Goal: Contribute content: Add original content to the website for others to see

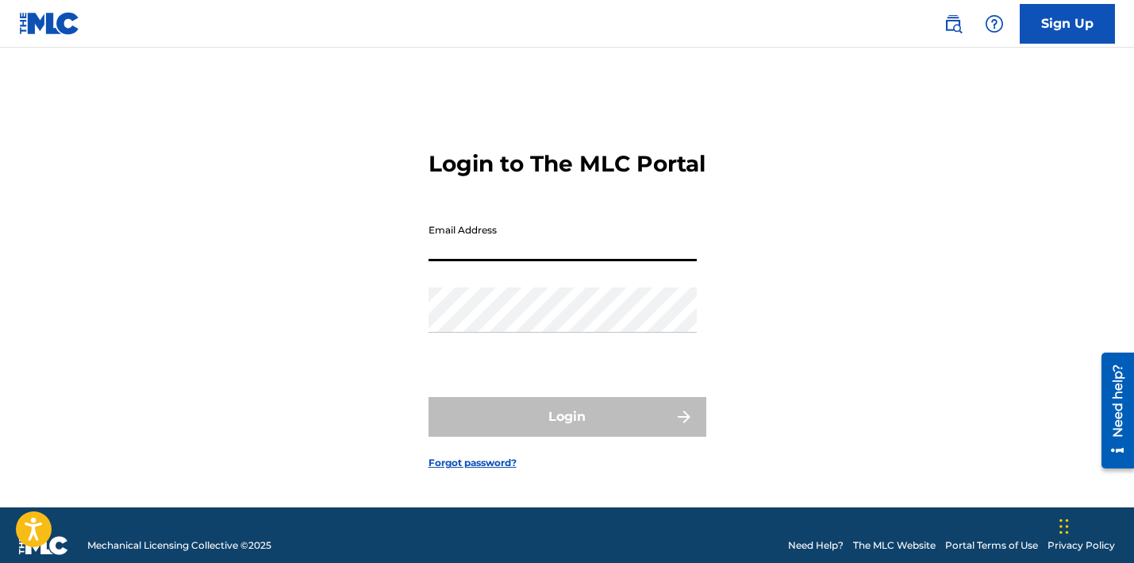
click at [502, 260] on input "Email Address" at bounding box center [563, 238] width 268 height 45
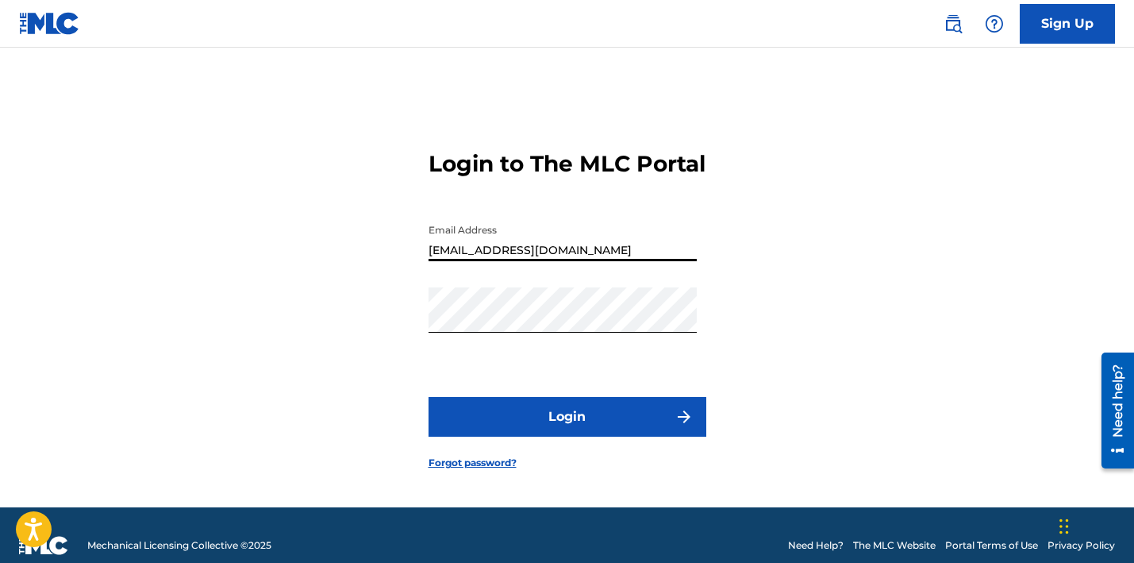
type input "[EMAIL_ADDRESS][DOMAIN_NAME]"
click at [568, 427] on button "Login" at bounding box center [568, 417] width 278 height 40
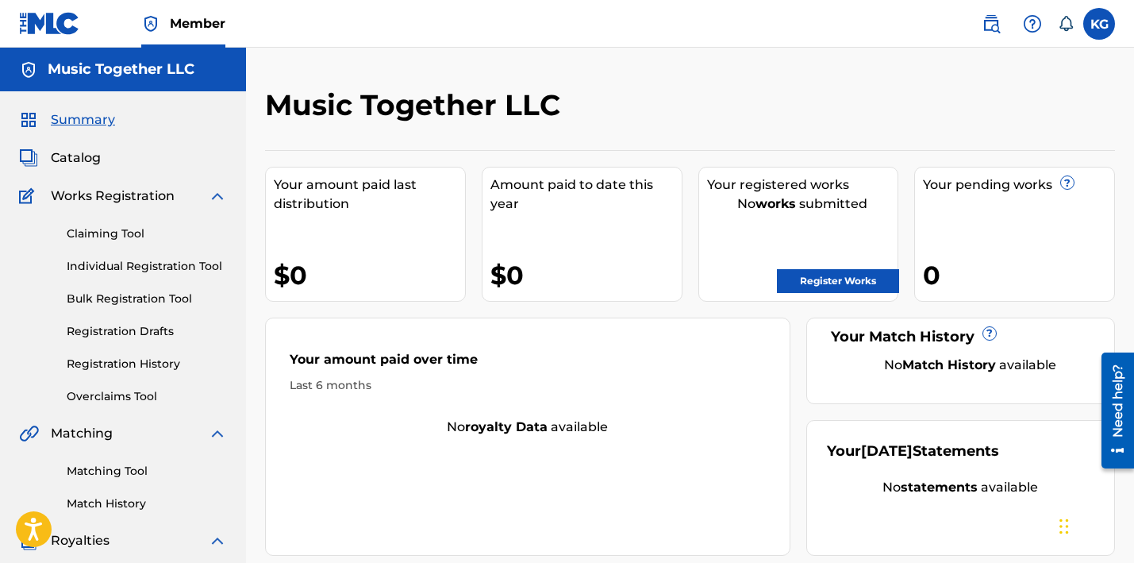
click at [152, 264] on link "Individual Registration Tool" at bounding box center [147, 266] width 160 height 17
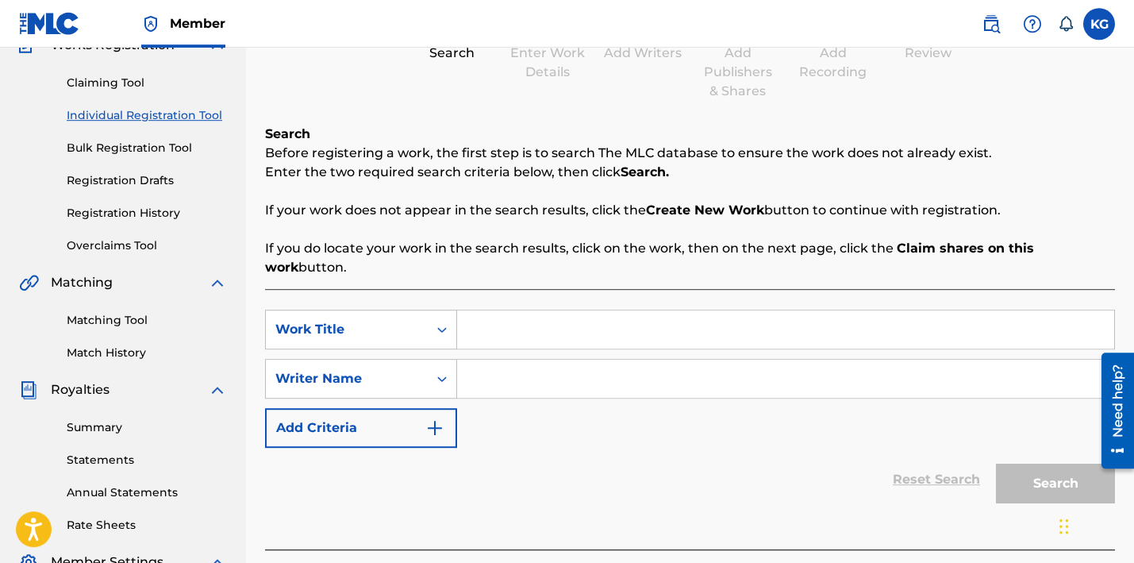
scroll to position [152, 0]
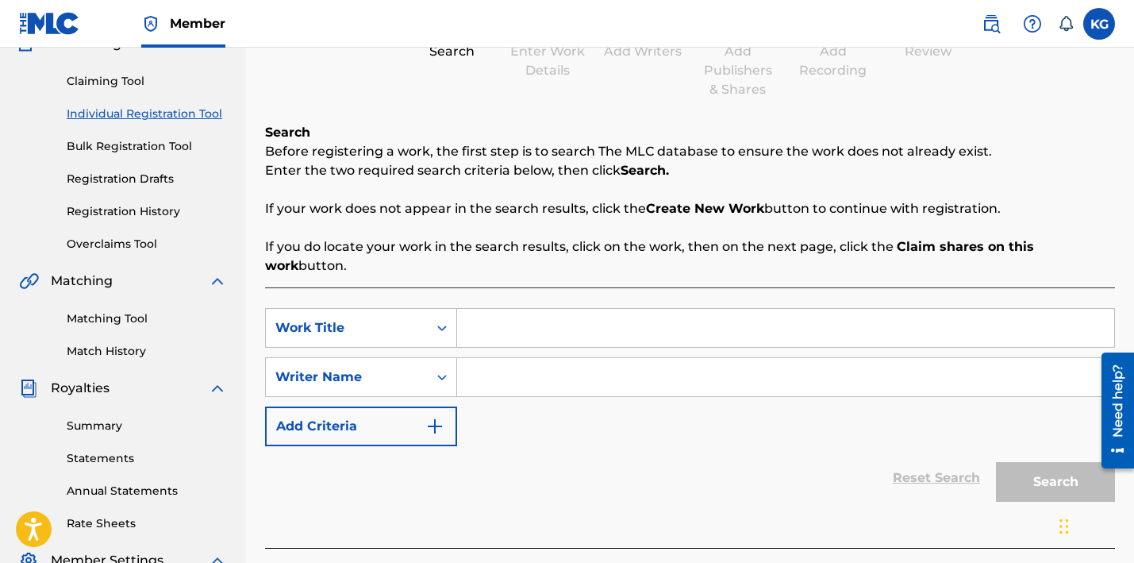
click at [531, 333] on input "Search Form" at bounding box center [785, 328] width 657 height 38
type input "Hello Song"
click at [566, 361] on input "Search Form" at bounding box center [785, 377] width 657 height 38
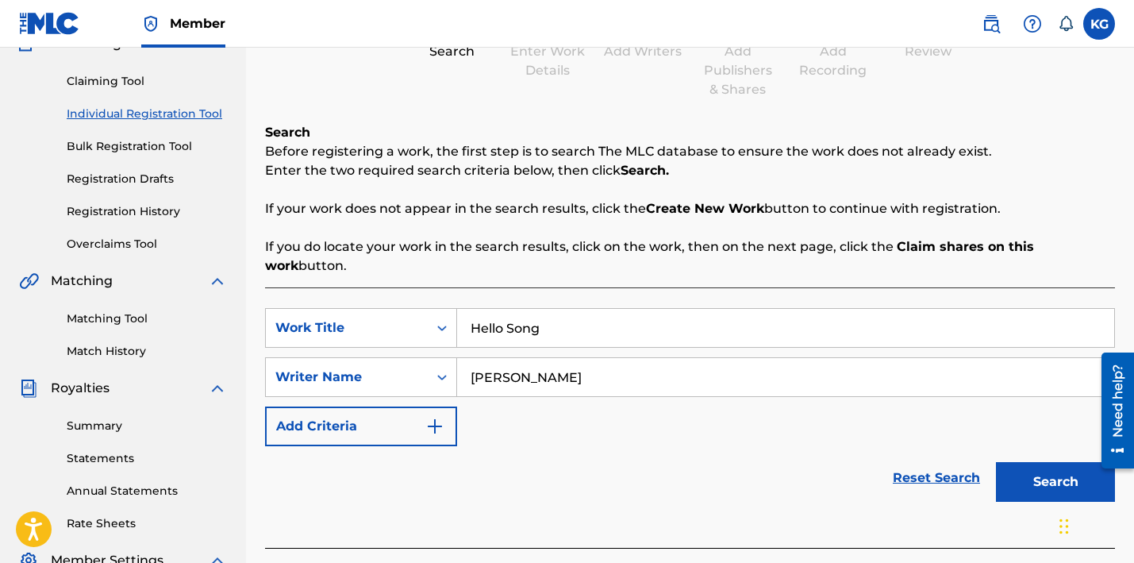
type input "Kenneth K Guilmartin"
click at [1054, 479] on button "Search" at bounding box center [1055, 482] width 119 height 40
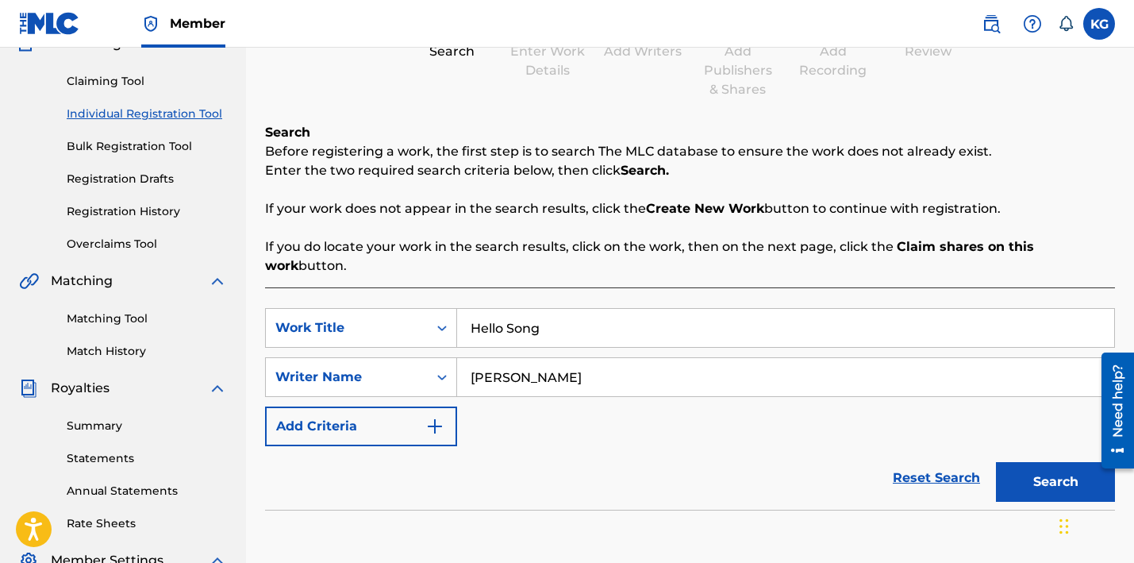
click at [1042, 480] on button "Search" at bounding box center [1055, 482] width 119 height 40
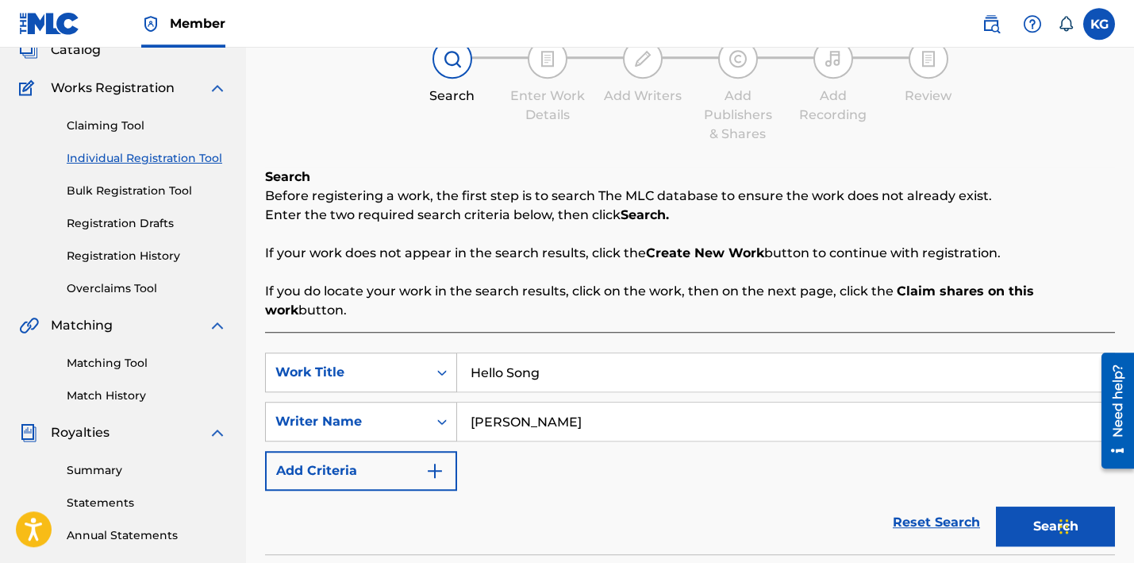
scroll to position [114, 0]
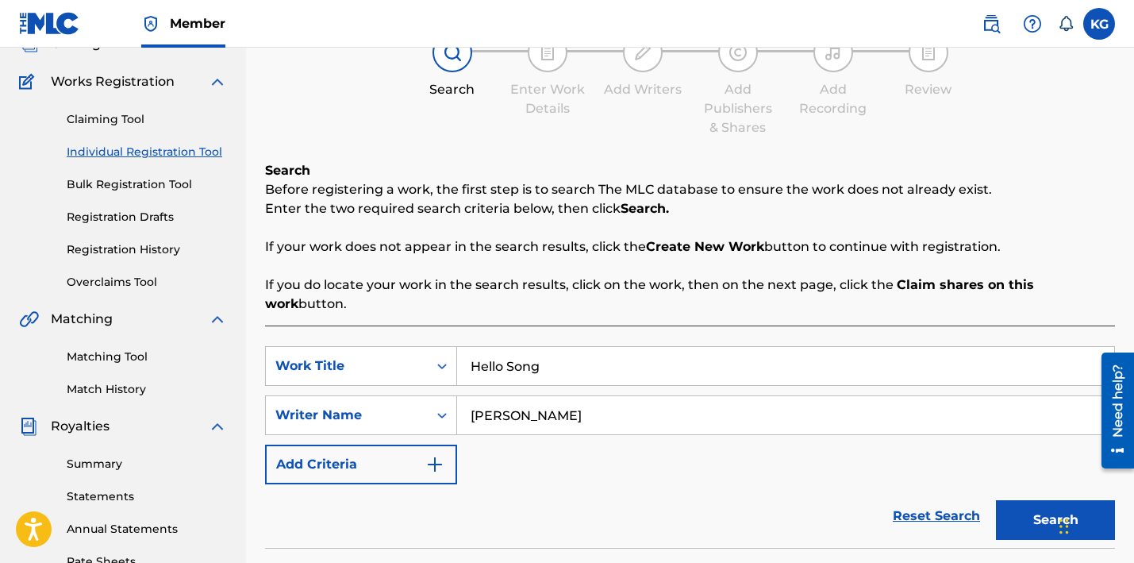
click at [1035, 518] on button "Search" at bounding box center [1055, 520] width 119 height 40
click at [760, 8] on nav "Member KG KG Kenneth Guilmartin copyright@musictogether.com Notification Prefer…" at bounding box center [567, 24] width 1134 height 48
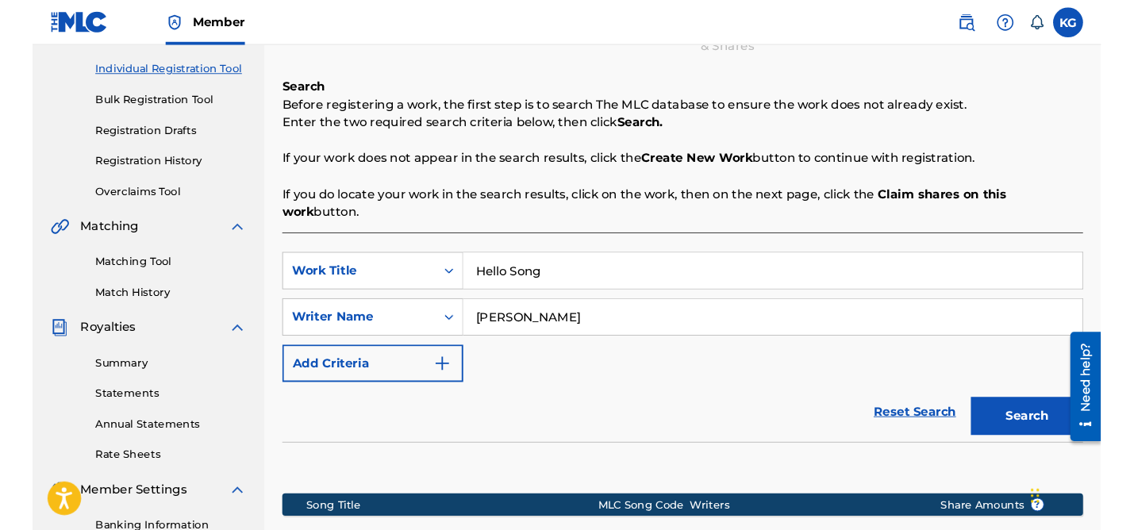
scroll to position [0, 0]
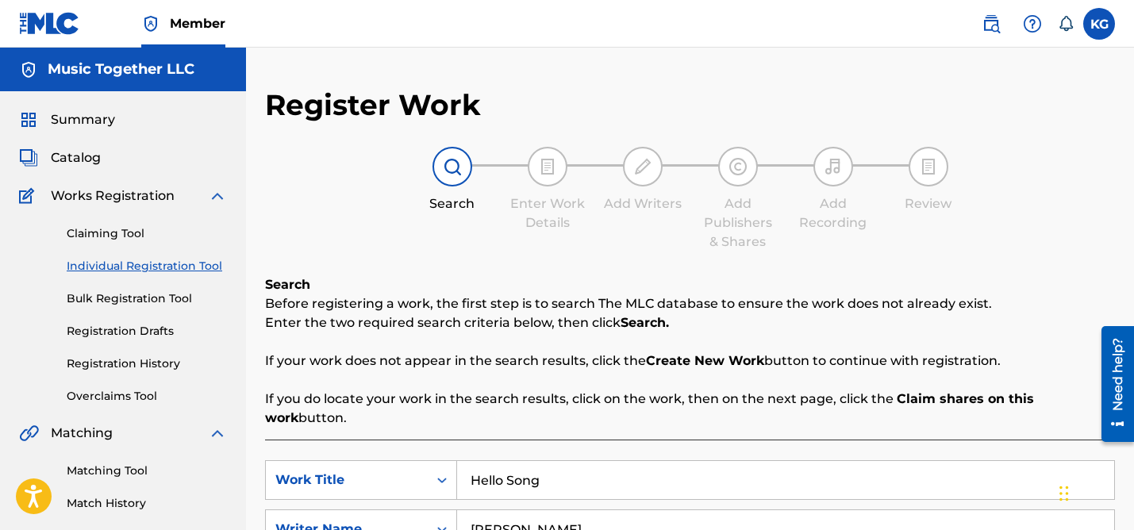
click at [638, 98] on div "Register Work Search Enter Work Details Add Writers Add Publishers & Shares Add…" at bounding box center [690, 493] width 850 height 812
click at [630, 187] on div "Add Writers" at bounding box center [642, 180] width 79 height 67
click at [384, 206] on div "Search Enter Work Details Add Writers Add Publishers & Shares Add Recording Rev…" at bounding box center [690, 199] width 850 height 105
click at [1018, 359] on p "If your work does not appear in the search results, click the Create New Work b…" at bounding box center [690, 361] width 850 height 19
click at [441, 238] on div "Search Enter Work Details Add Writers Add Publishers & Shares Add Recording Rev…" at bounding box center [690, 199] width 850 height 105
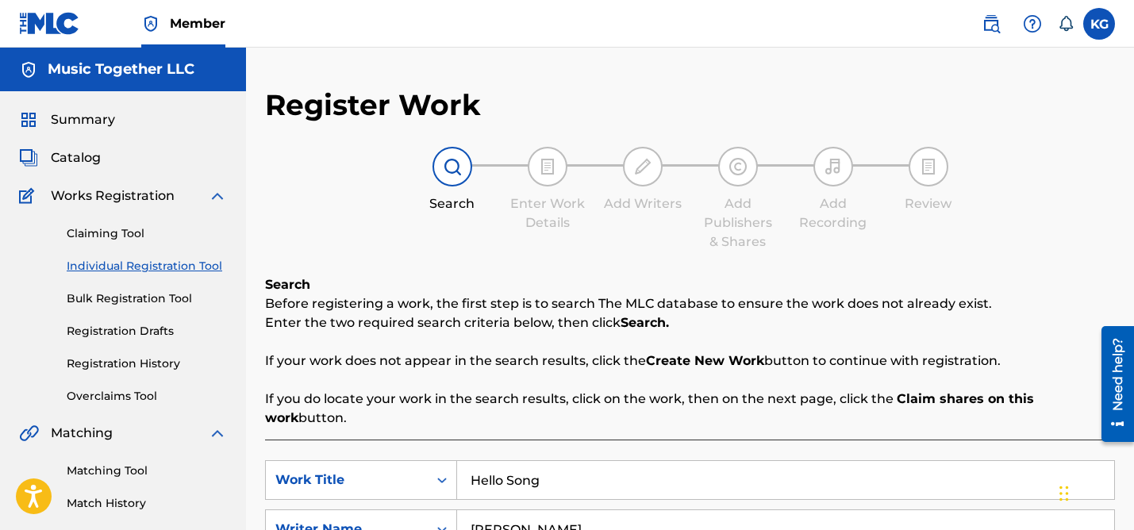
click at [580, 475] on input "Hello Song" at bounding box center [785, 480] width 657 height 38
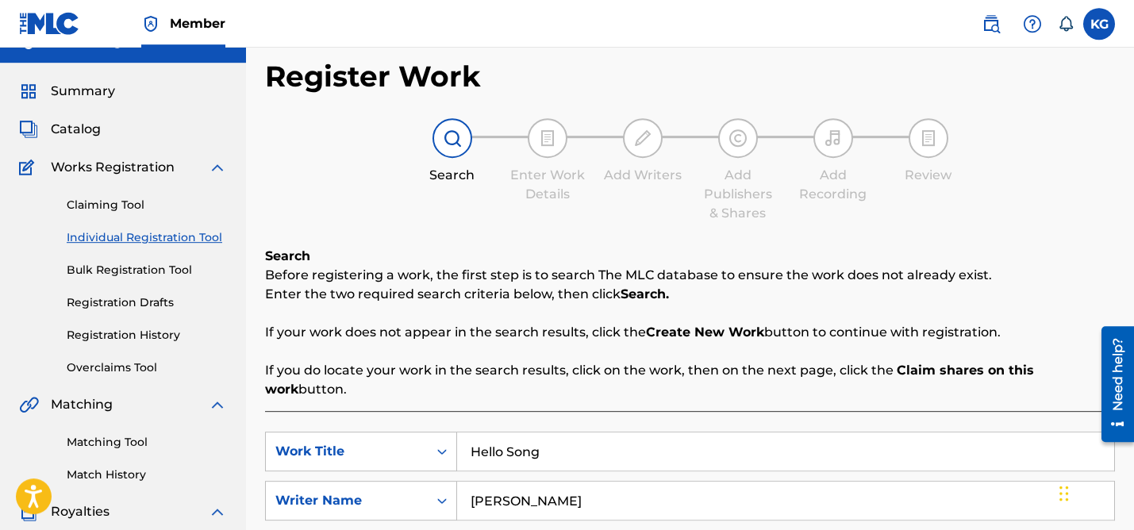
scroll to position [13, 0]
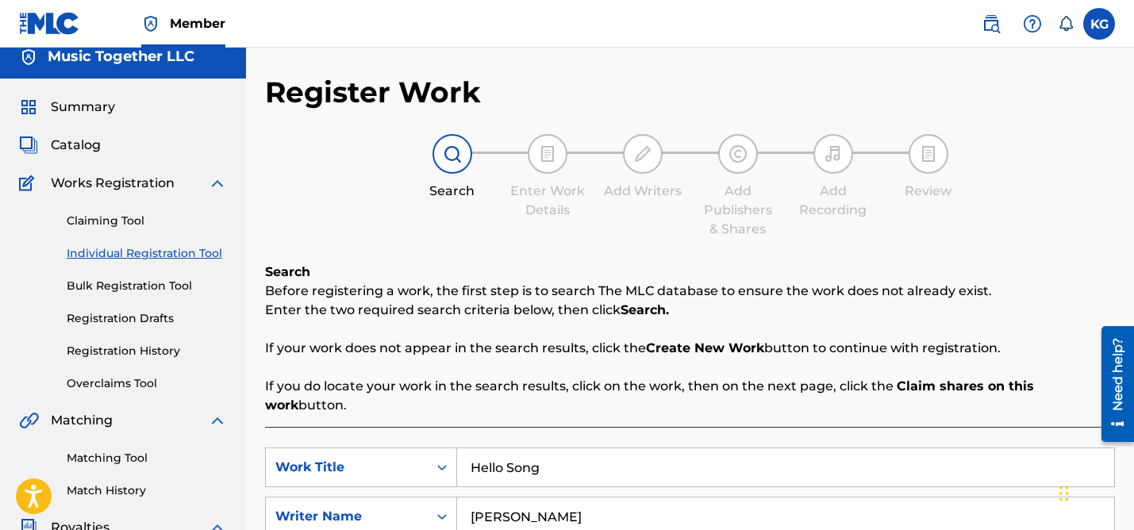
click at [541, 149] on img at bounding box center [547, 153] width 19 height 19
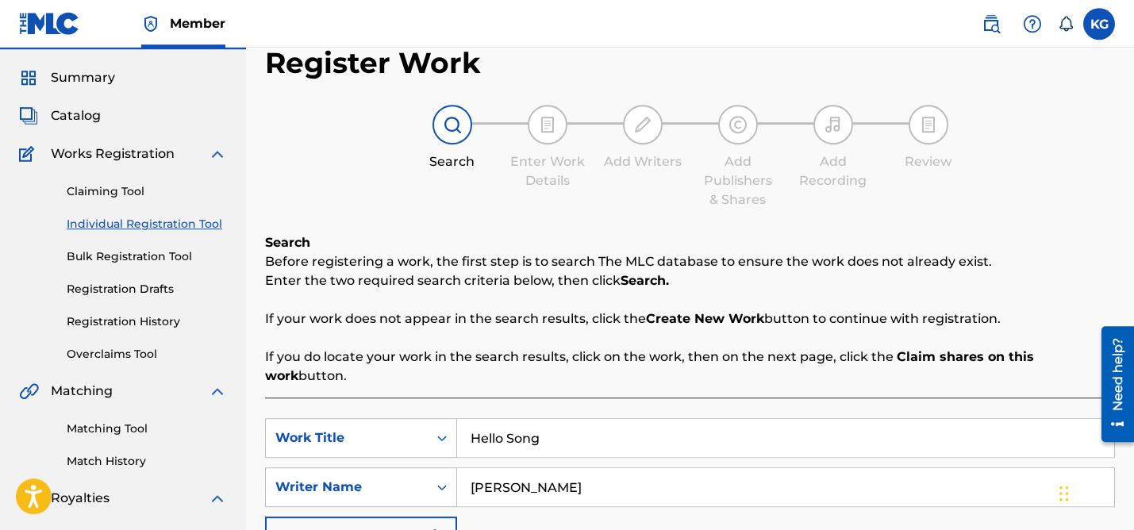
scroll to position [35, 0]
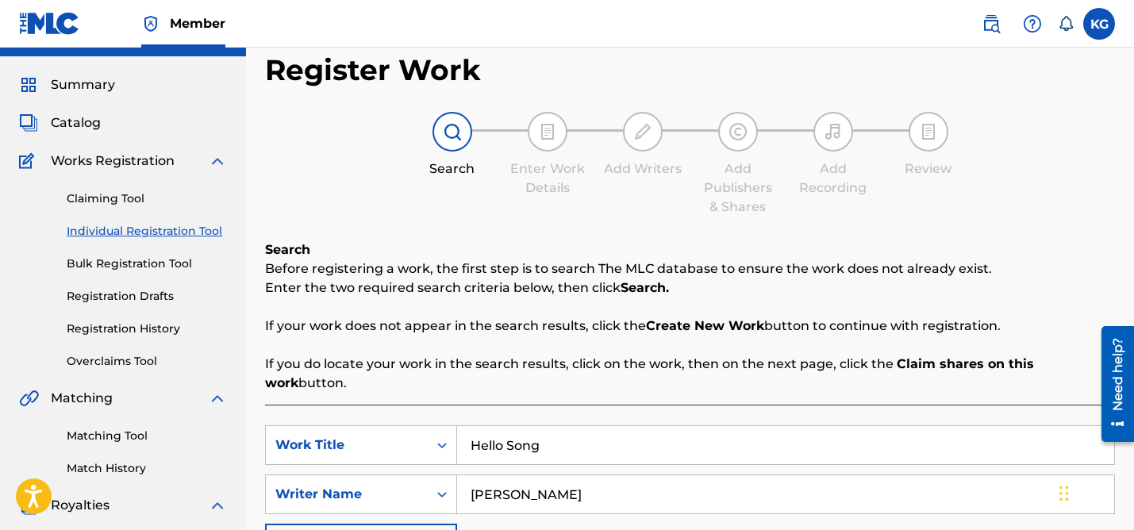
click at [664, 321] on strong "Create New Work" at bounding box center [705, 325] width 118 height 15
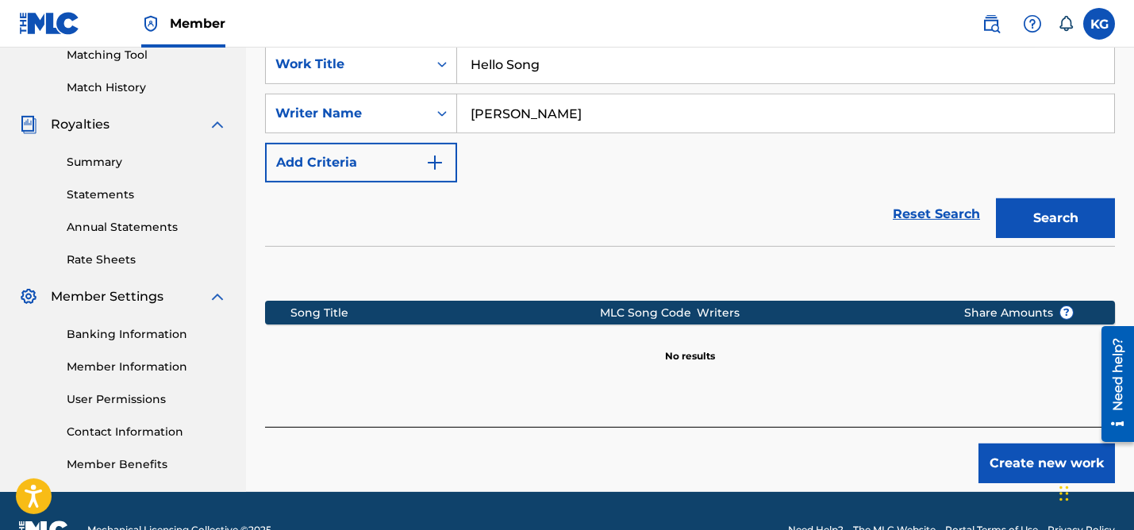
scroll to position [454, 0]
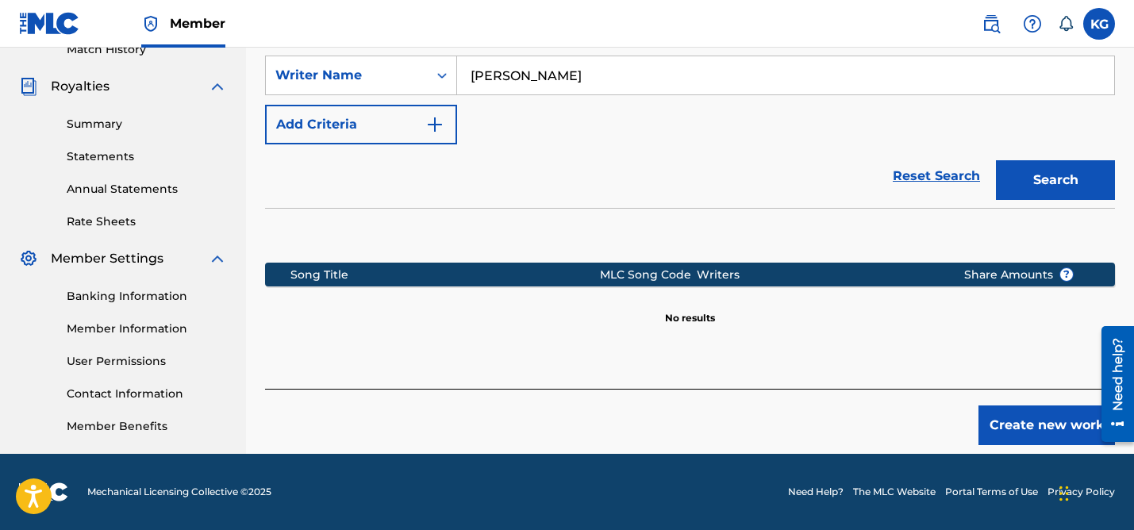
click at [1015, 427] on button "Create new work" at bounding box center [1047, 426] width 137 height 40
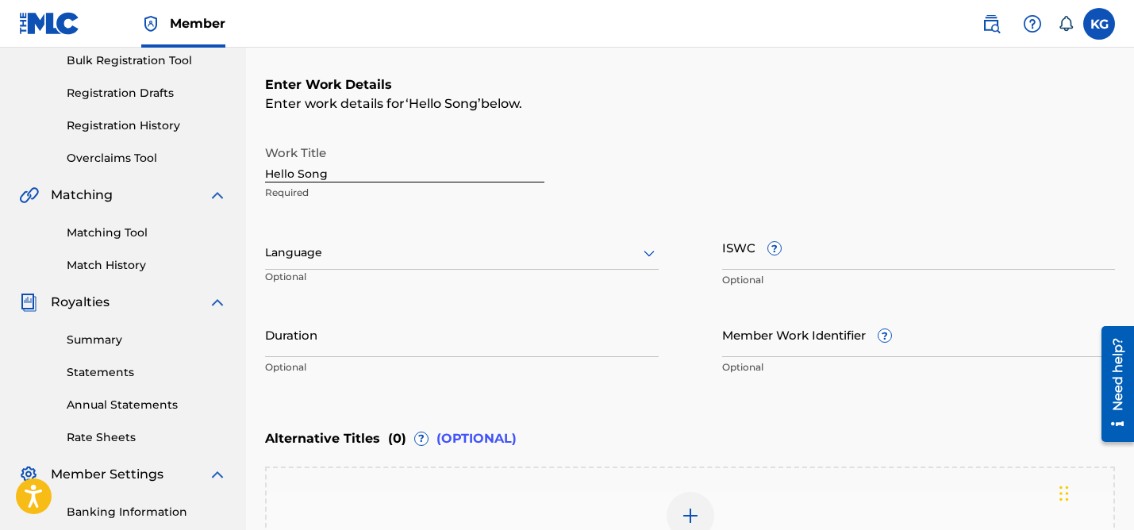
scroll to position [251, 0]
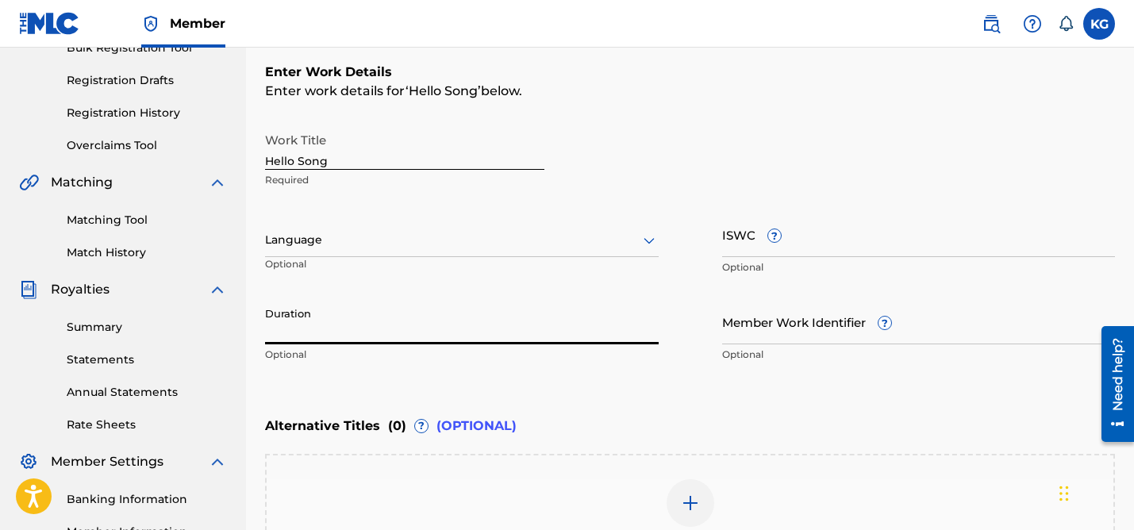
click at [364, 337] on input "Duration" at bounding box center [462, 321] width 394 height 45
type input "1"
type input "01:08"
click at [755, 248] on input "ISWC ?" at bounding box center [919, 234] width 394 height 45
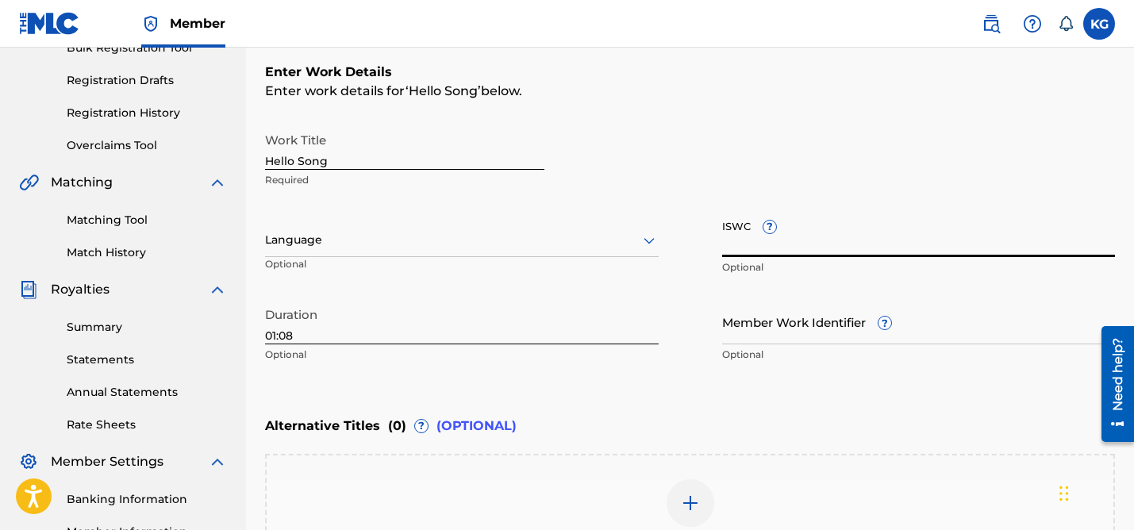
paste input "T0720680896"
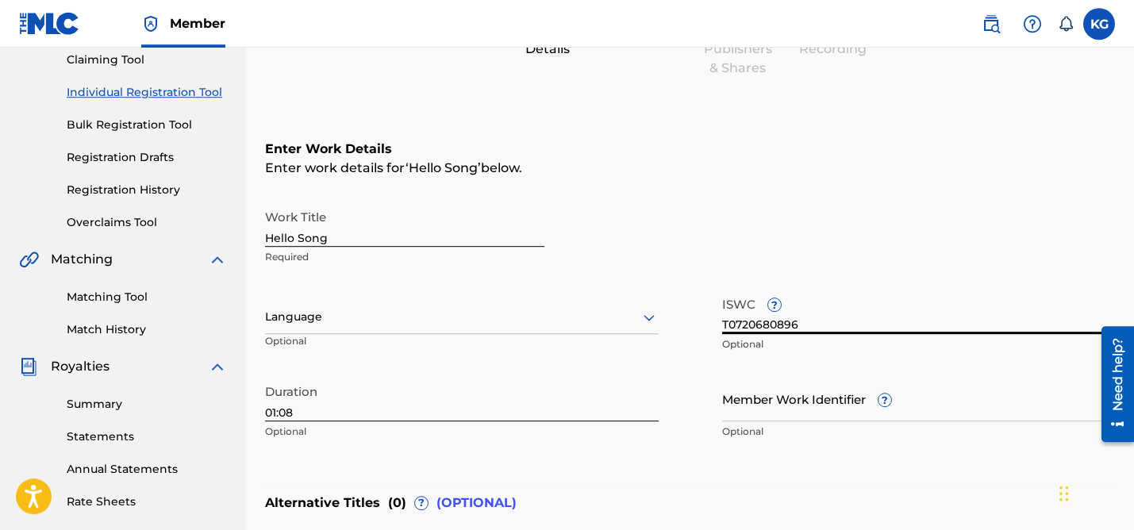
scroll to position [171, 0]
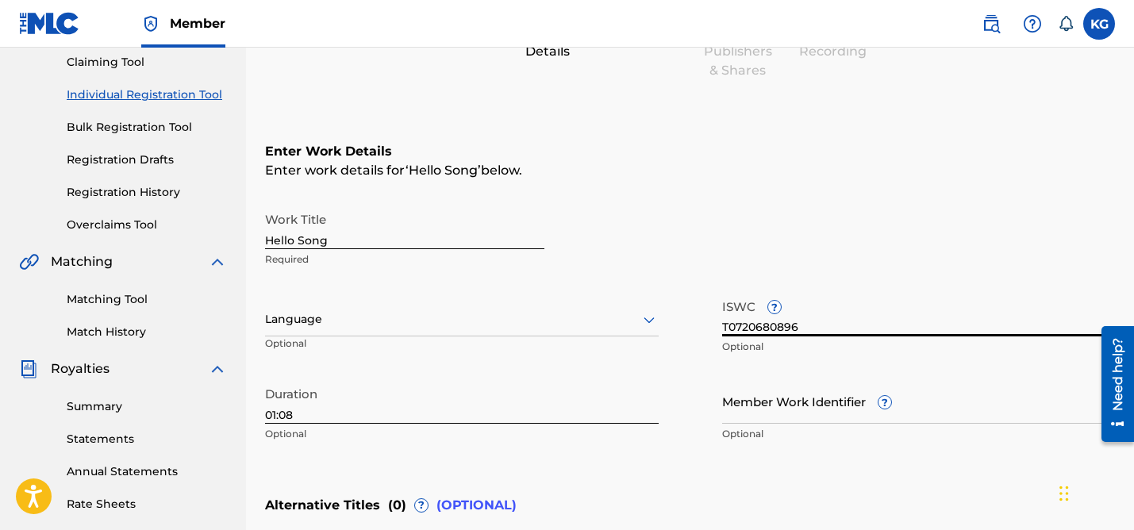
type input "T0720680896"
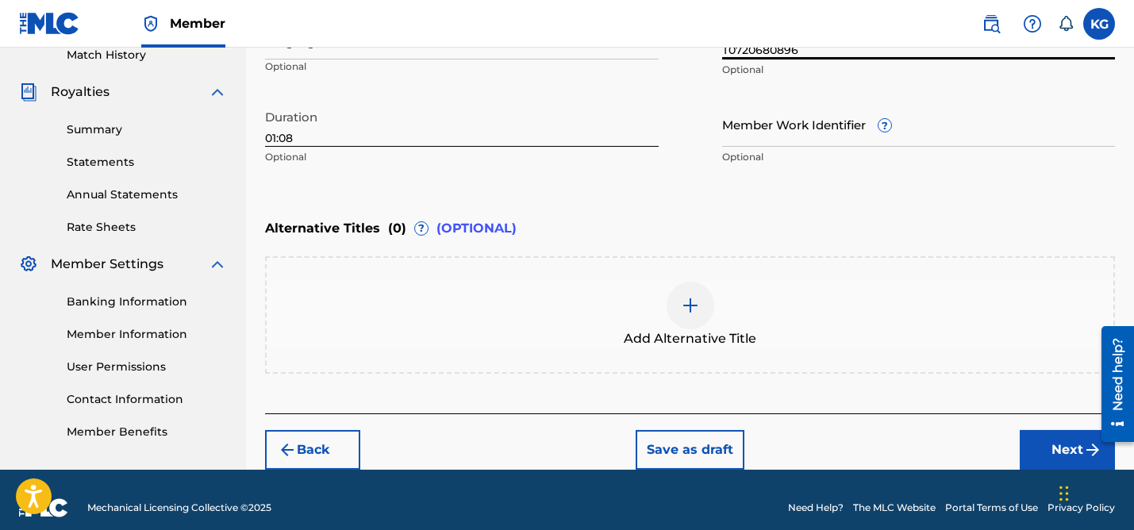
scroll to position [464, 0]
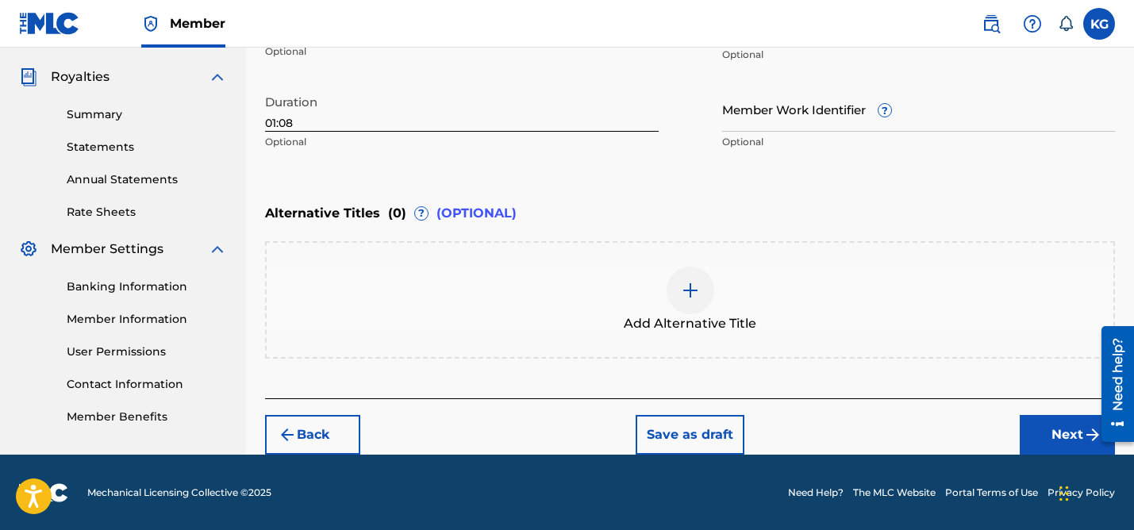
click at [1065, 432] on button "Next" at bounding box center [1067, 435] width 95 height 40
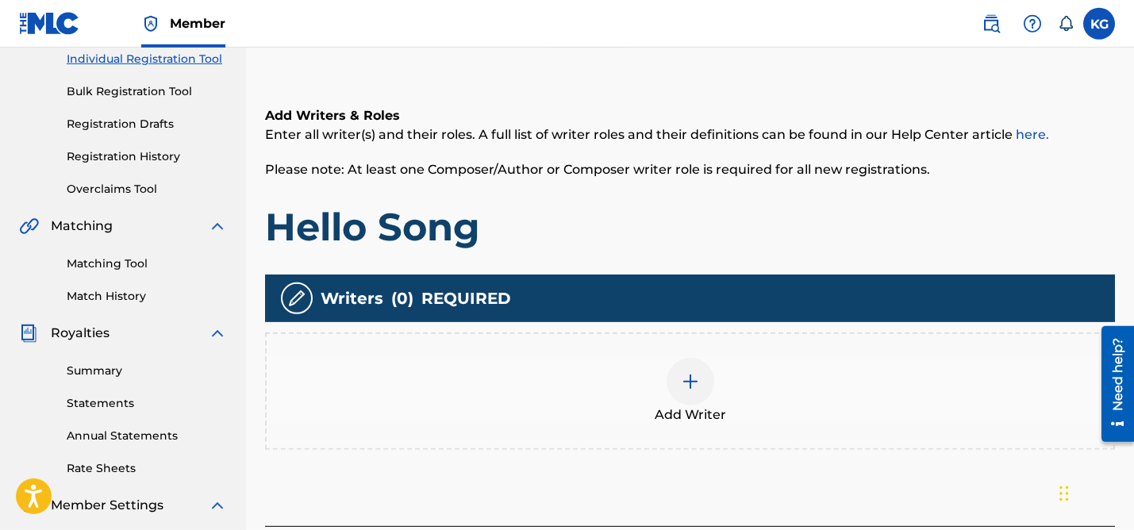
scroll to position [203, 0]
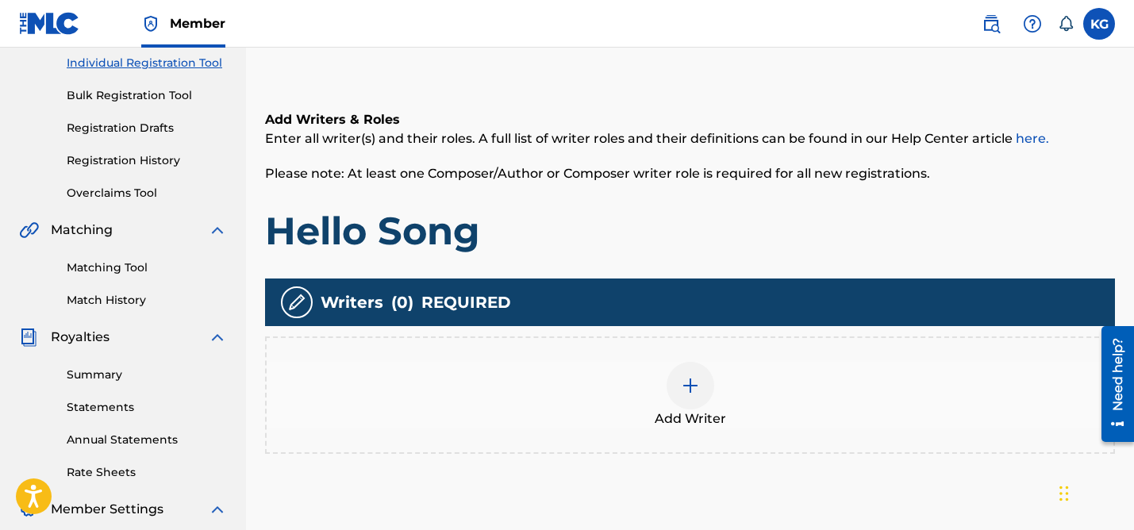
click at [694, 383] on img at bounding box center [690, 385] width 19 height 19
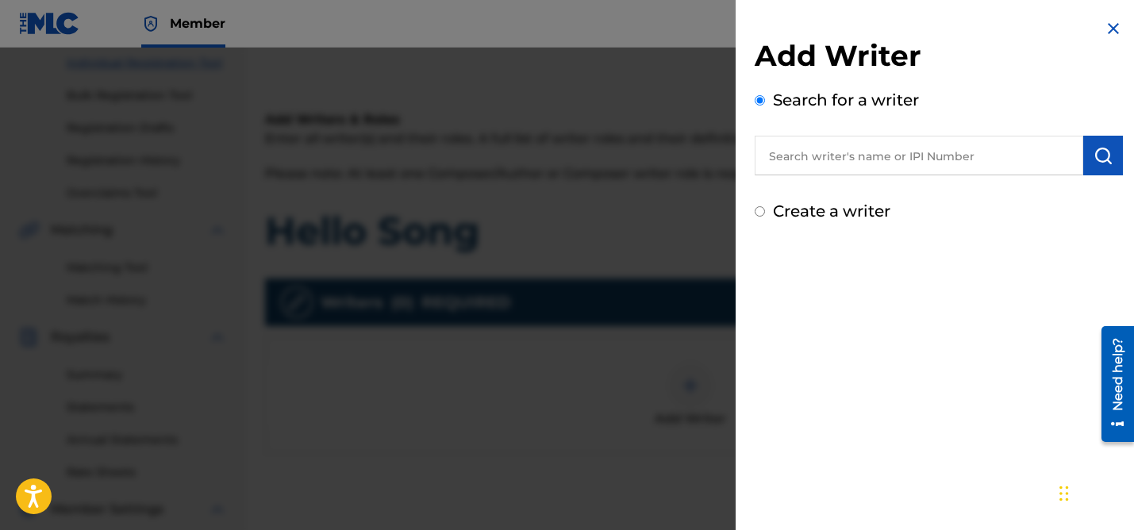
click at [873, 154] on input "text" at bounding box center [919, 156] width 329 height 40
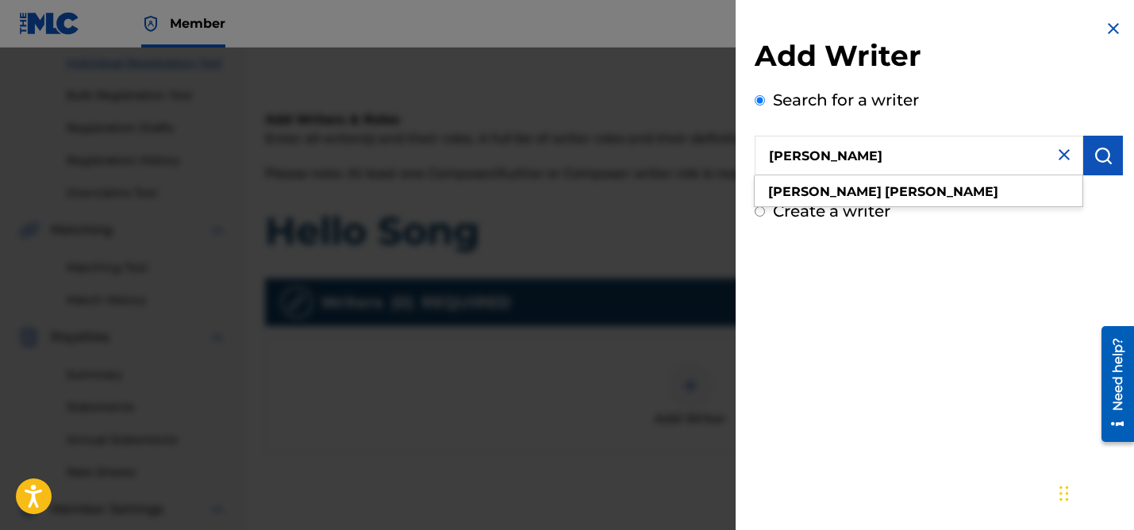
type input "Kenneth Guilmartin"
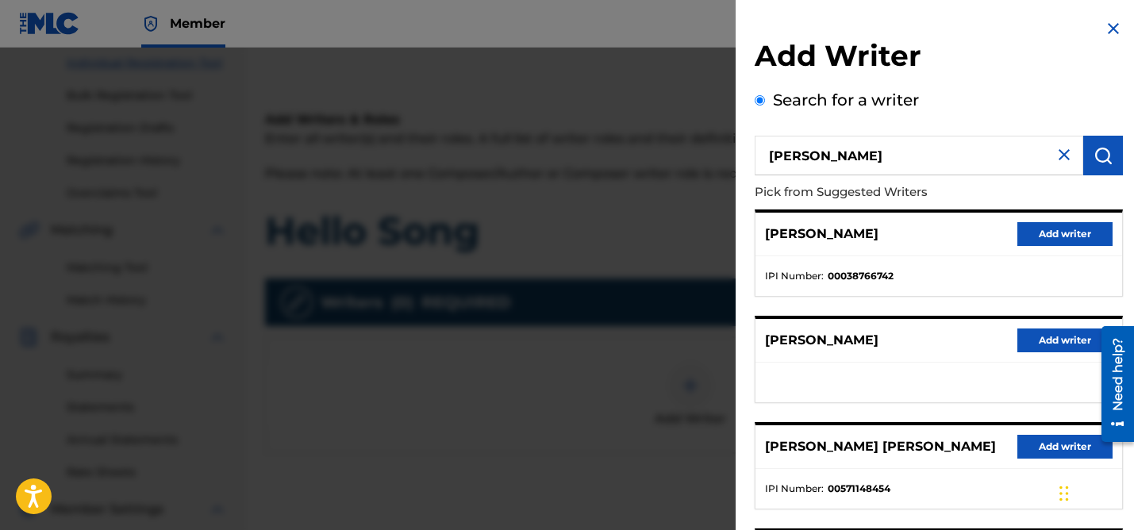
click at [1057, 231] on button "Add writer" at bounding box center [1065, 234] width 95 height 24
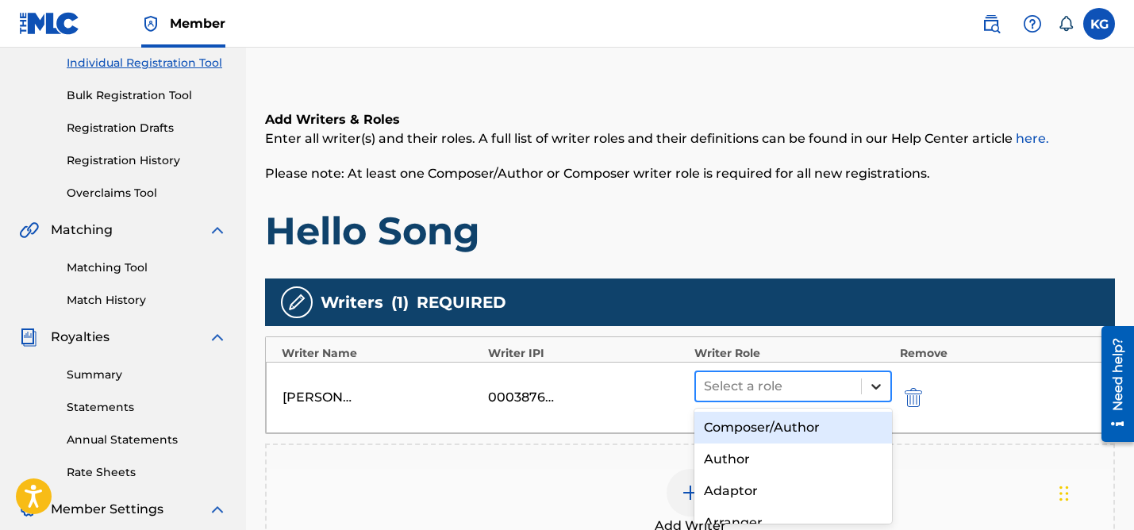
click at [874, 387] on icon at bounding box center [876, 387] width 10 height 6
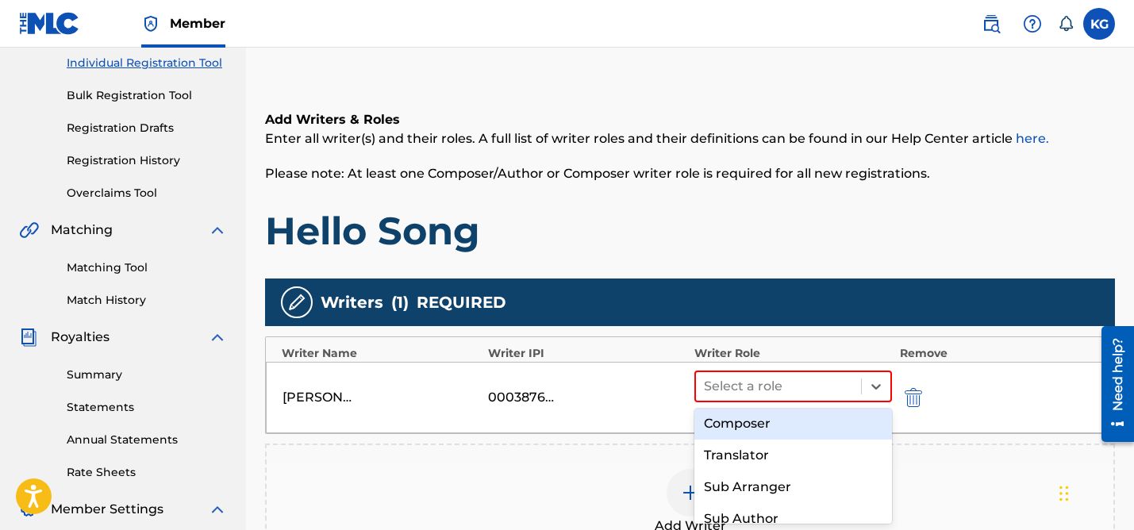
scroll to position [0, 0]
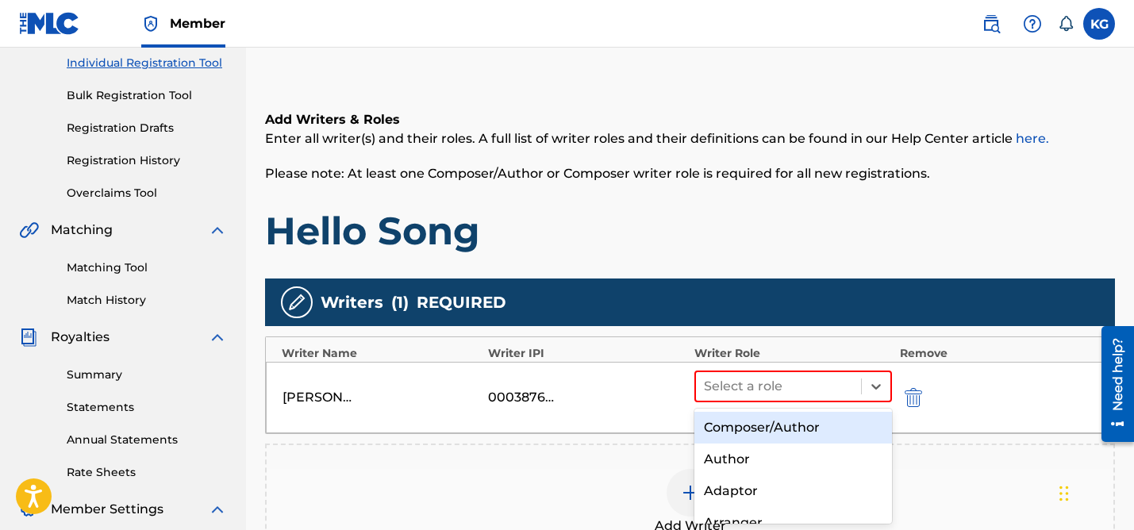
click at [783, 429] on div "Composer/Author" at bounding box center [793, 428] width 198 height 32
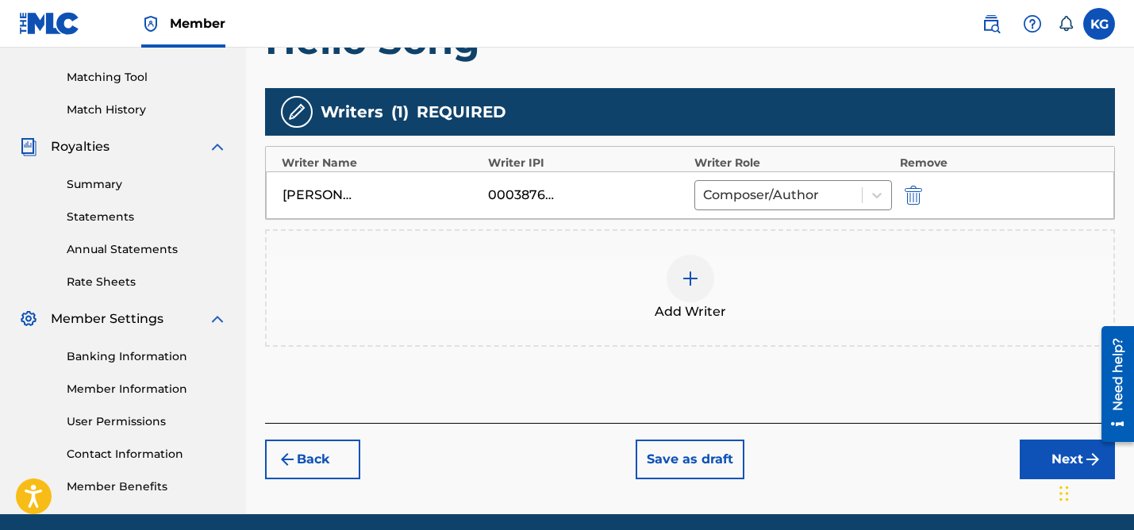
scroll to position [454, 0]
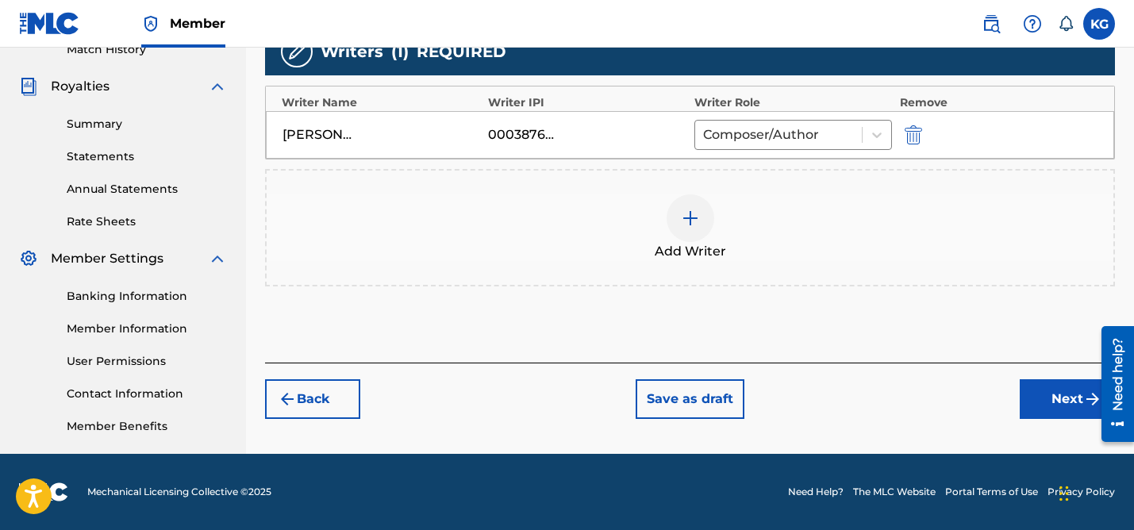
click at [1072, 394] on button "Next" at bounding box center [1067, 399] width 95 height 40
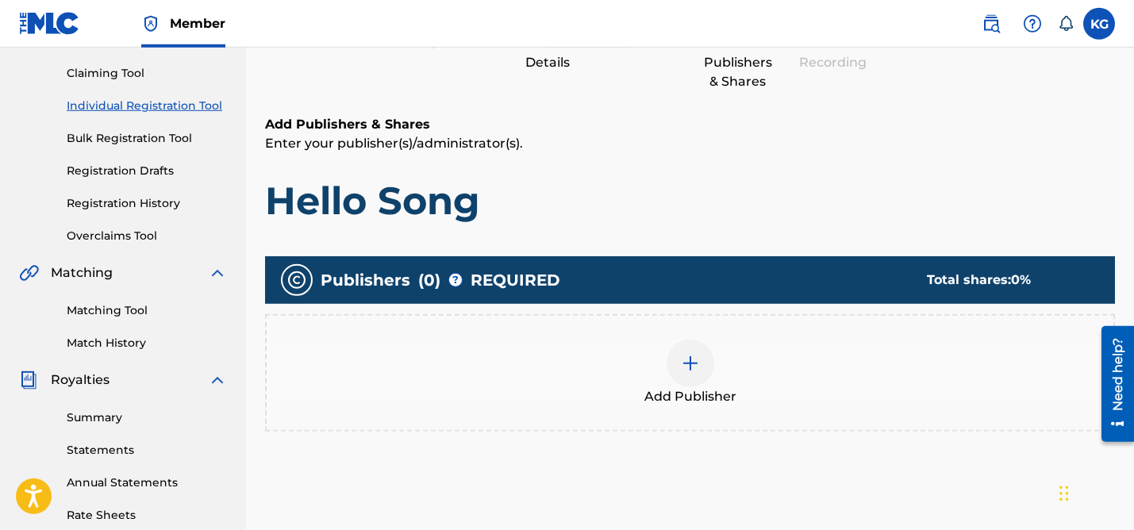
scroll to position [173, 0]
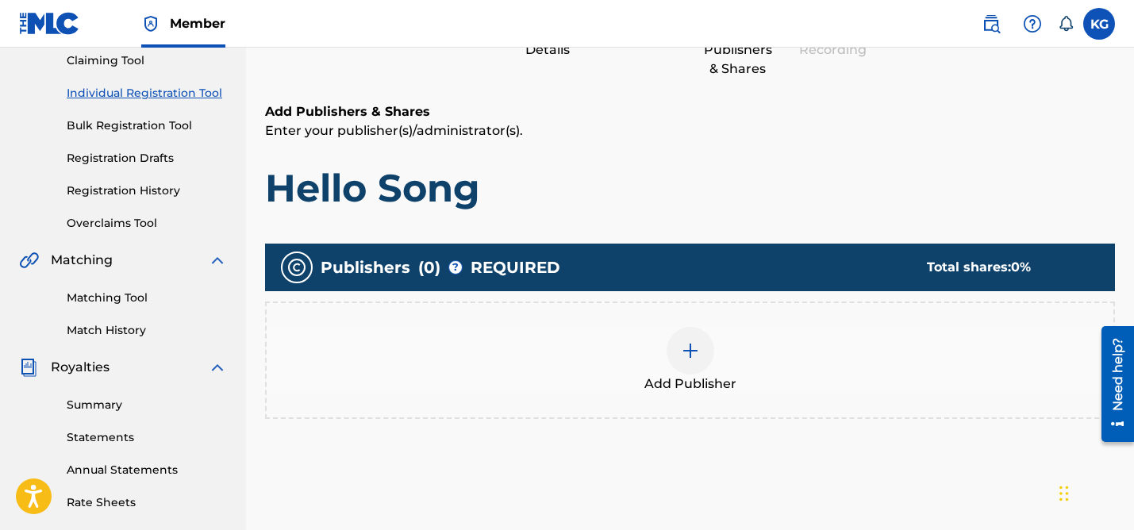
click at [692, 356] on img at bounding box center [690, 350] width 19 height 19
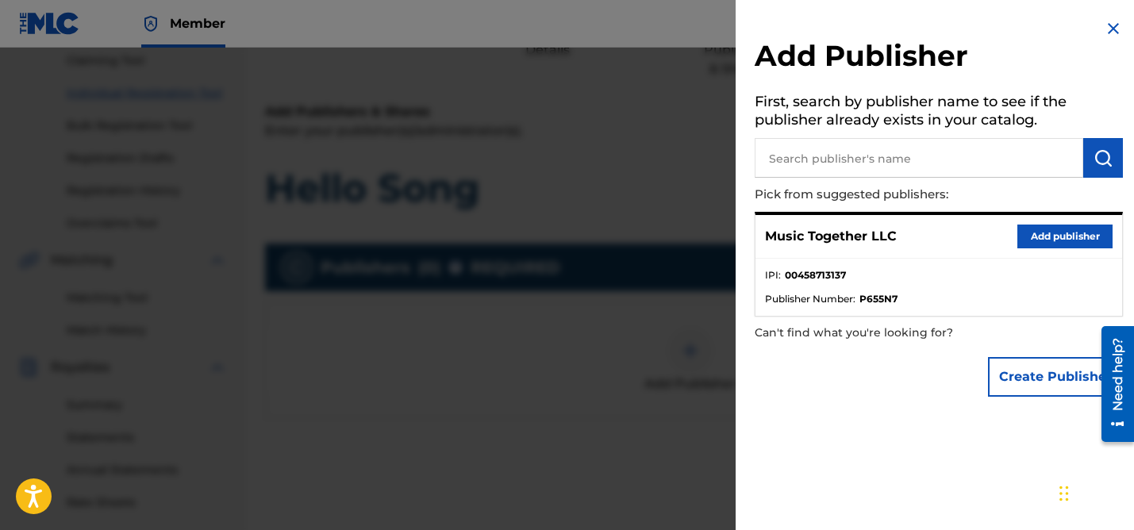
click at [1052, 232] on button "Add publisher" at bounding box center [1065, 237] width 95 height 24
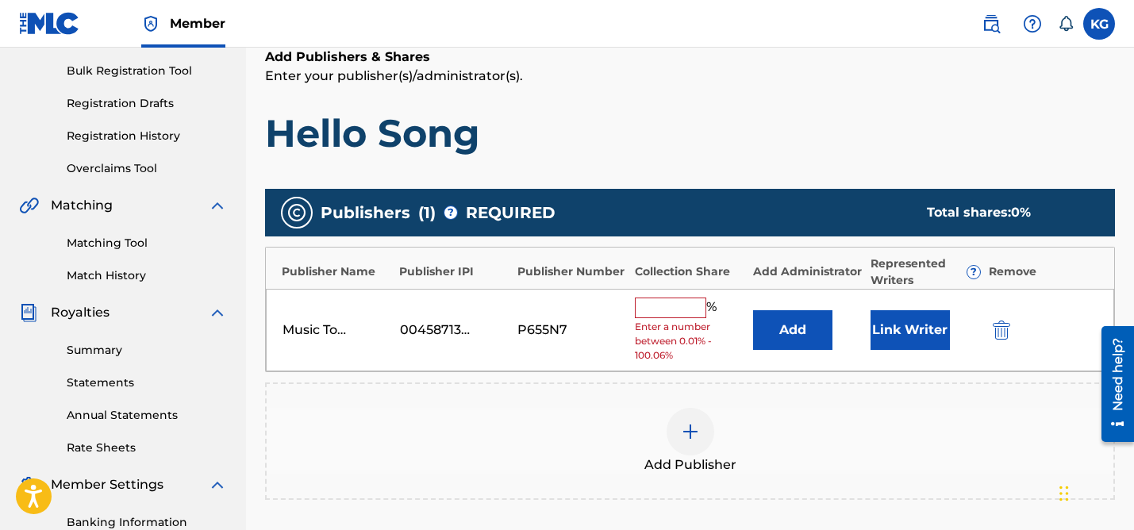
scroll to position [224, 0]
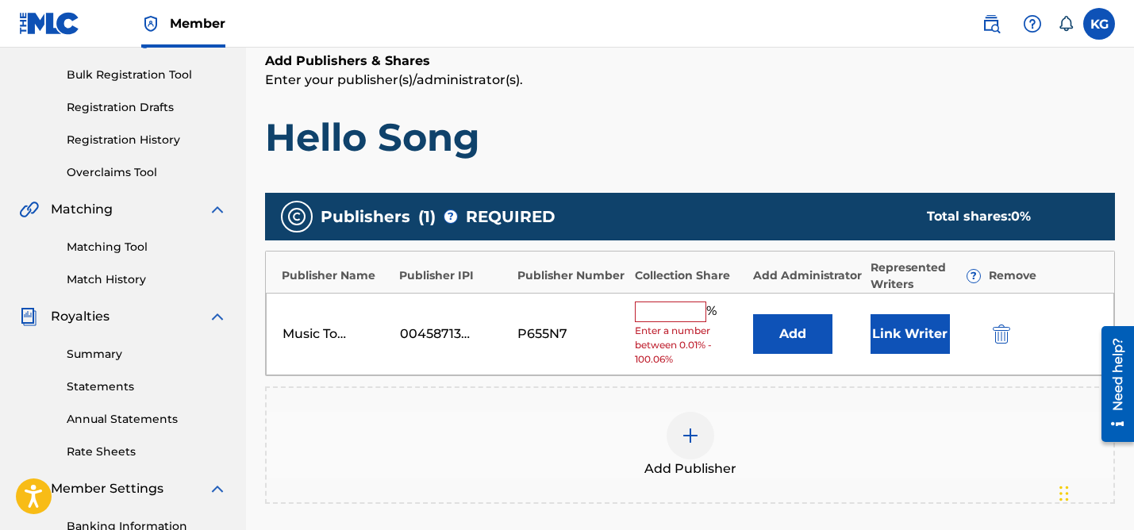
click at [669, 313] on input "text" at bounding box center [670, 312] width 71 height 21
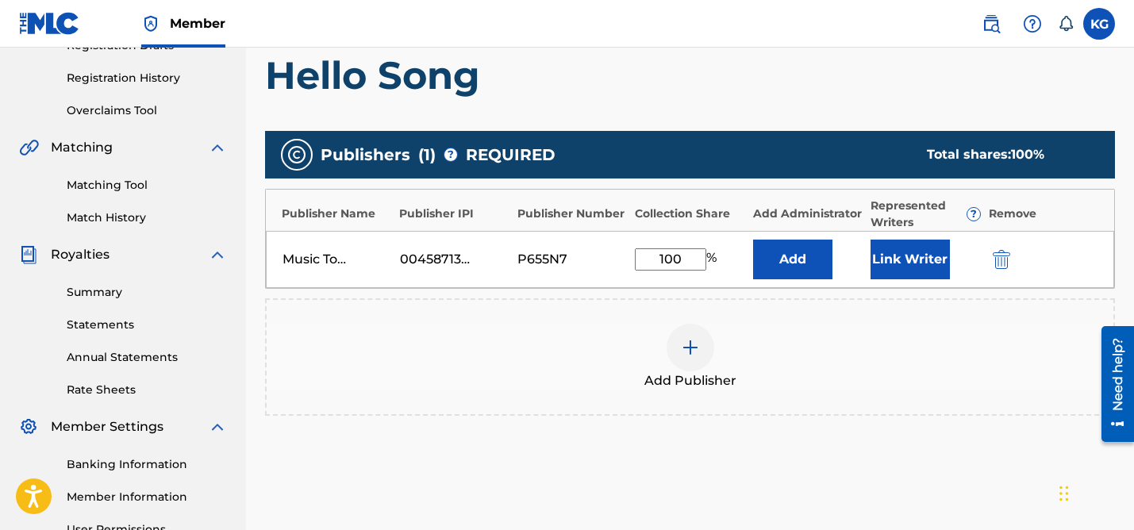
scroll to position [213, 0]
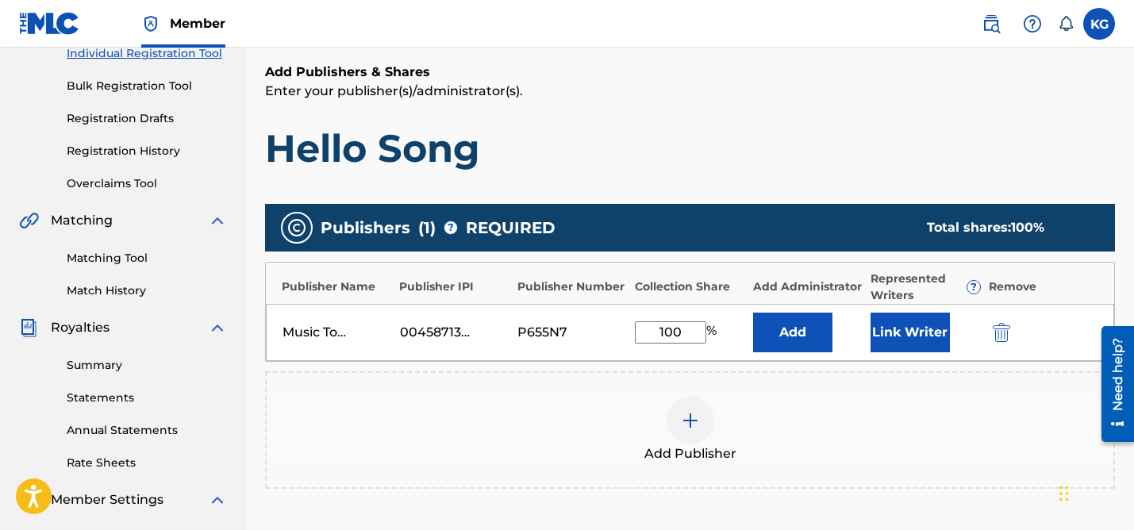
type input "100"
click at [918, 330] on button "Link Writer" at bounding box center [910, 333] width 79 height 40
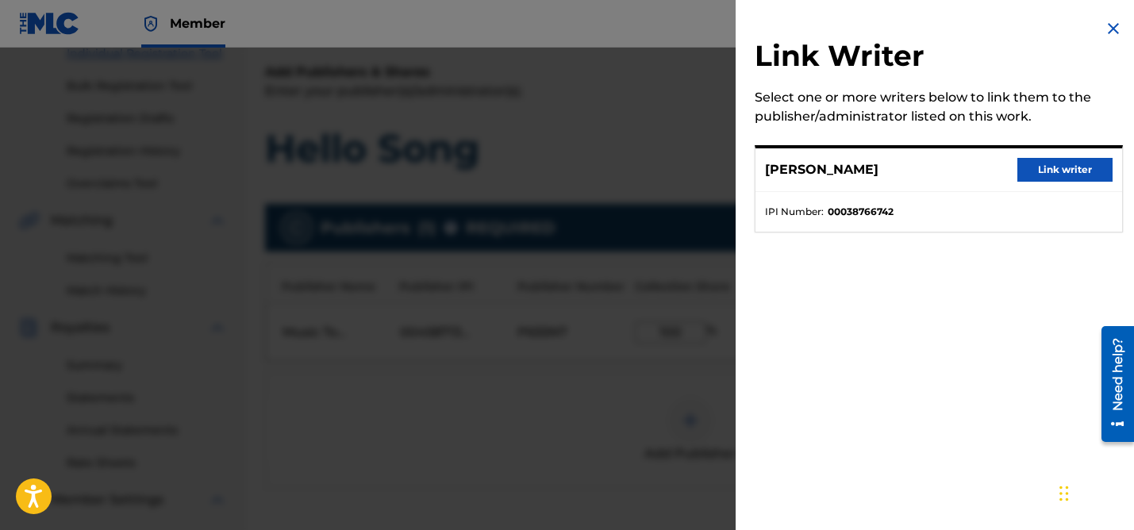
click at [1036, 165] on button "Link writer" at bounding box center [1065, 170] width 95 height 24
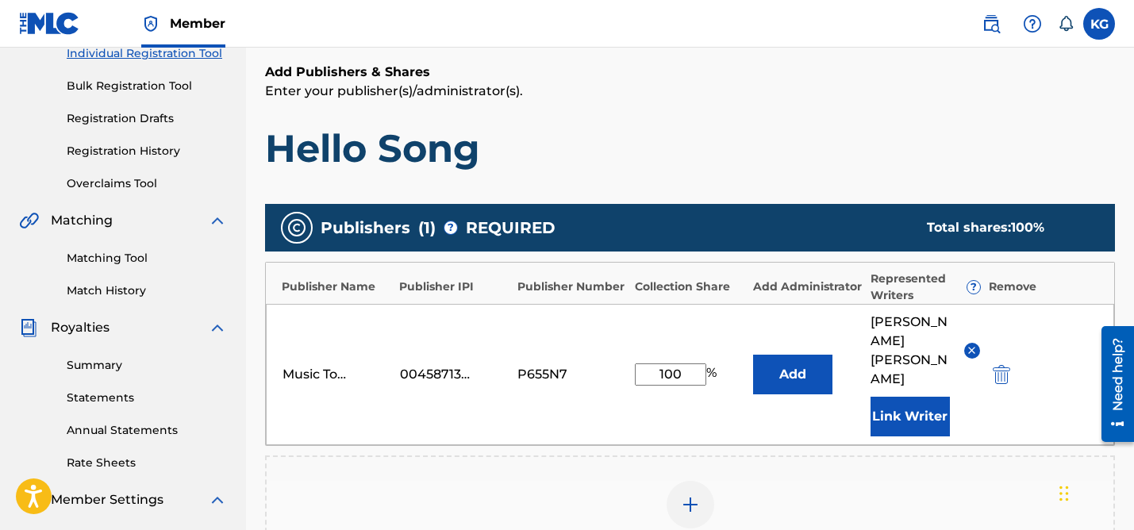
click at [781, 360] on button "Add" at bounding box center [792, 375] width 79 height 40
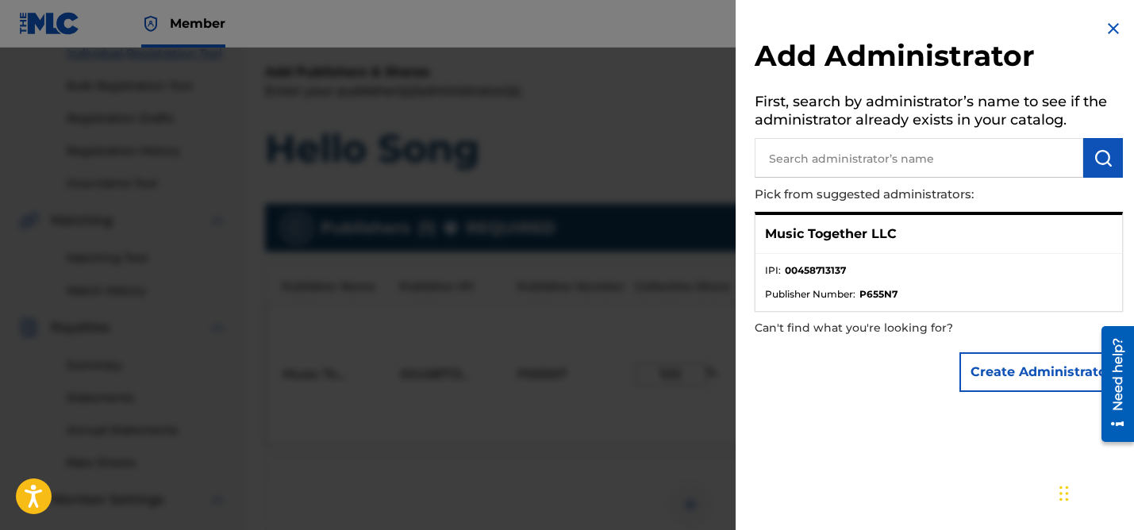
click at [1104, 28] on img at bounding box center [1113, 28] width 19 height 19
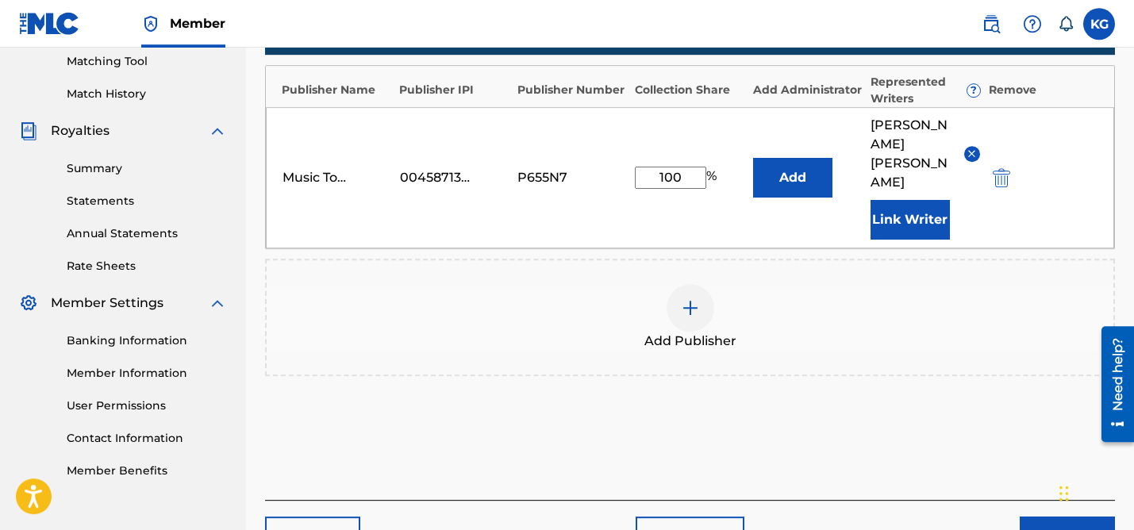
scroll to position [493, 0]
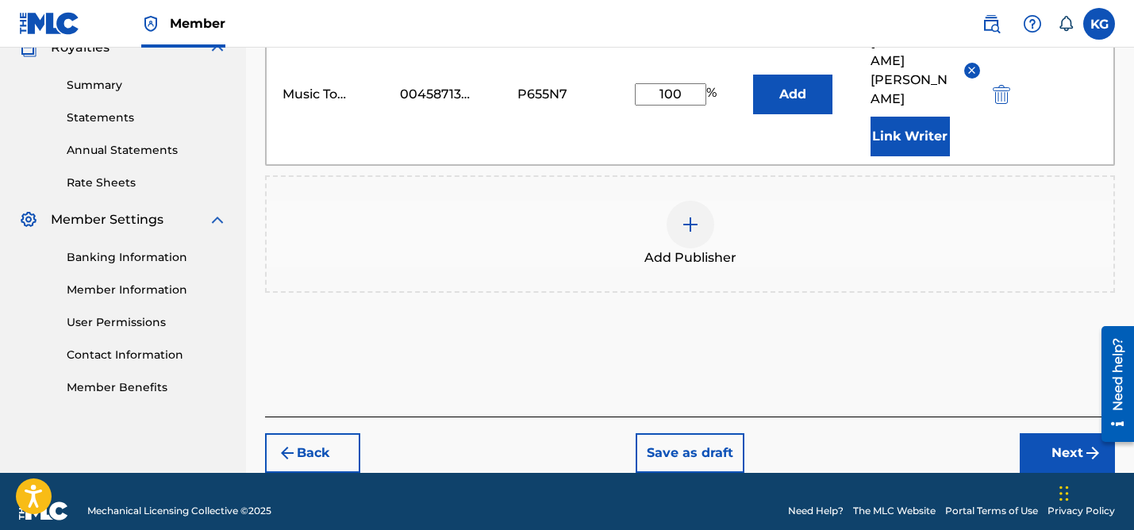
click at [1056, 433] on button "Next" at bounding box center [1067, 453] width 95 height 40
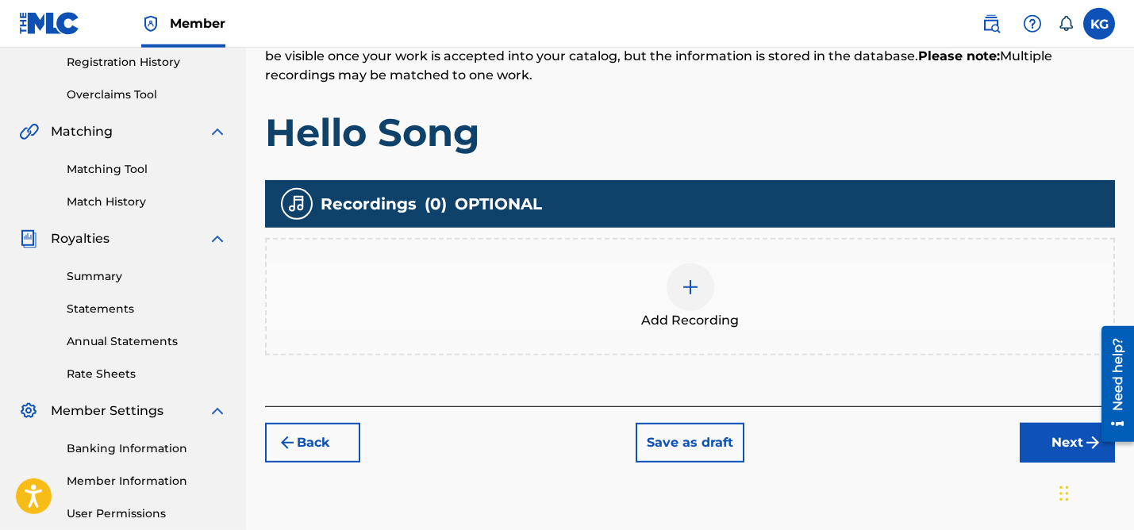
scroll to position [302, 0]
click at [691, 290] on img at bounding box center [690, 287] width 19 height 19
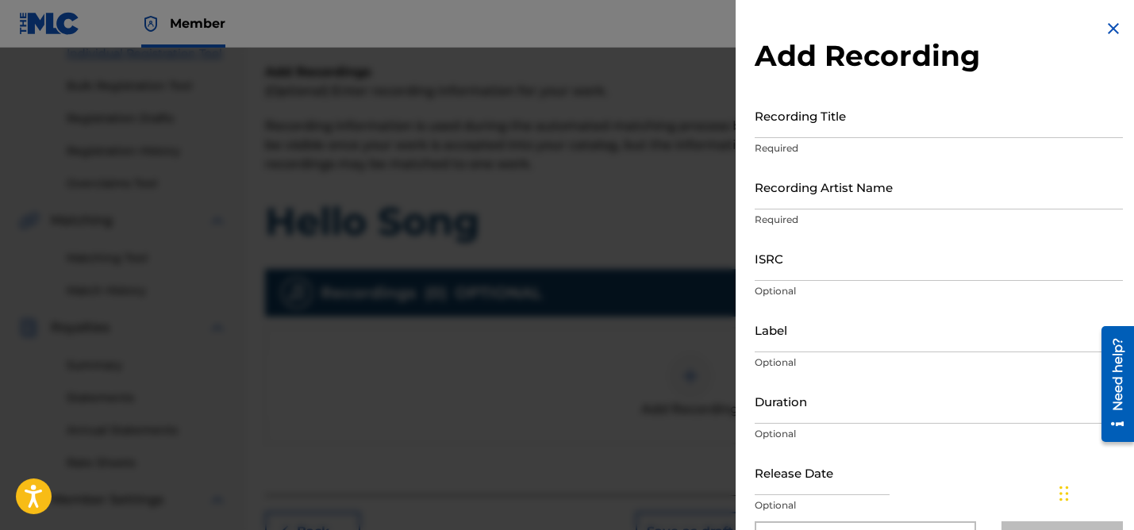
scroll to position [213, 0]
click at [843, 113] on input "Recording Title" at bounding box center [939, 115] width 368 height 45
type input "Hello Song"
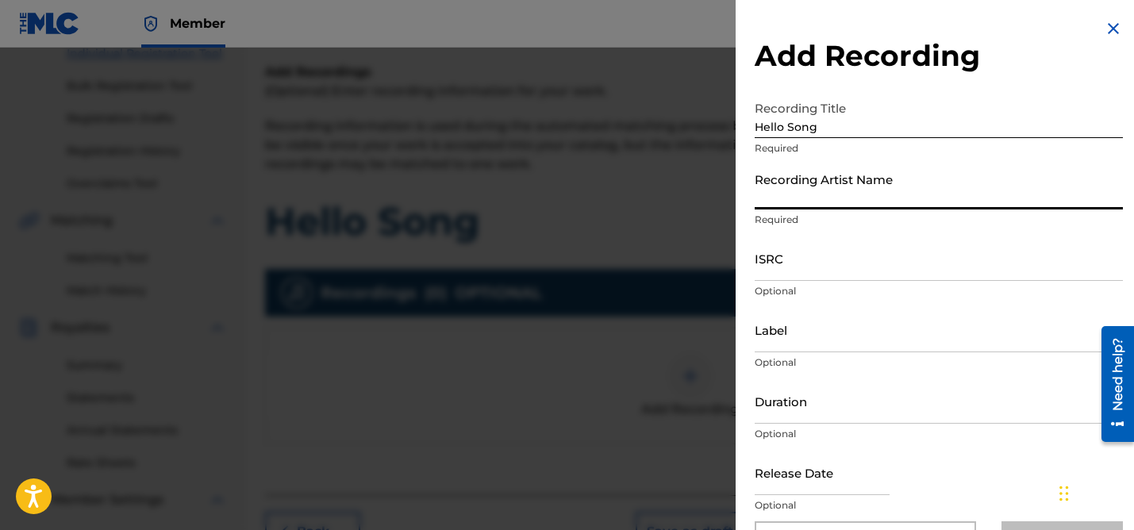
click at [870, 194] on input "Recording Artist Name" at bounding box center [939, 186] width 368 height 45
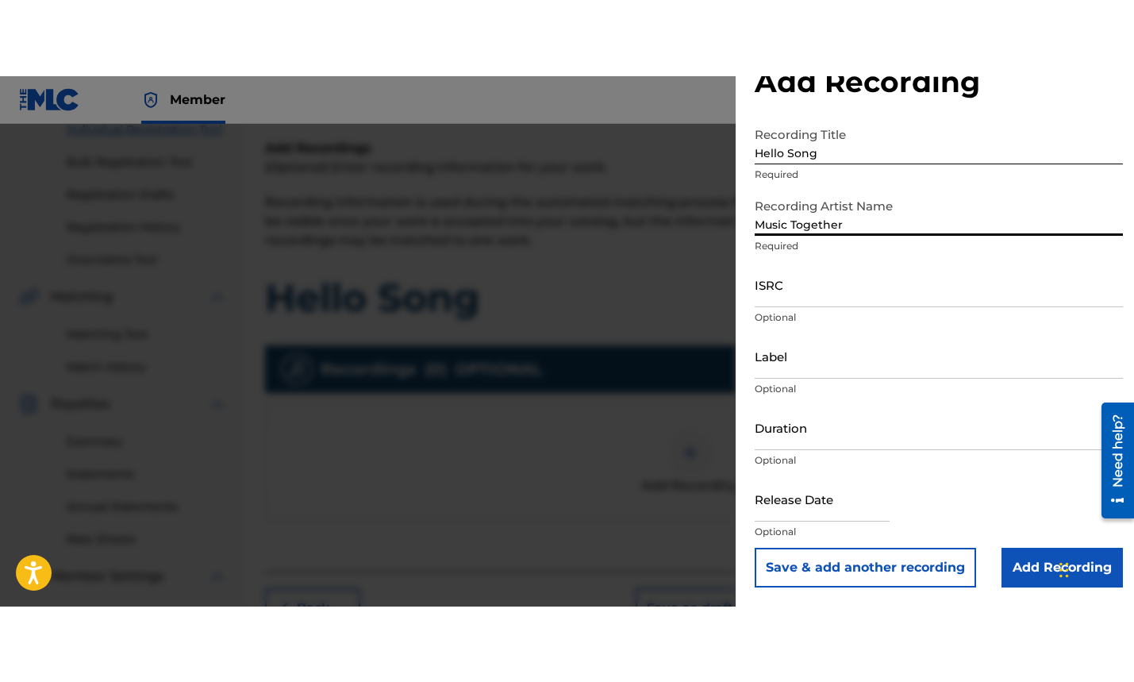
scroll to position [50, 0]
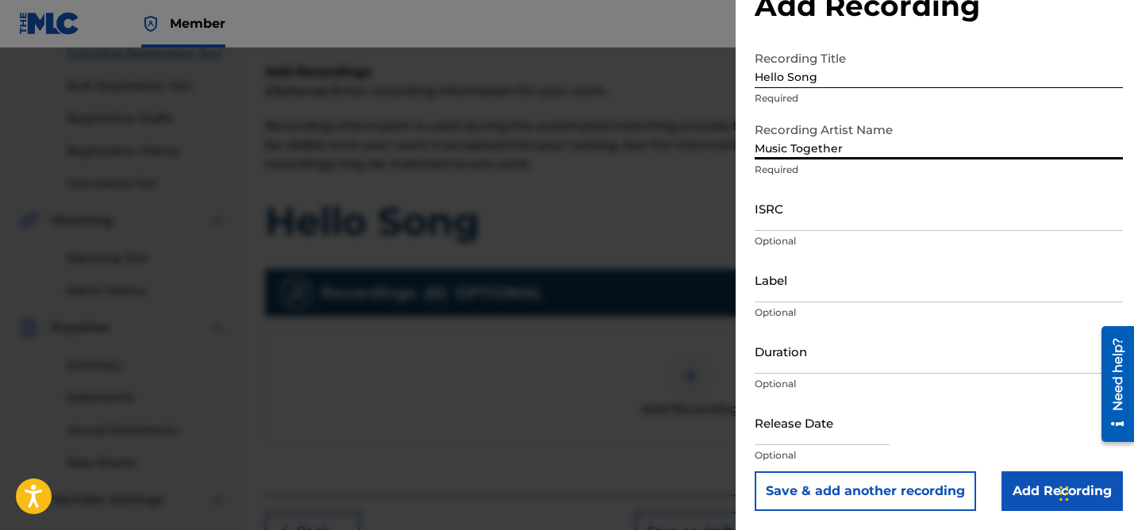
type input "Music Together"
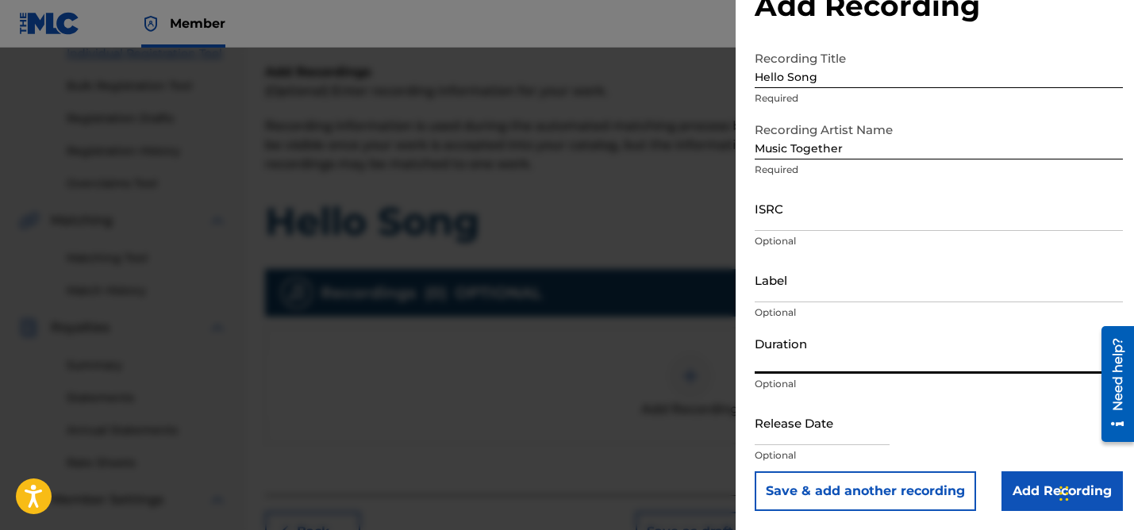
click at [819, 358] on input "Duration" at bounding box center [939, 351] width 368 height 45
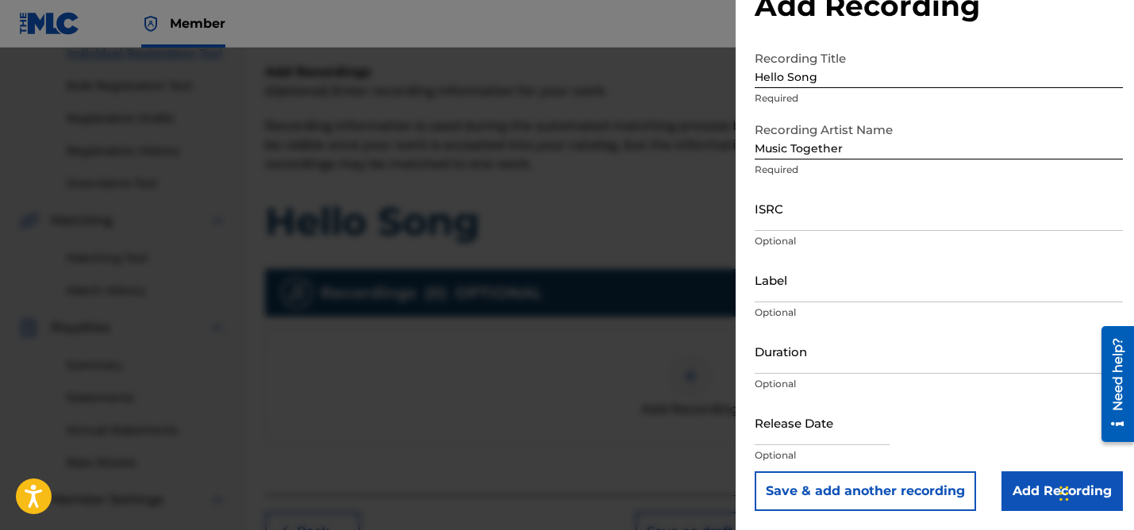
scroll to position [0, 0]
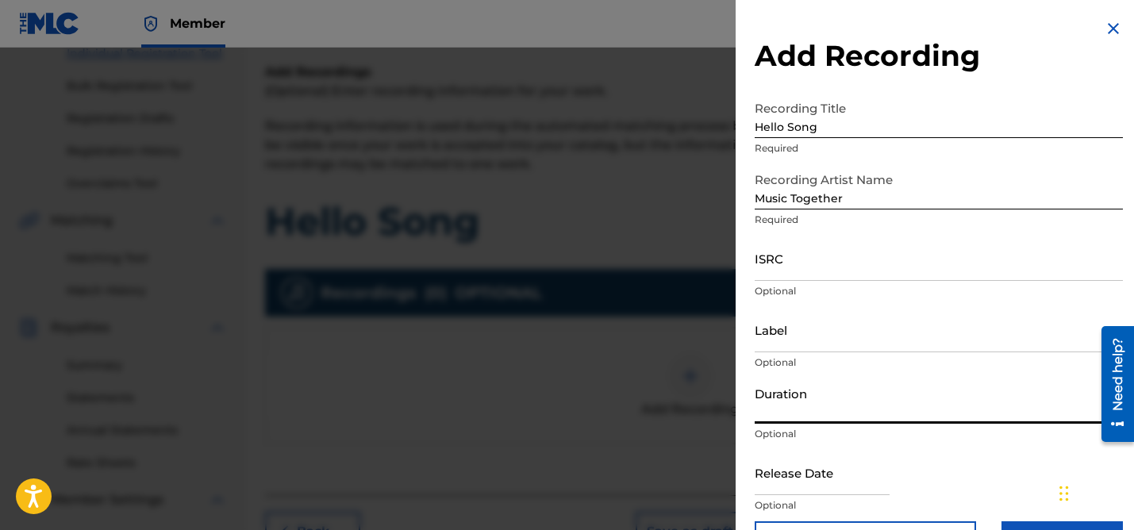
click at [819, 263] on input "ISRC" at bounding box center [939, 258] width 368 height 45
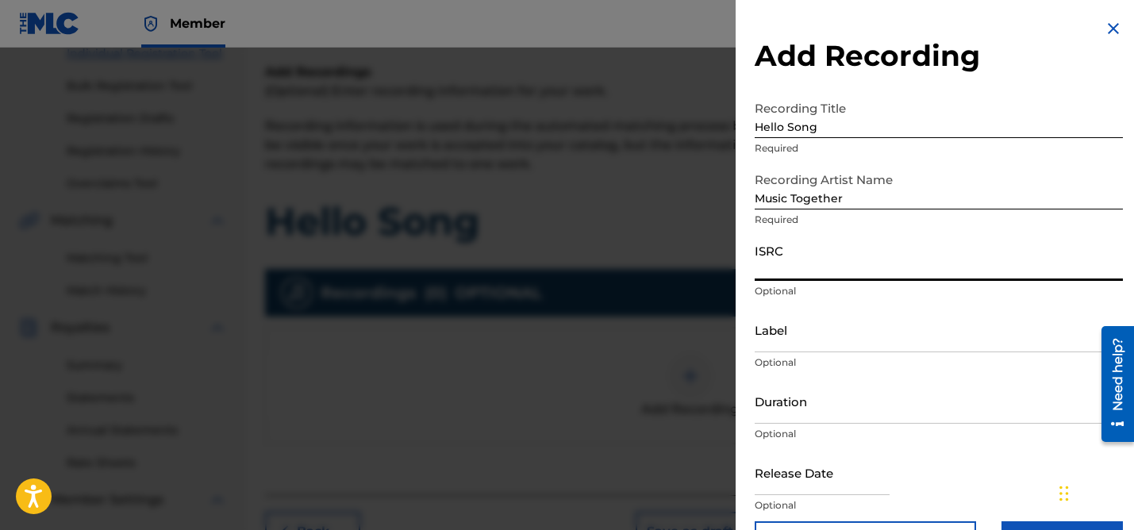
click at [806, 267] on input "ISRC" at bounding box center [939, 258] width 368 height 45
paste input "USTC30755890"
type input "USTC30755890"
click at [837, 335] on input "Label" at bounding box center [939, 329] width 368 height 45
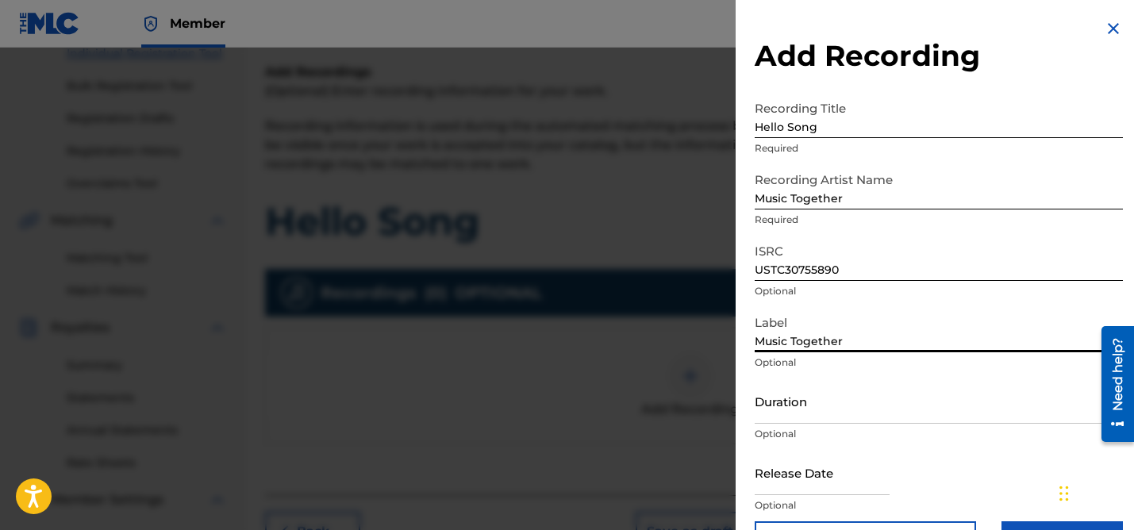
type input "Music Together"
click at [836, 405] on input "Duration" at bounding box center [939, 401] width 368 height 45
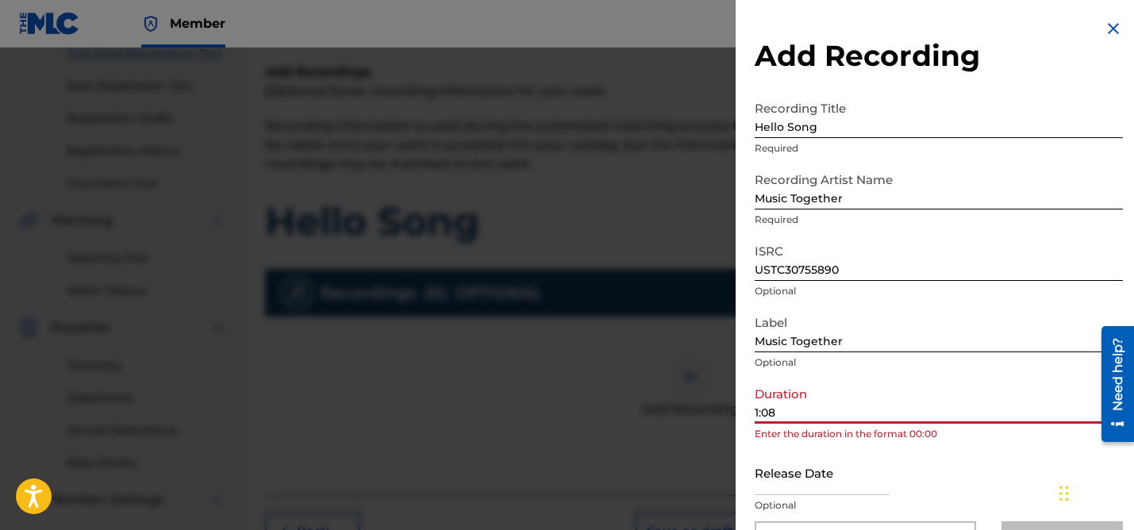
click at [755, 414] on div "Add Recording Recording Title Hello Song Required Recording Artist Name Music T…" at bounding box center [939, 290] width 406 height 580
click at [757, 414] on input "1:08" at bounding box center [939, 401] width 368 height 45
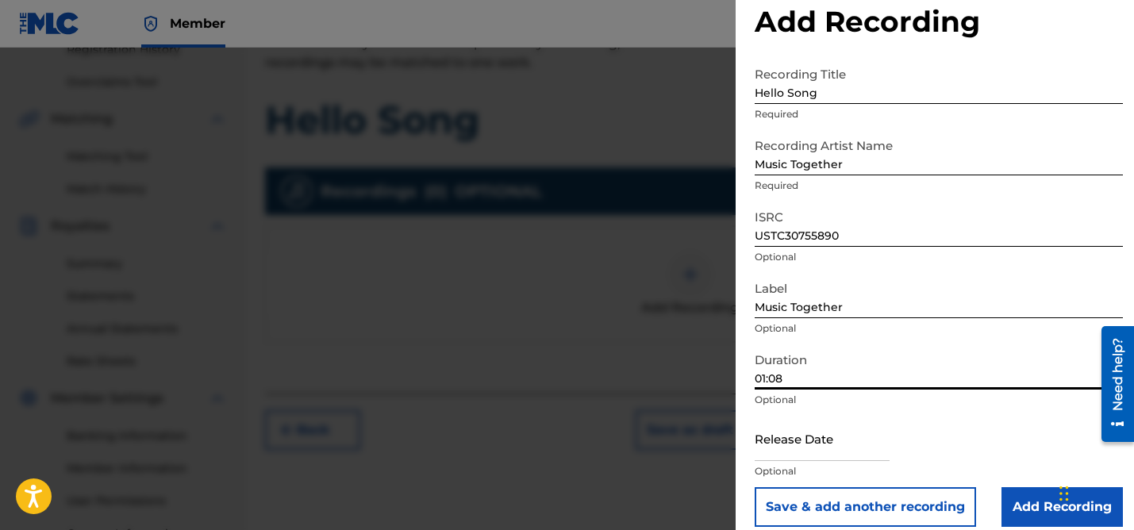
scroll to position [50, 0]
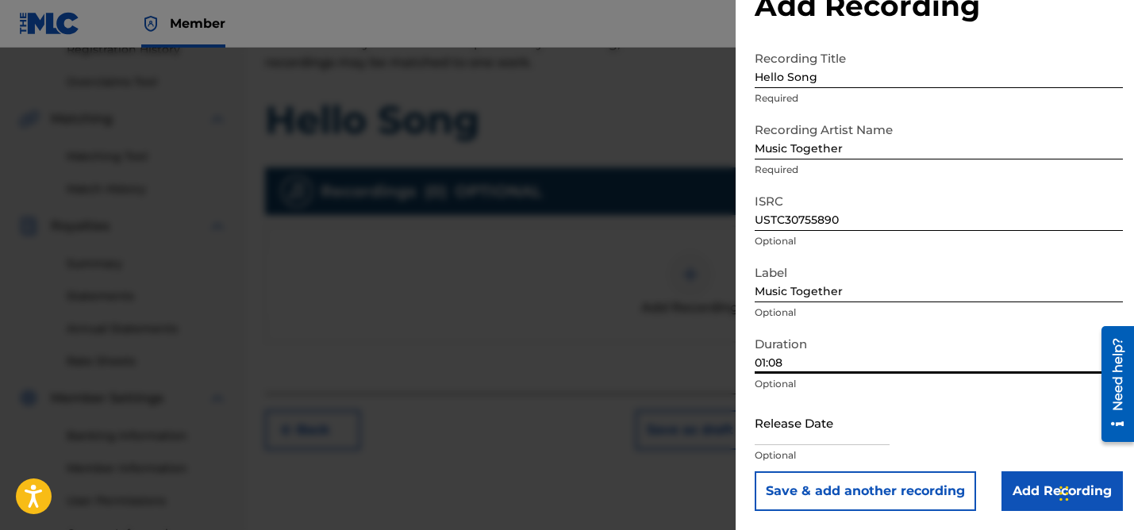
type input "01:08"
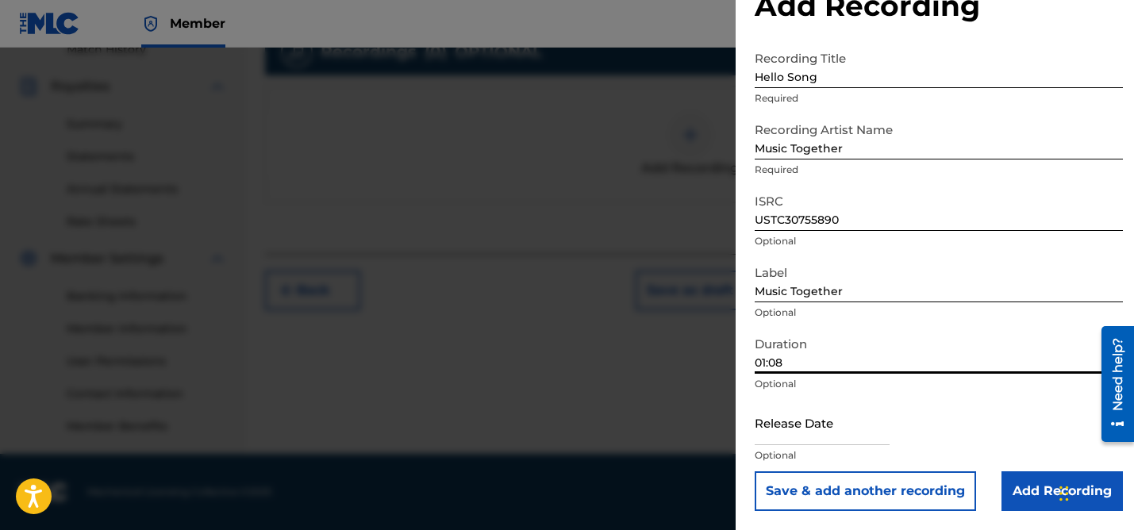
click at [818, 360] on input "01:08" at bounding box center [939, 351] width 368 height 45
click at [1033, 491] on input "Add Recording" at bounding box center [1062, 491] width 121 height 40
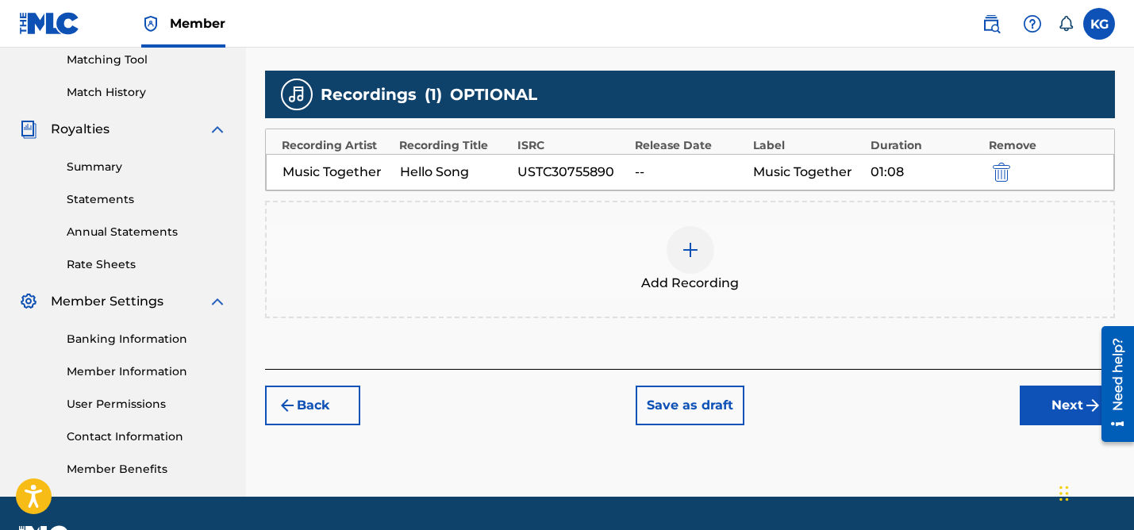
scroll to position [441, 0]
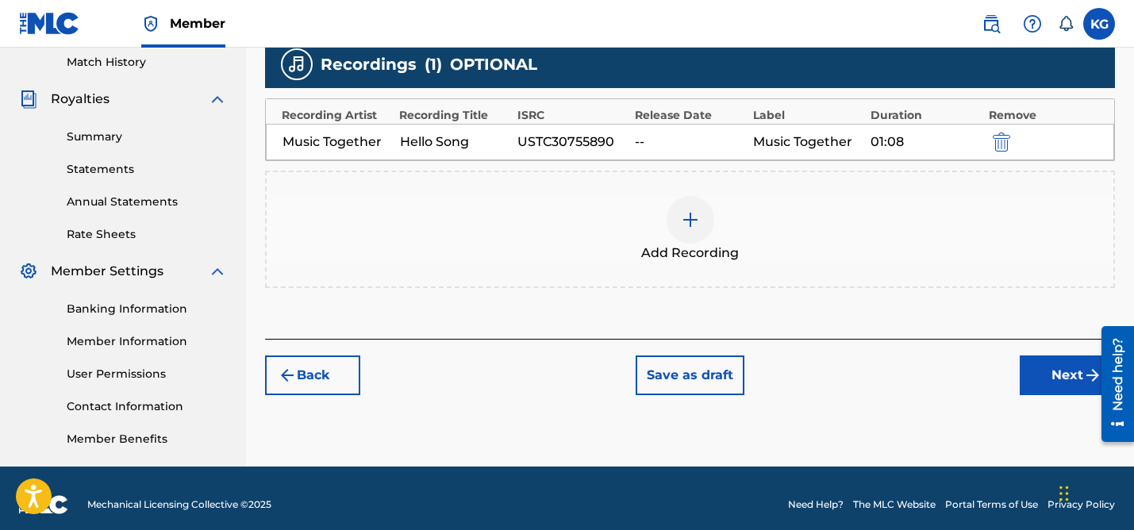
click at [1048, 374] on button "Next" at bounding box center [1067, 376] width 95 height 40
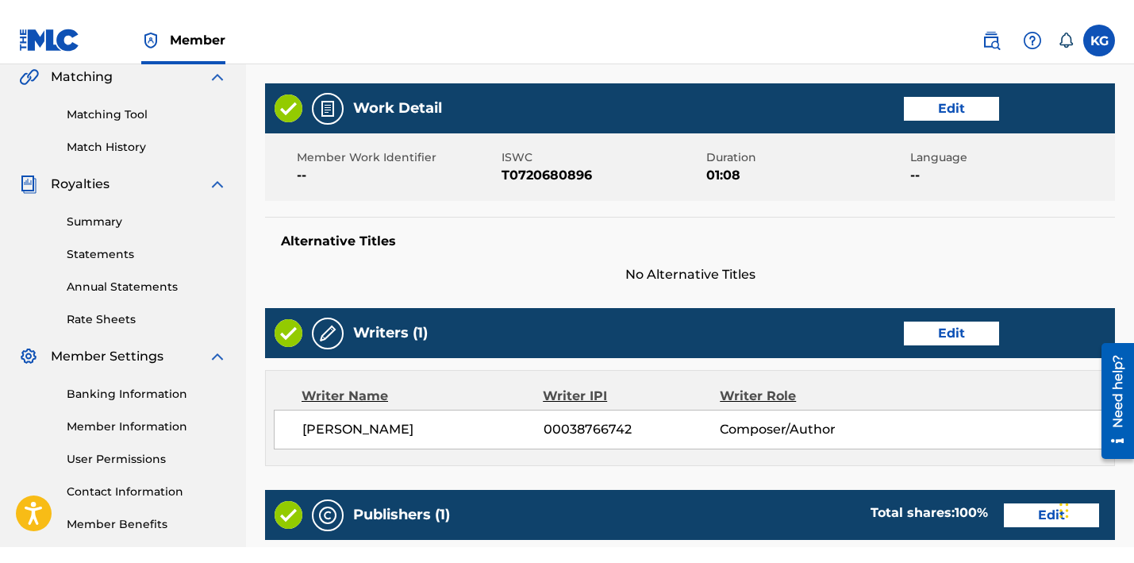
scroll to position [341, 0]
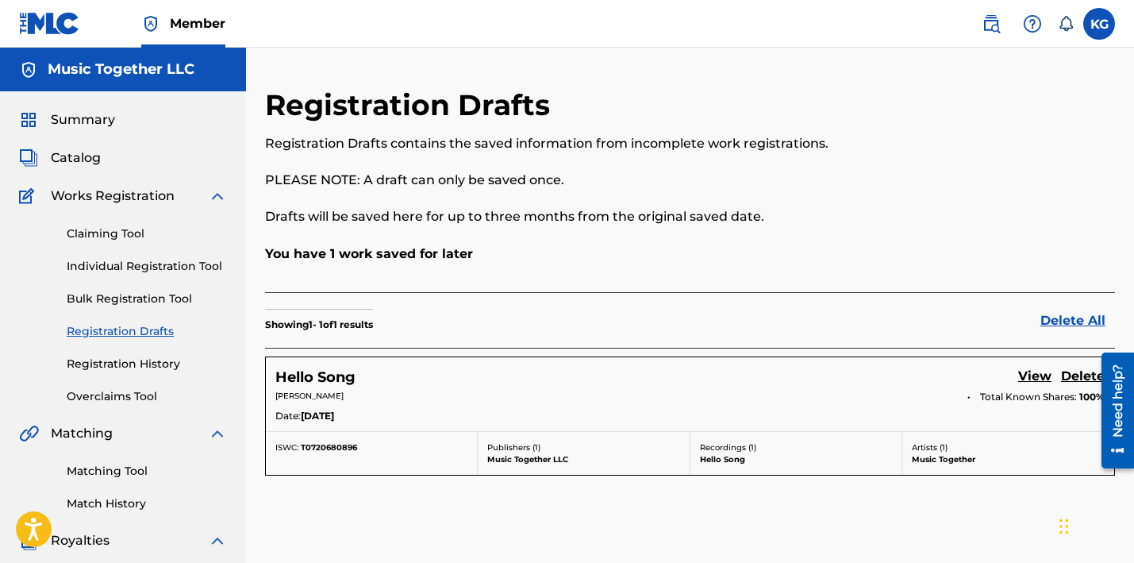
click at [334, 357] on div "Hello Song View Delete KENNETH GUILMARTIN Total Known Shares: 100 % Date: Aug 2…" at bounding box center [690, 394] width 848 height 74
click at [1061, 367] on link "Delete" at bounding box center [1083, 377] width 44 height 21
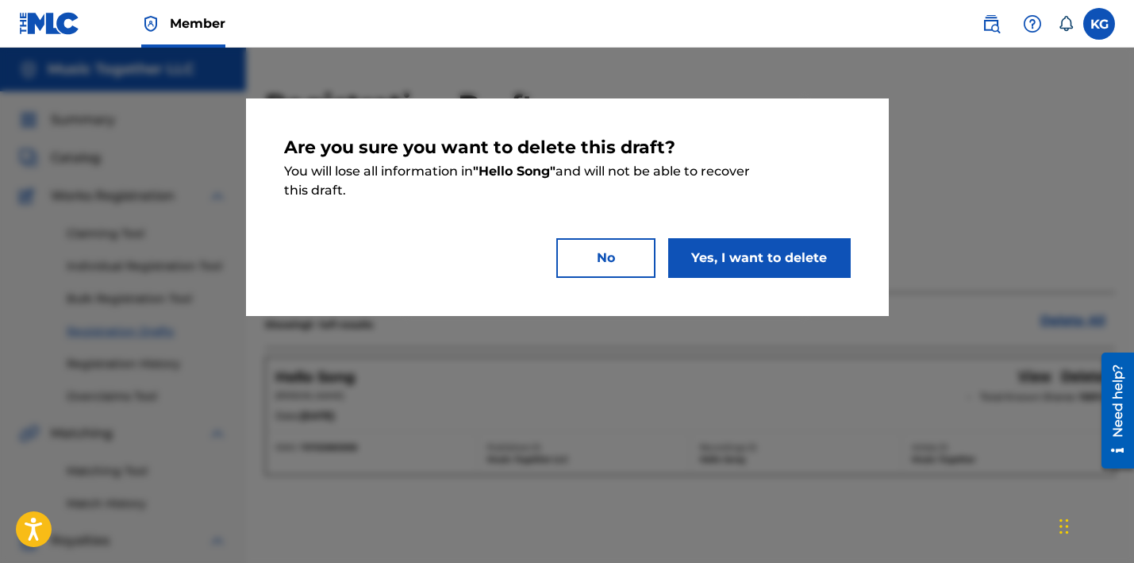
click at [583, 238] on button "No" at bounding box center [605, 258] width 99 height 40
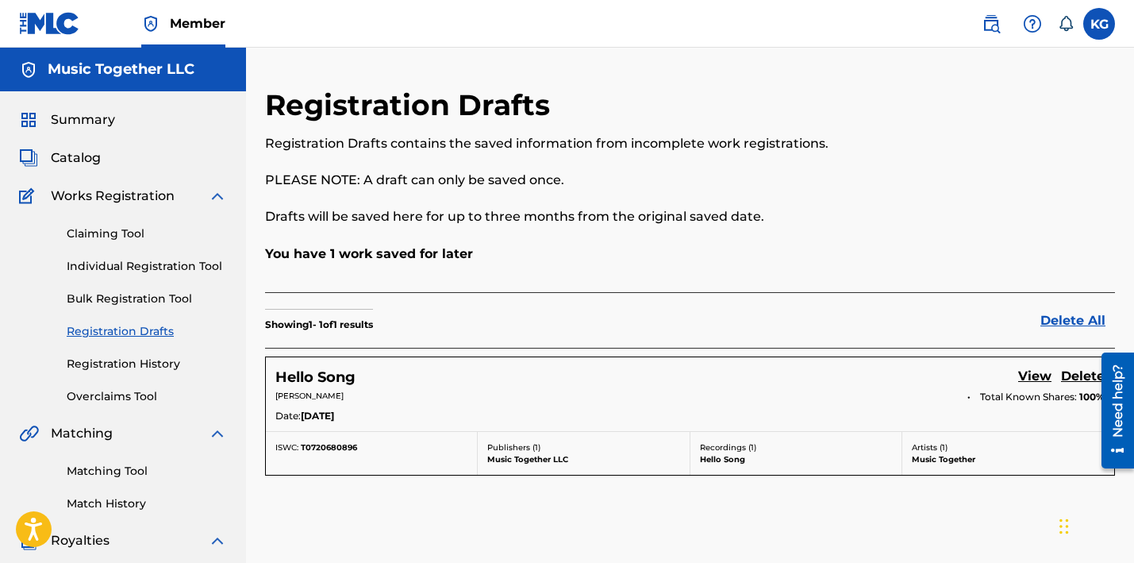
click at [1018, 367] on link "View" at bounding box center [1034, 377] width 33 height 21
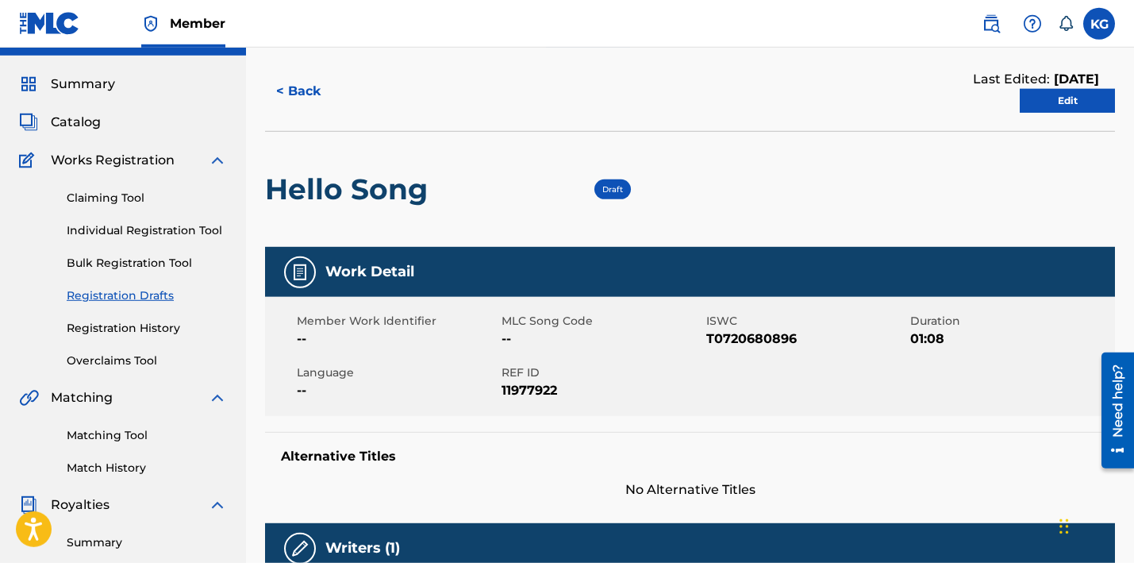
scroll to position [37, 0]
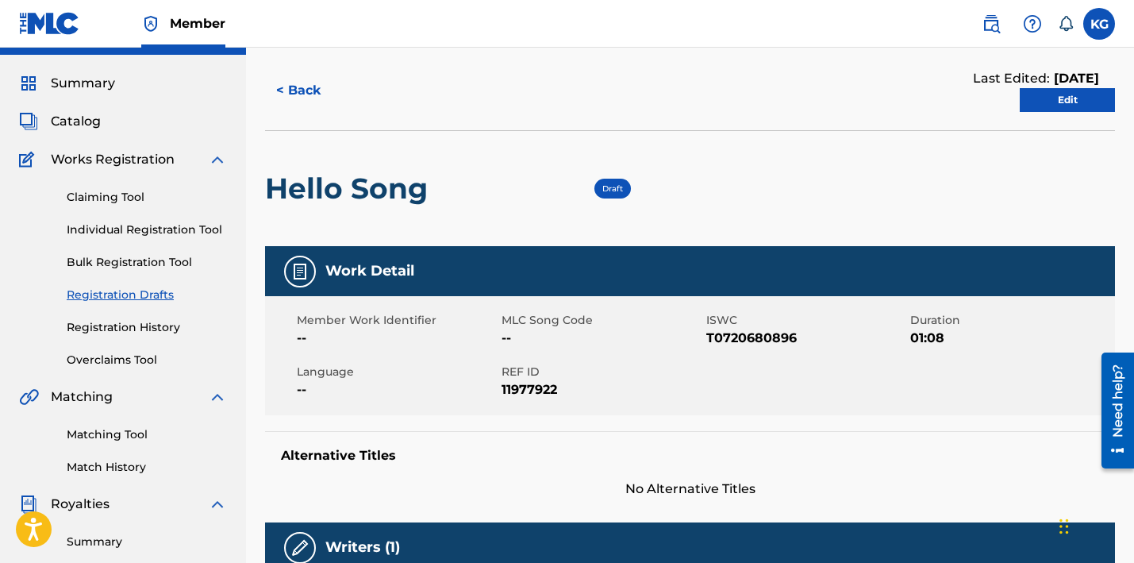
drag, startPoint x: 371, startPoint y: 426, endPoint x: 387, endPoint y: 422, distance: 17.1
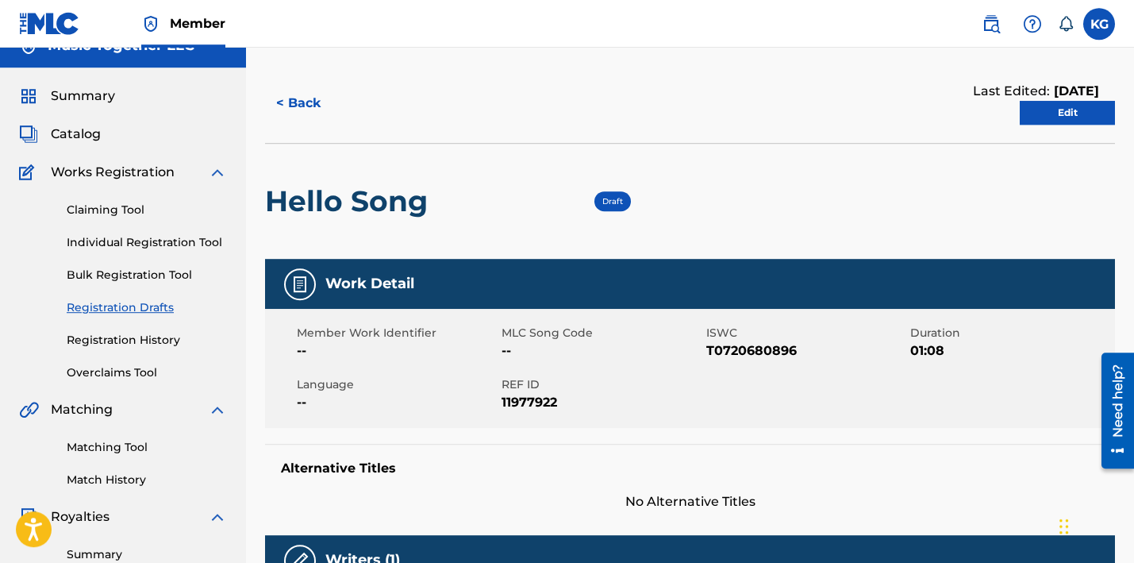
scroll to position [0, 0]
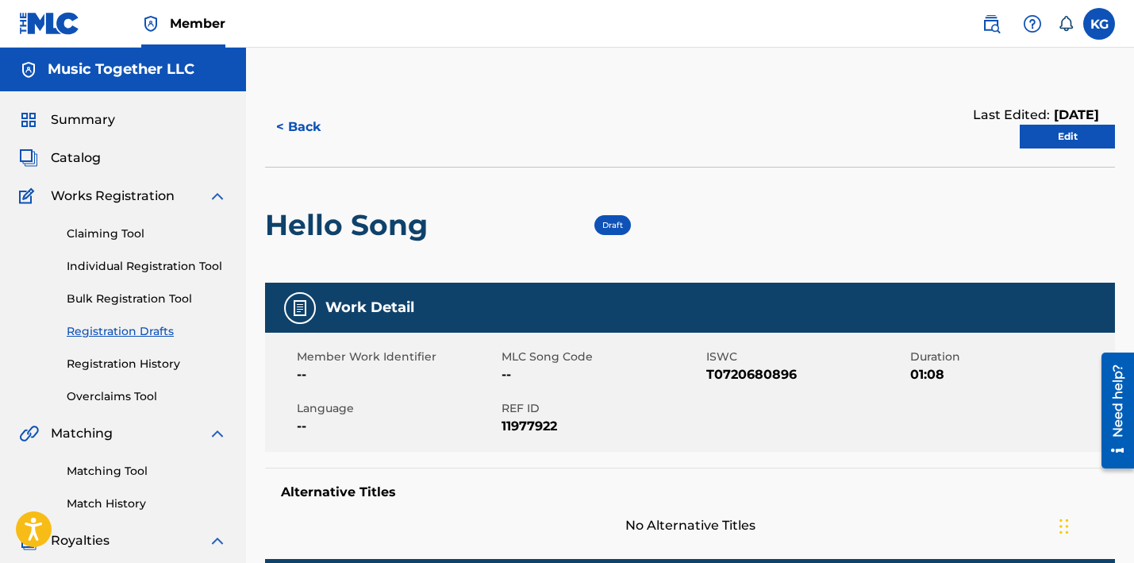
click at [1020, 125] on link "Edit" at bounding box center [1067, 137] width 95 height 24
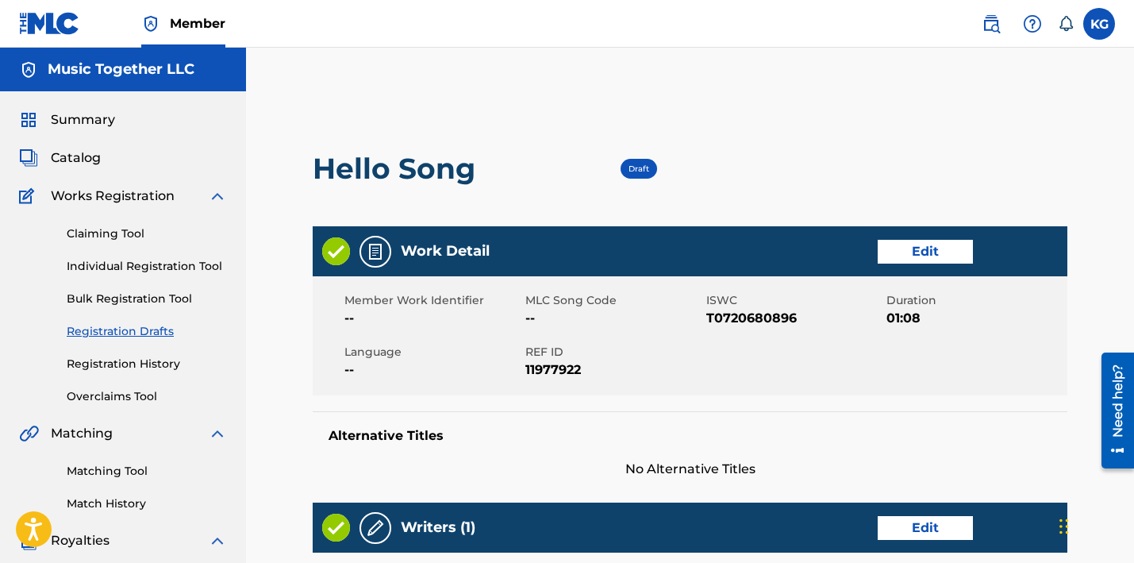
click at [878, 516] on link "Edit" at bounding box center [925, 528] width 95 height 24
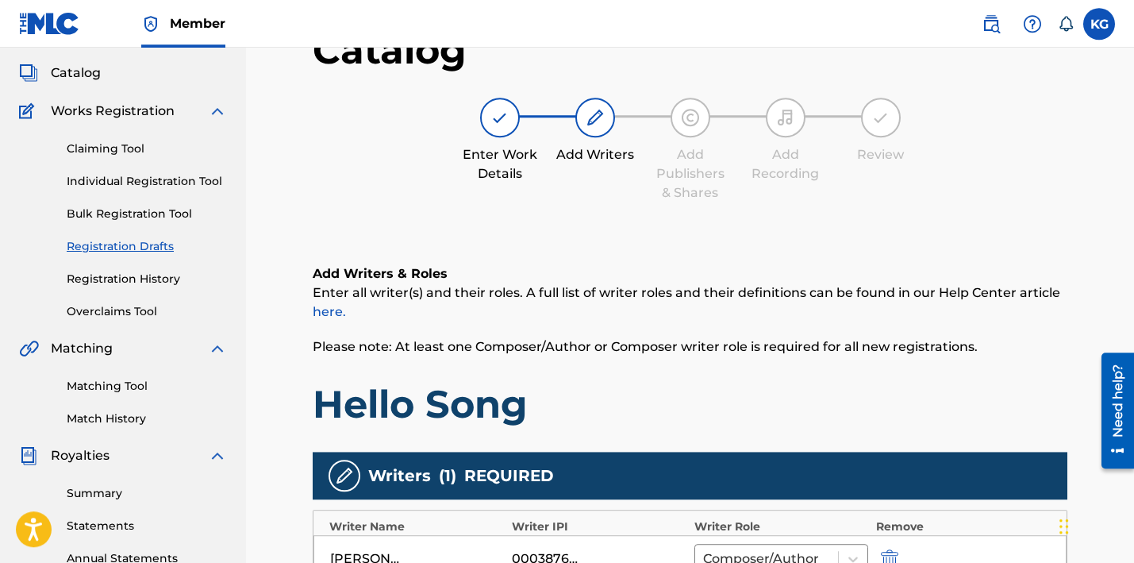
scroll to position [125, 0]
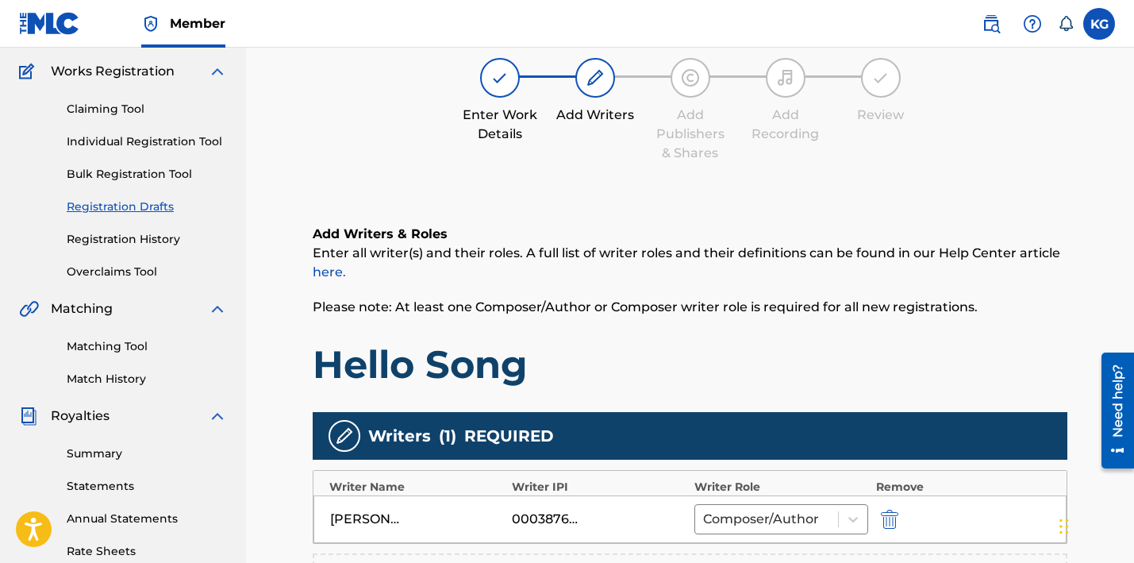
click at [350, 510] on div "KENNETH GUILMARTIN" at bounding box center [365, 519] width 71 height 19
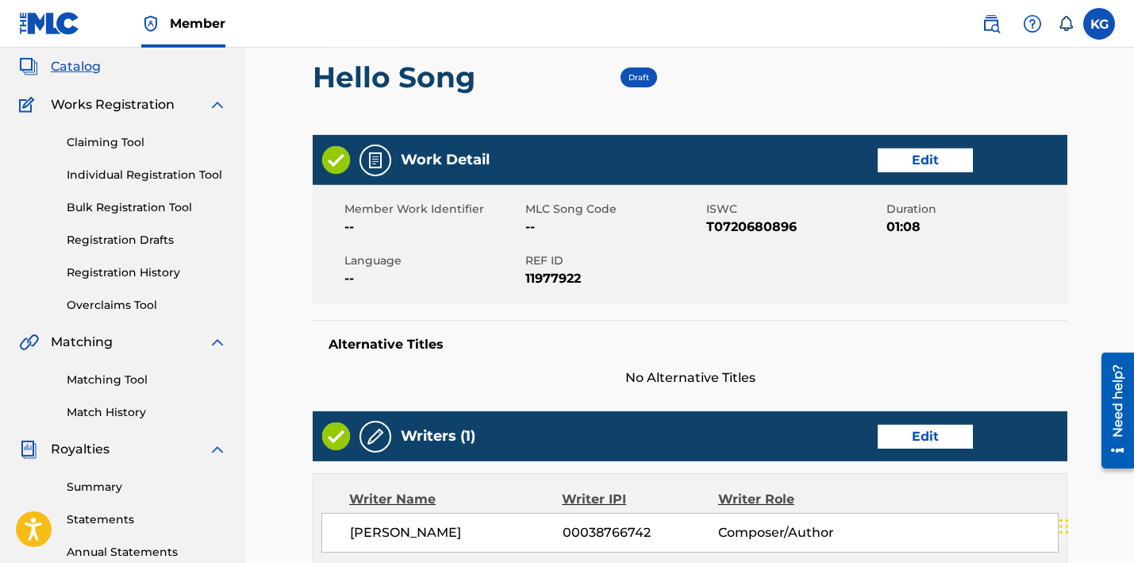
scroll to position [100, 0]
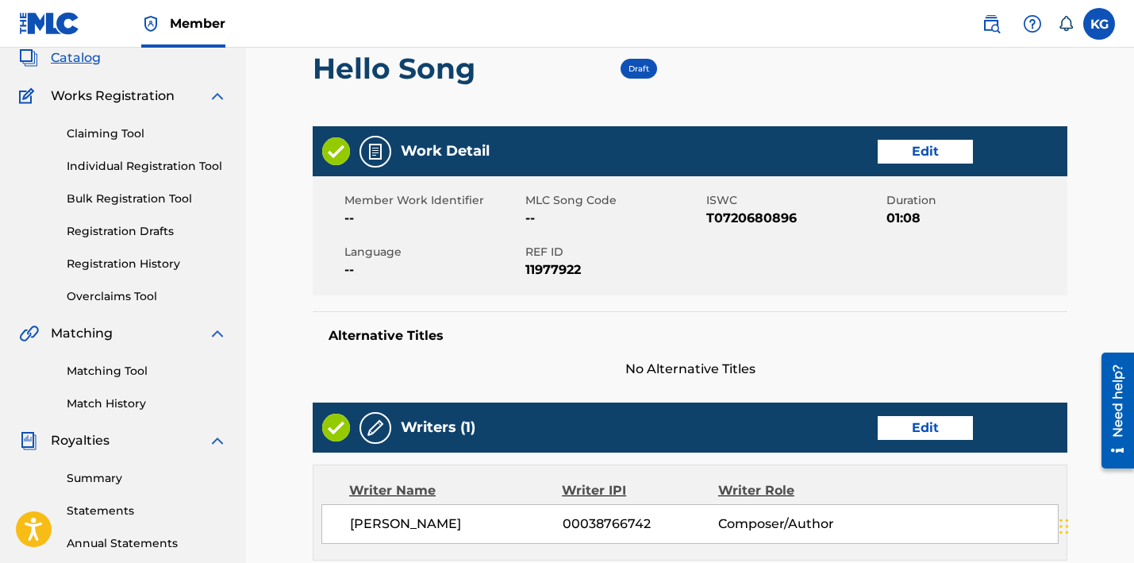
click at [386, 514] on span "KENNETH GUILMARTIN" at bounding box center [456, 523] width 213 height 19
click at [396, 402] on div "Writers (1) Edit" at bounding box center [690, 427] width 755 height 50
click at [404, 418] on h5 "Writers (1)" at bounding box center [438, 427] width 75 height 18
click at [878, 416] on link "Edit" at bounding box center [925, 428] width 95 height 24
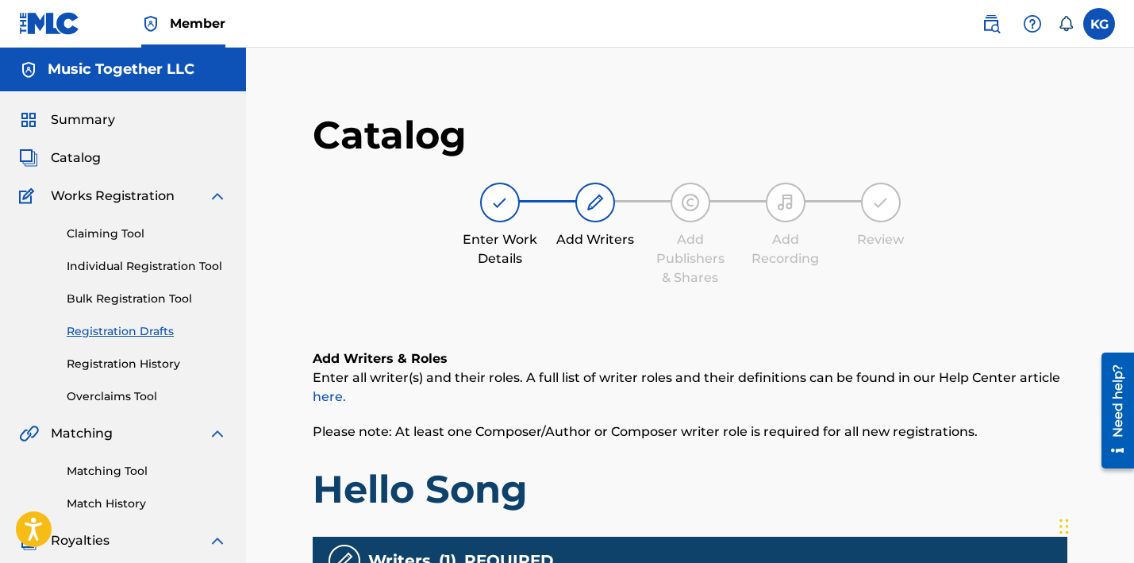
click at [439, 548] on span "( 1 )" at bounding box center [447, 560] width 17 height 24
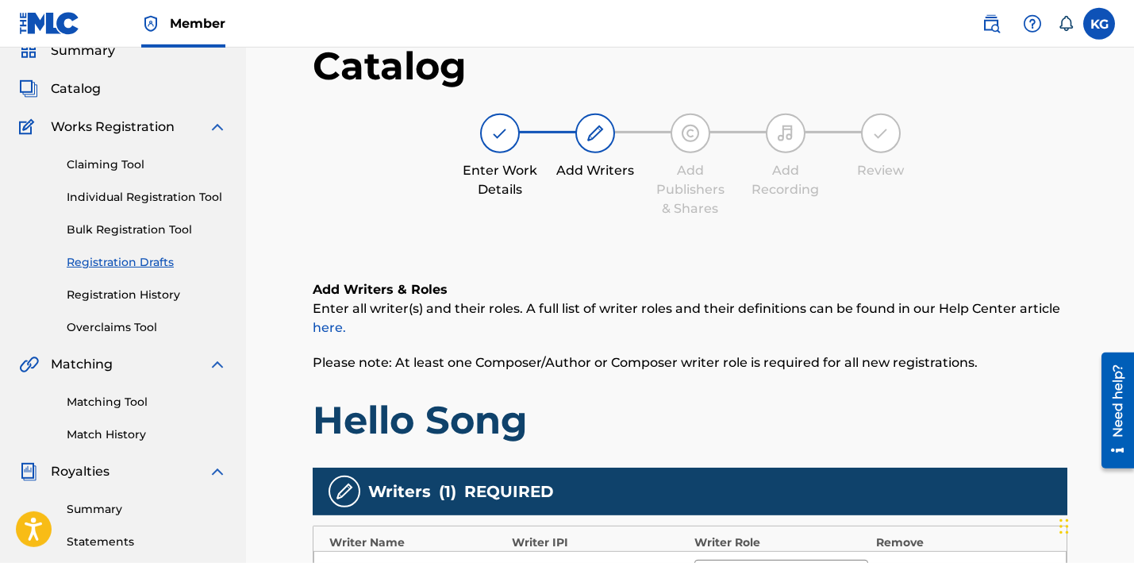
scroll to position [82, 0]
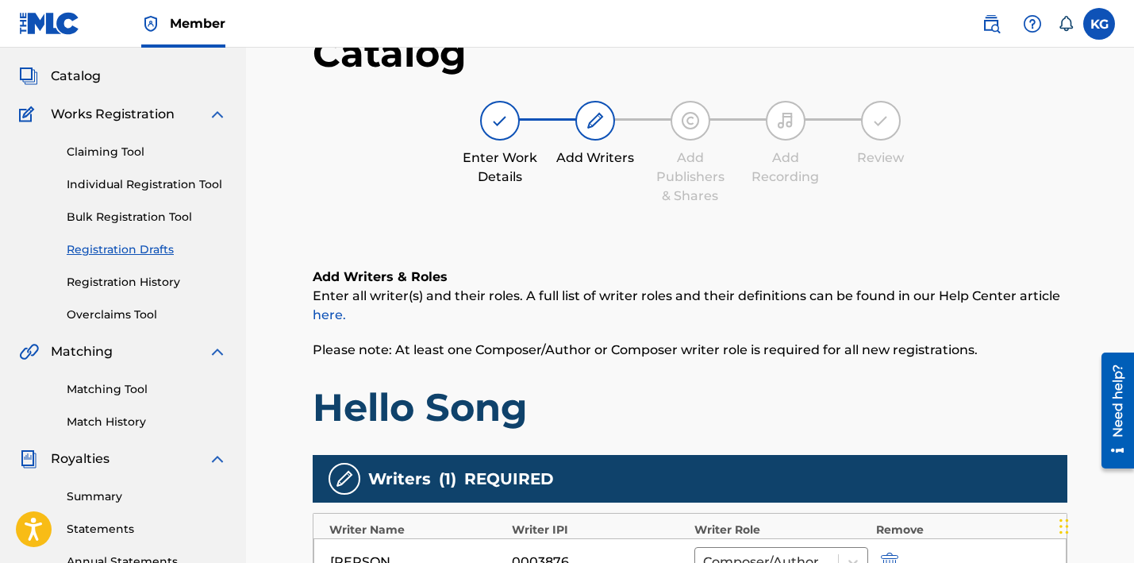
click at [344, 469] on img at bounding box center [344, 478] width 19 height 19
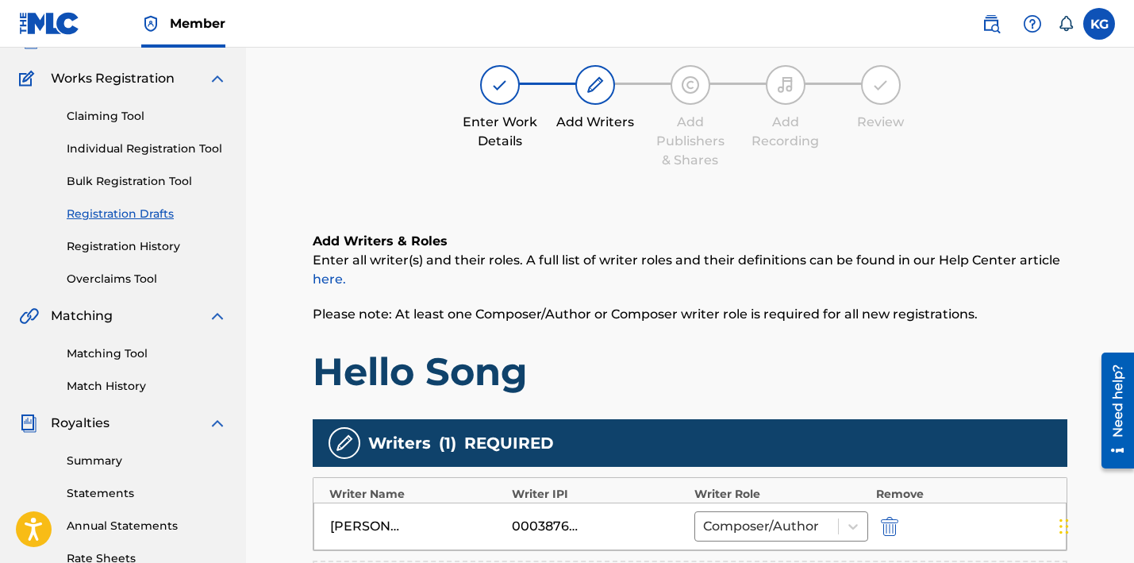
scroll to position [125, 0]
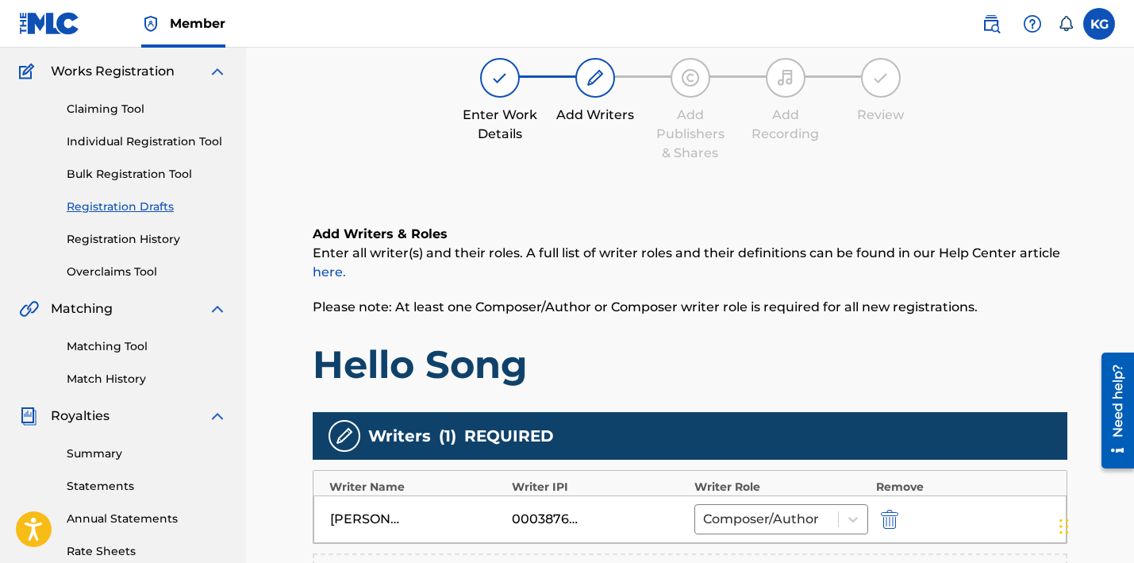
click at [364, 510] on div "KENNETH GUILMARTIN" at bounding box center [365, 519] width 71 height 19
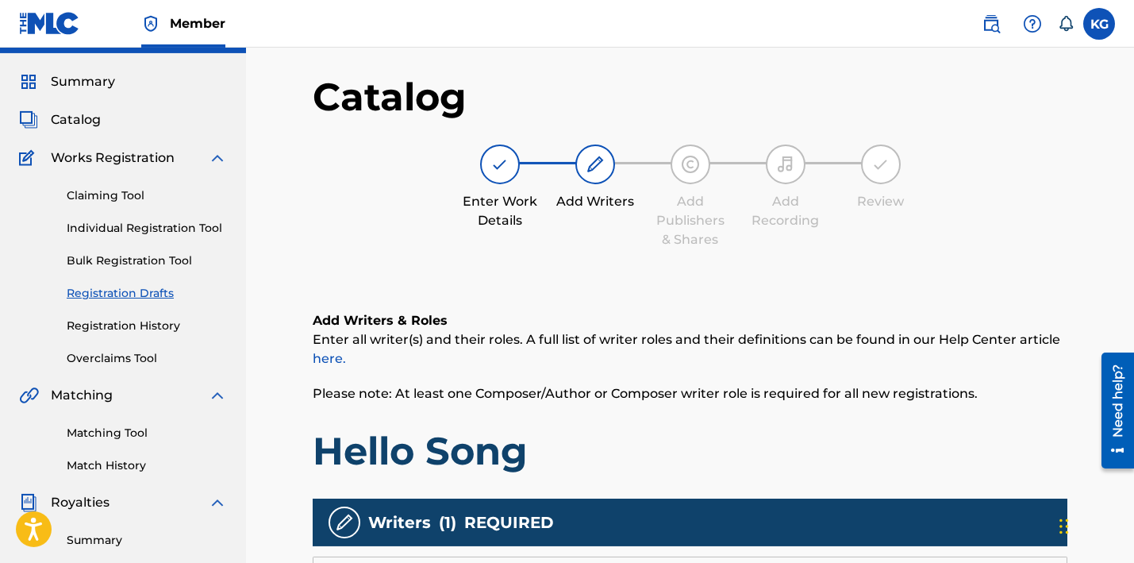
scroll to position [0, 0]
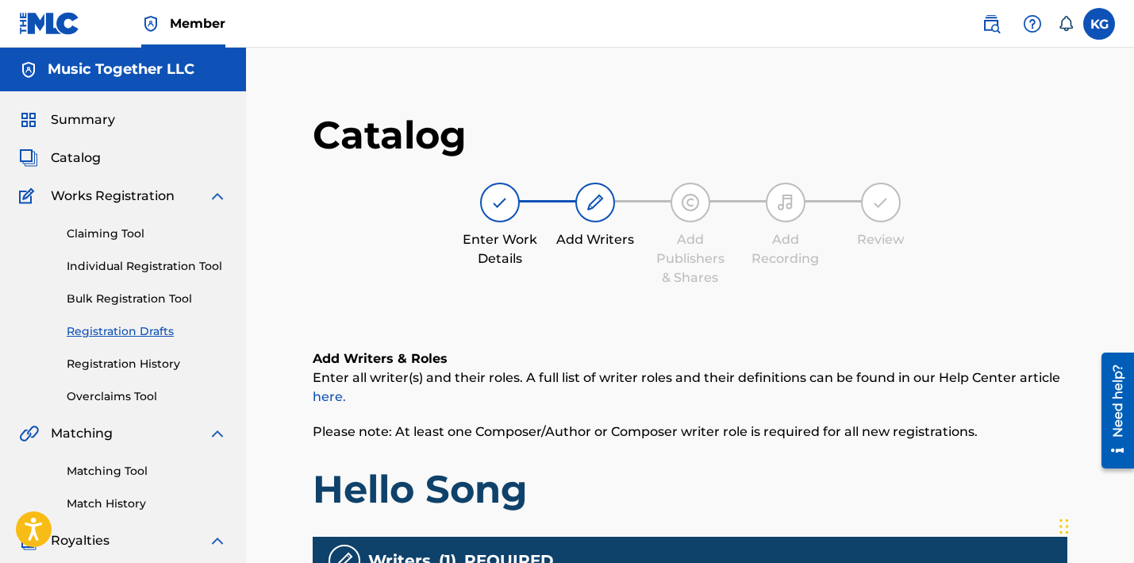
click at [350, 551] on img at bounding box center [344, 560] width 19 height 19
click at [586, 193] on img at bounding box center [595, 202] width 19 height 19
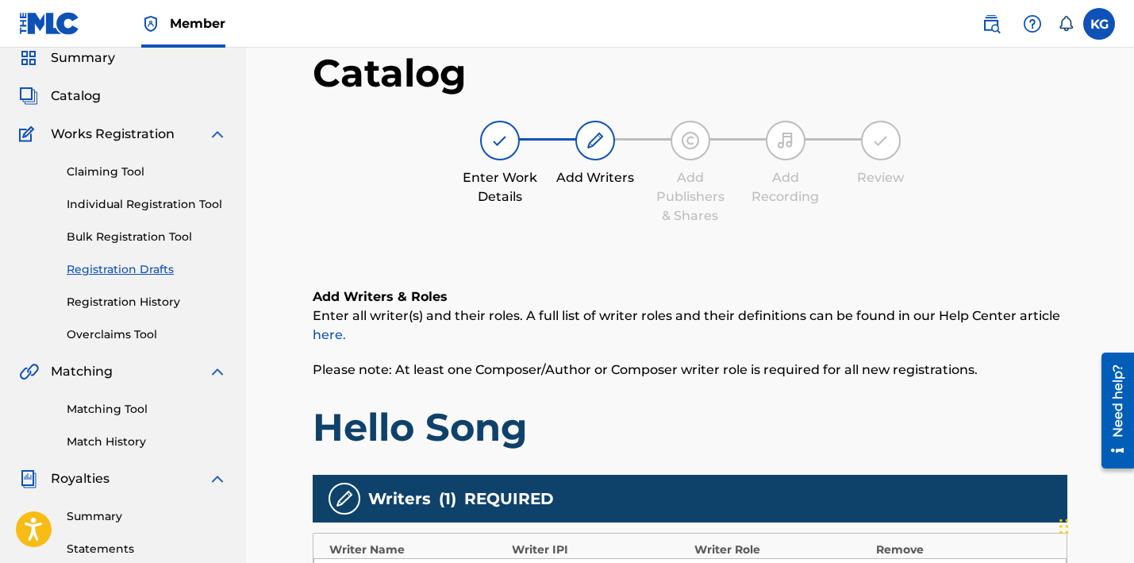
scroll to position [63, 0]
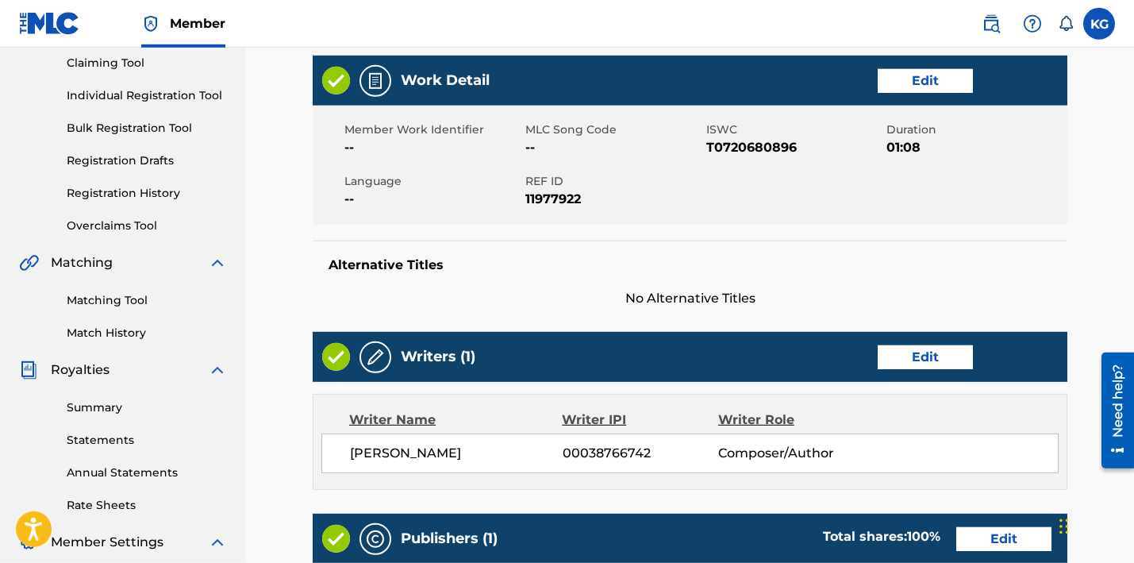
scroll to position [173, 0]
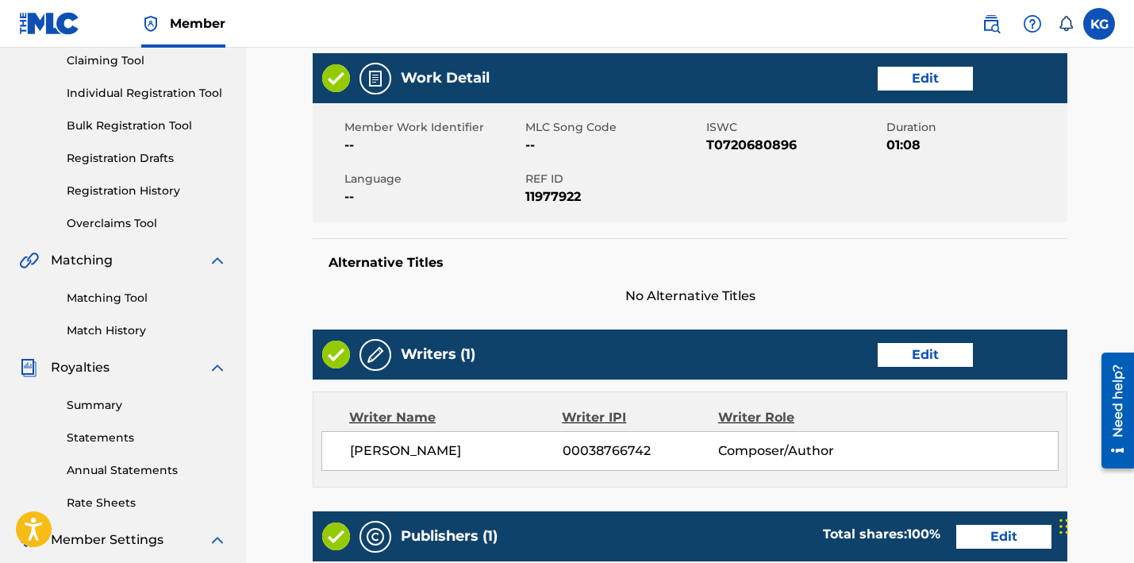
click at [404, 441] on span "KENNETH GUILMARTIN" at bounding box center [456, 450] width 213 height 19
click at [388, 441] on span "KENNETH GUILMARTIN" at bounding box center [456, 450] width 213 height 19
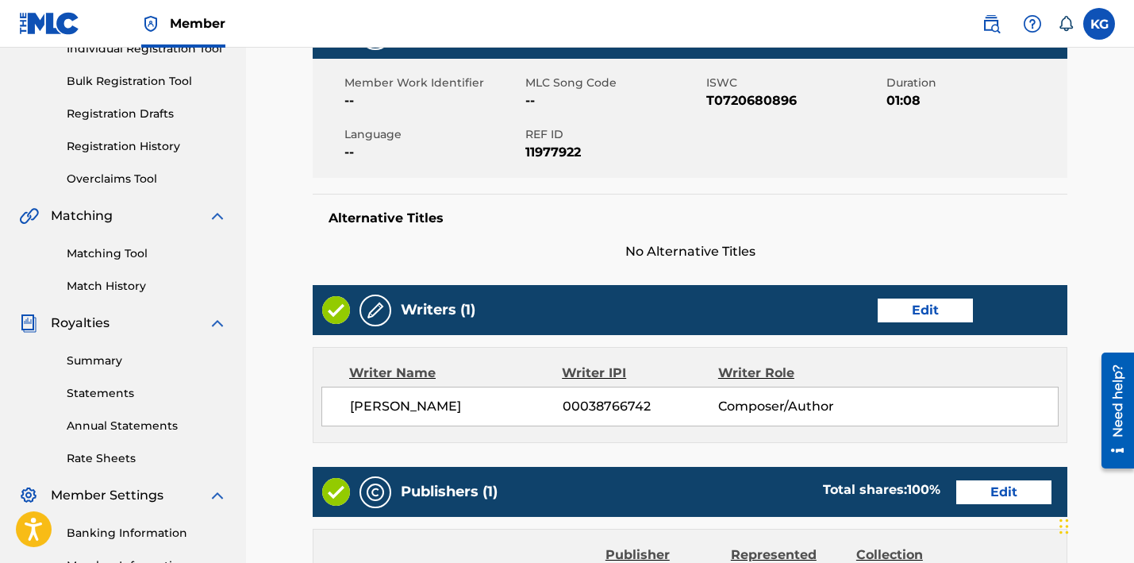
scroll to position [228, 0]
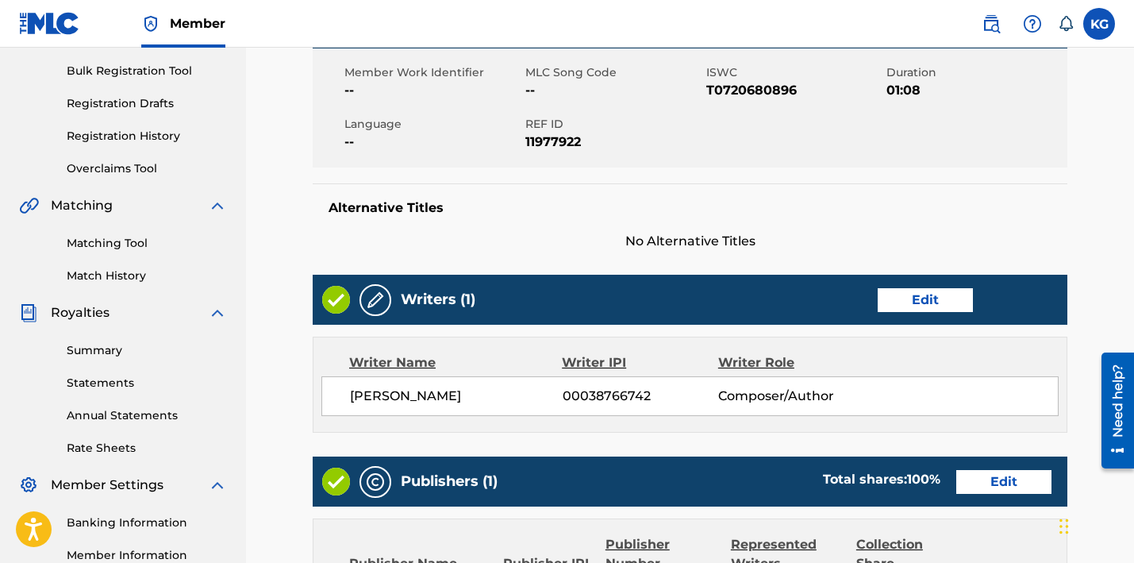
click at [396, 387] on span "KENNETH GUILMARTIN" at bounding box center [456, 396] width 213 height 19
click at [878, 288] on link "Edit" at bounding box center [925, 300] width 95 height 24
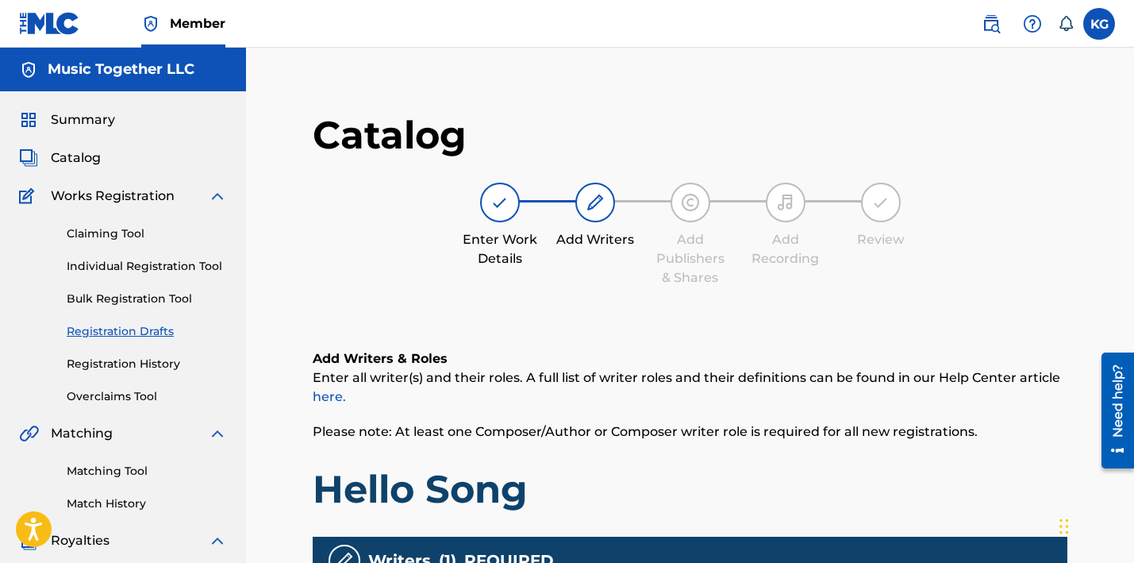
click at [422, 537] on div "Writers ( 1 ) REQUIRED" at bounding box center [690, 561] width 755 height 48
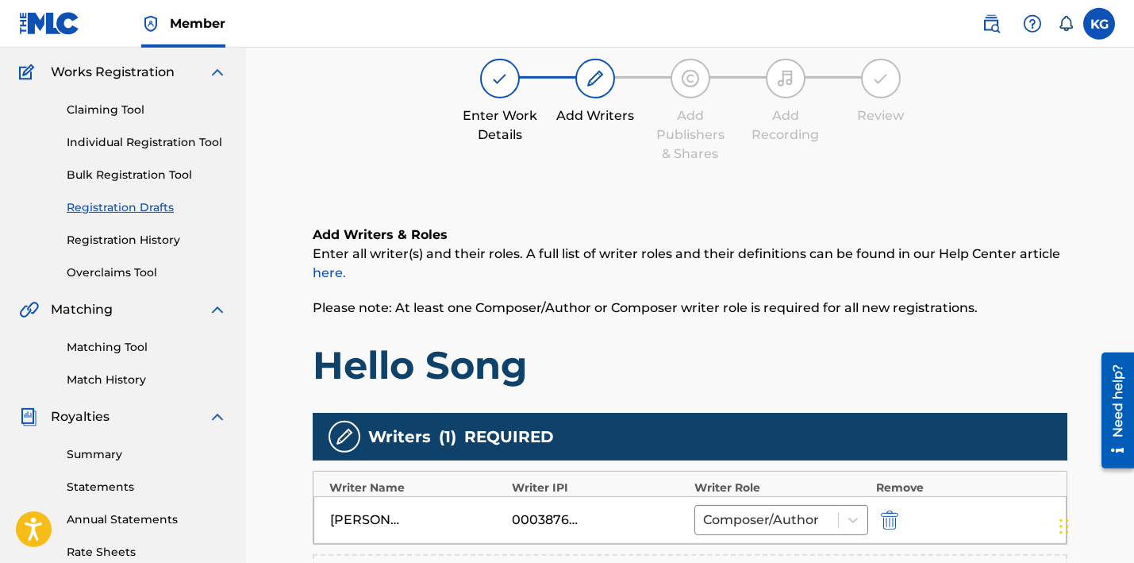
scroll to position [125, 0]
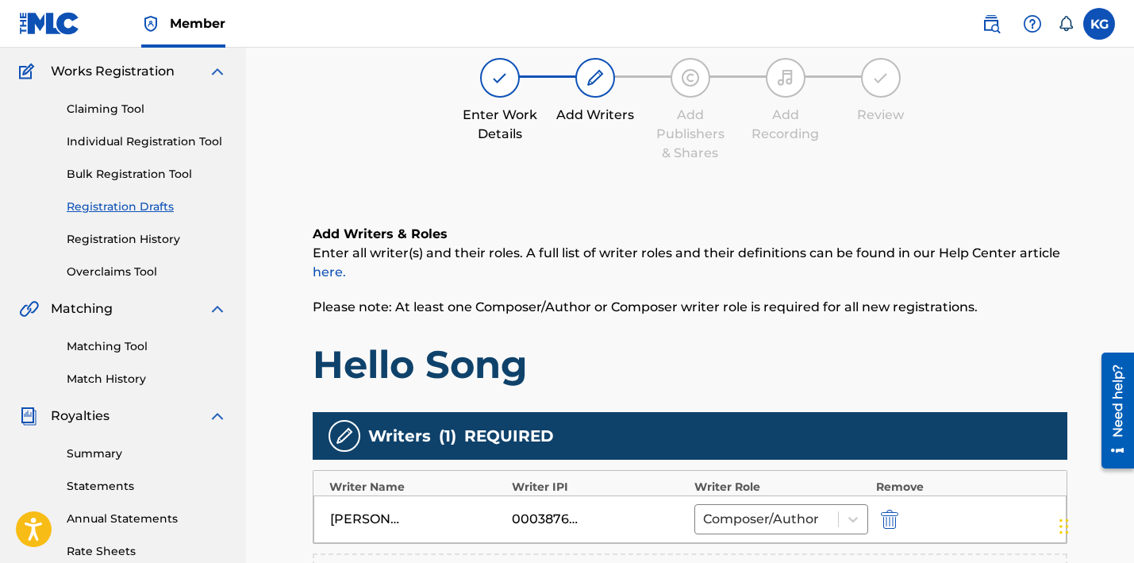
click at [357, 495] on div "KENNETH GUILMARTIN 00038766742 Composer/Author" at bounding box center [690, 519] width 753 height 48
drag, startPoint x: 267, startPoint y: 112, endPoint x: 275, endPoint y: 114, distance: 9.0
click at [267, 113] on div "Catalog Enter Work Details Add Writers Add Publishers & Shares Add Recording Re…" at bounding box center [690, 374] width 888 height 903
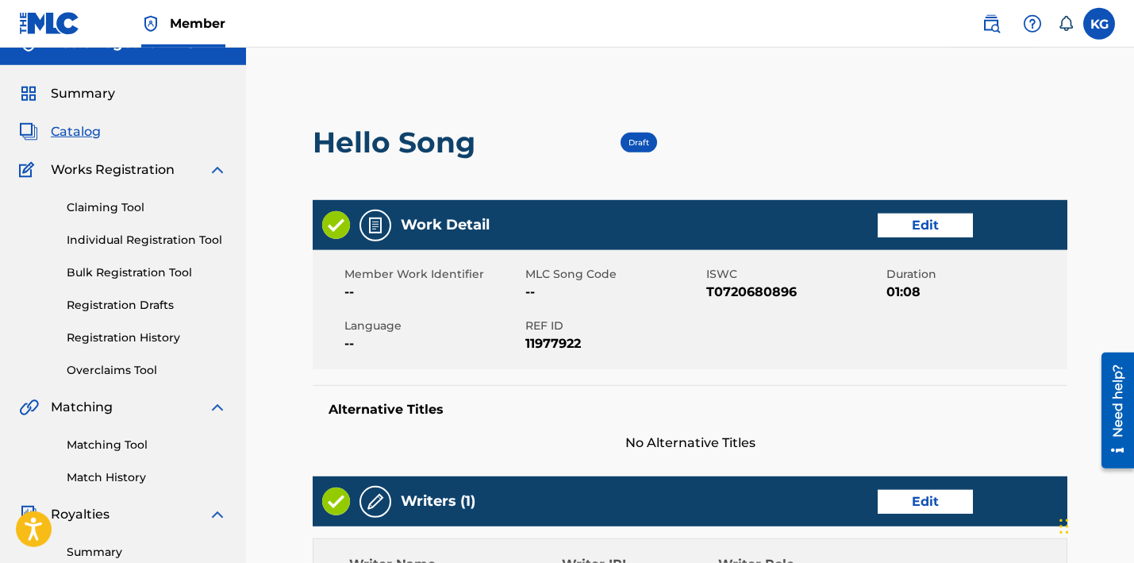
scroll to position [27, 0]
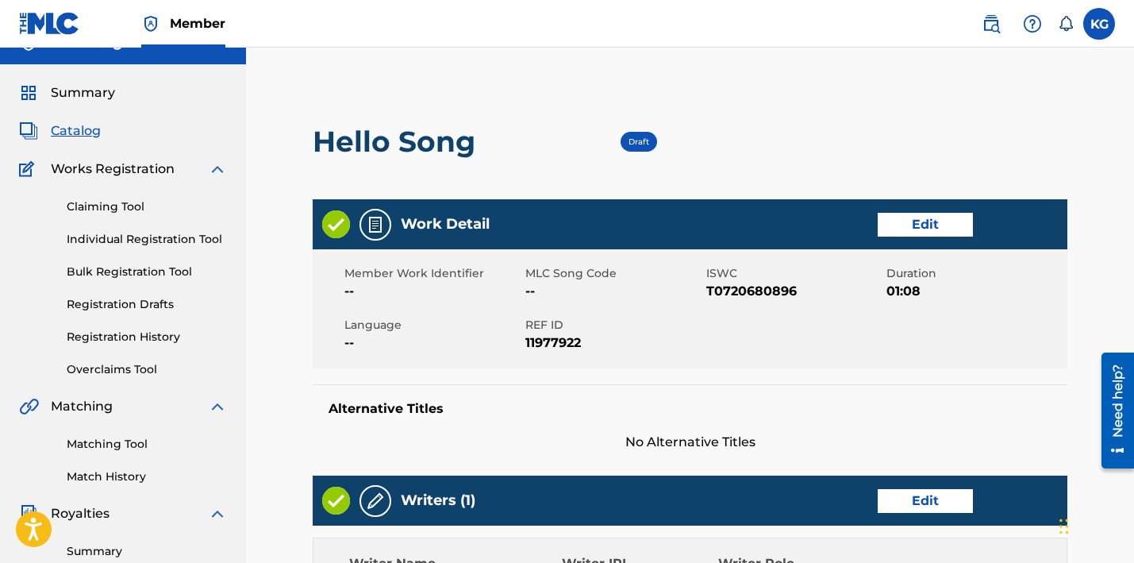
click at [878, 489] on link "Edit" at bounding box center [925, 501] width 95 height 24
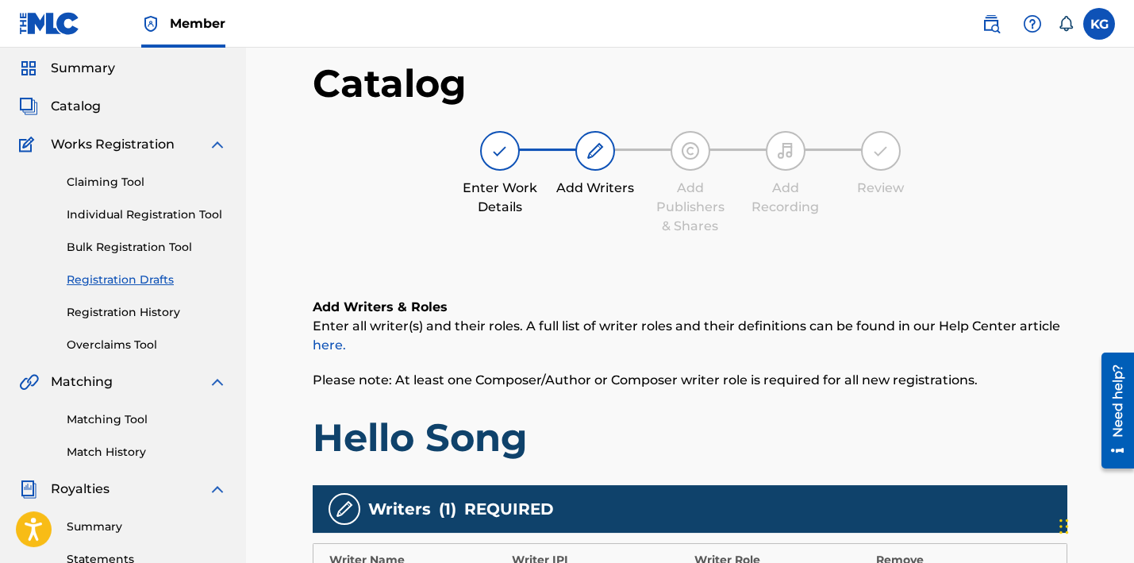
scroll to position [55, 0]
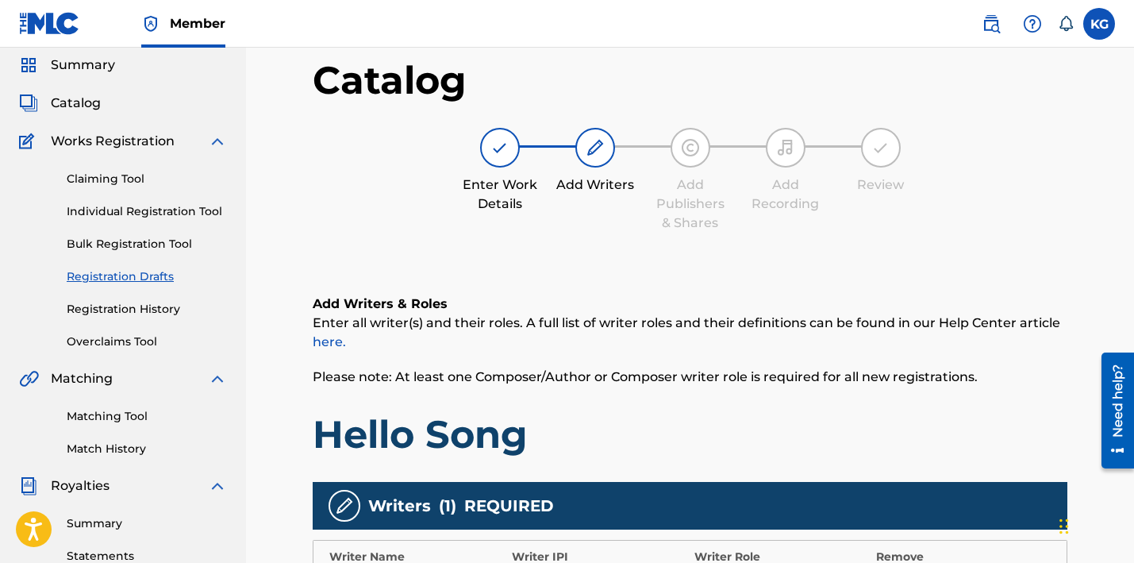
drag, startPoint x: 352, startPoint y: 371, endPoint x: 357, endPoint y: 347, distance: 24.5
click at [362, 541] on div "Writer Name Writer IPI Writer Role Remove" at bounding box center [690, 553] width 753 height 25
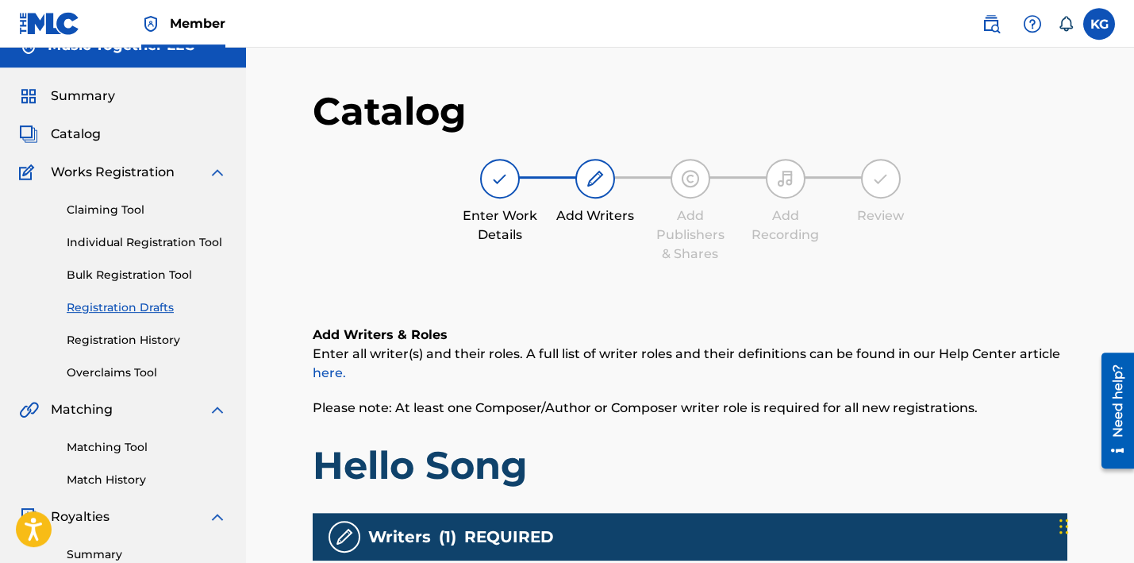
scroll to position [27, 0]
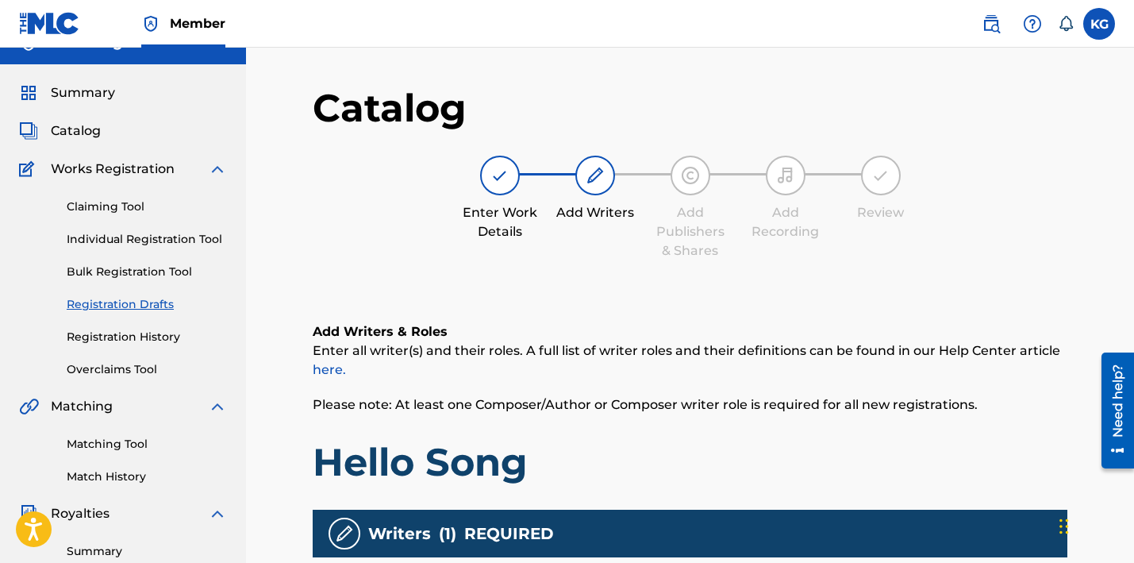
click at [491, 166] on img at bounding box center [500, 175] width 19 height 19
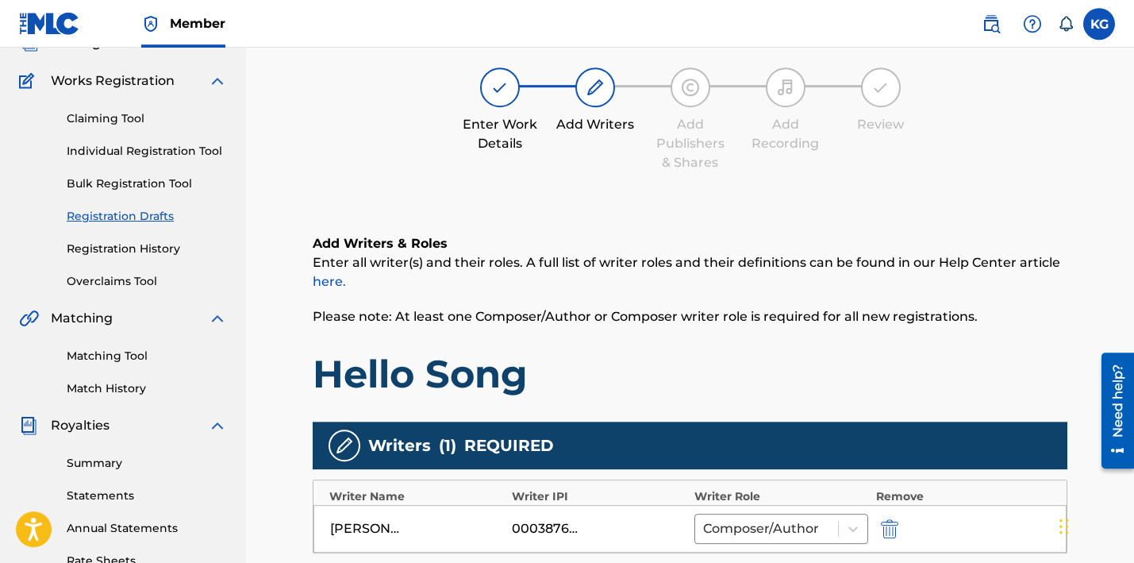
scroll to position [118, 0]
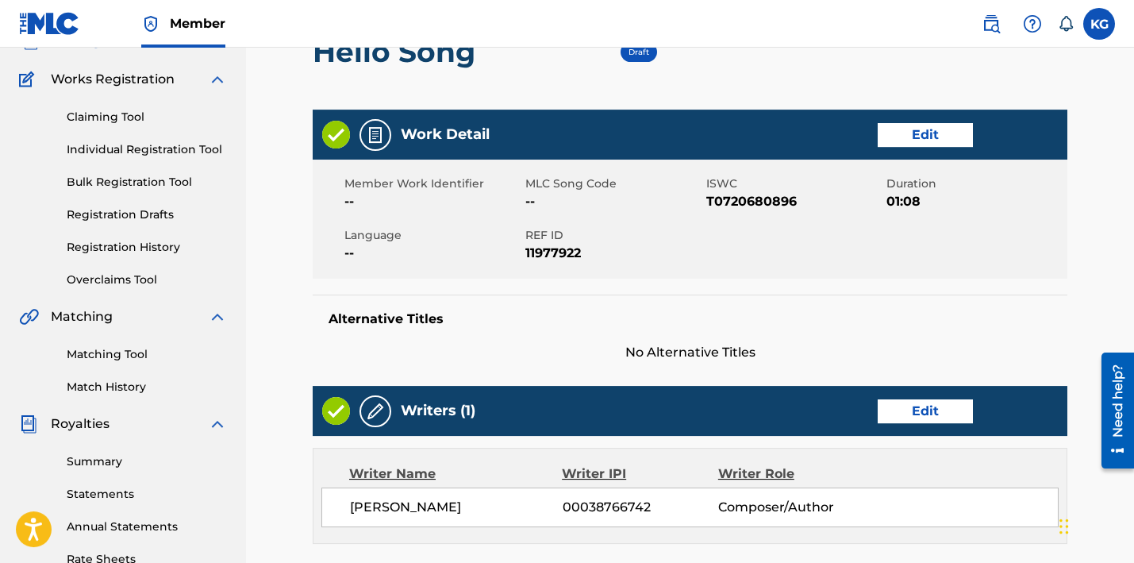
scroll to position [118, 0]
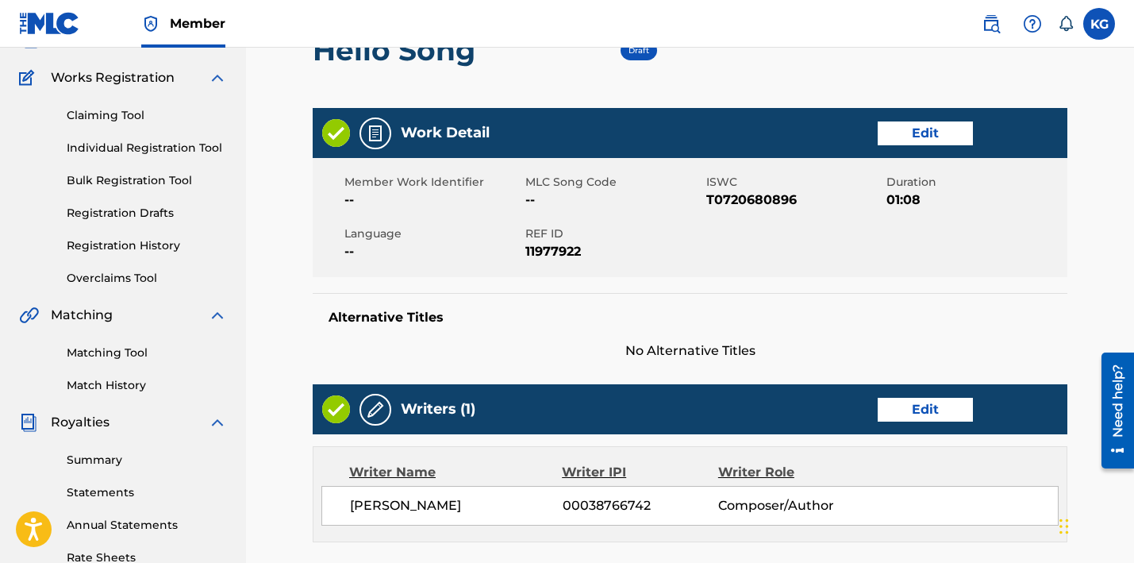
click at [878, 398] on link "Edit" at bounding box center [925, 410] width 95 height 24
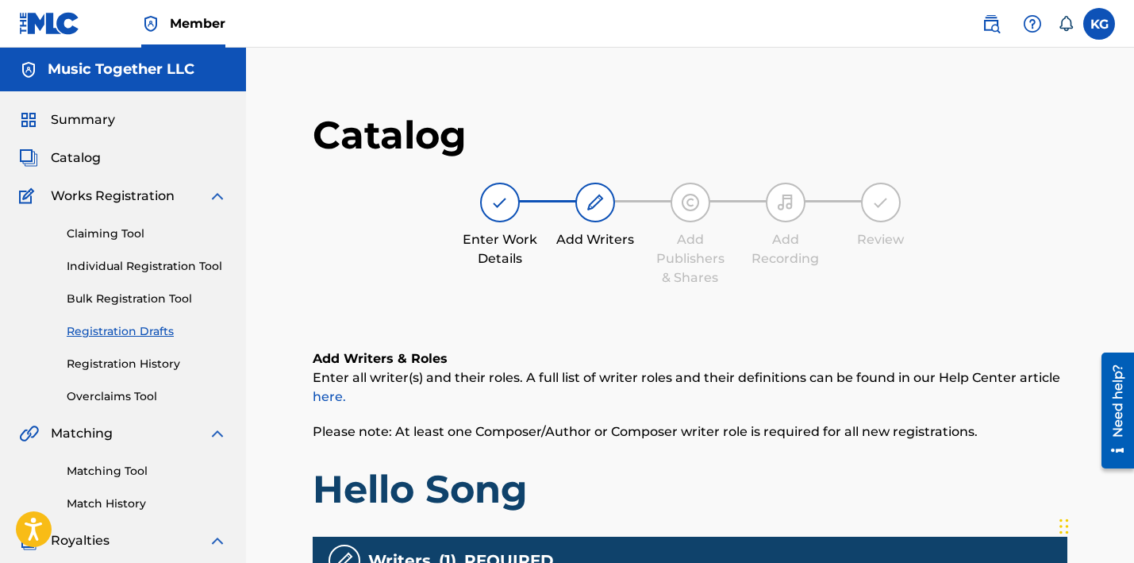
click at [367, 370] on span "Enter all writer(s) and their roles. A full list of writer roles and their defi…" at bounding box center [687, 387] width 748 height 34
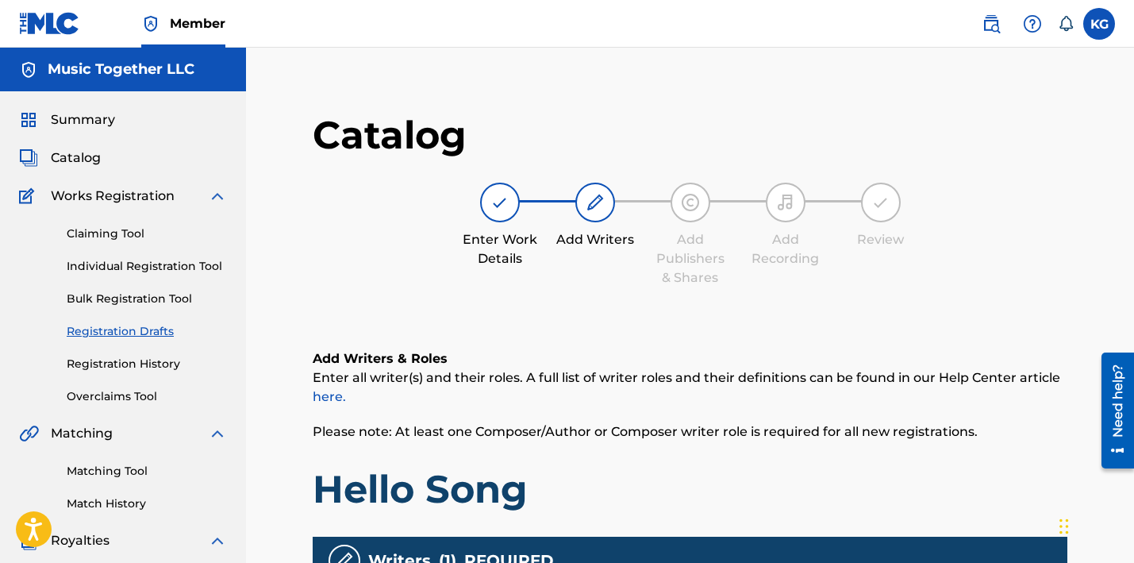
click at [385, 548] on span "Writers" at bounding box center [399, 560] width 63 height 24
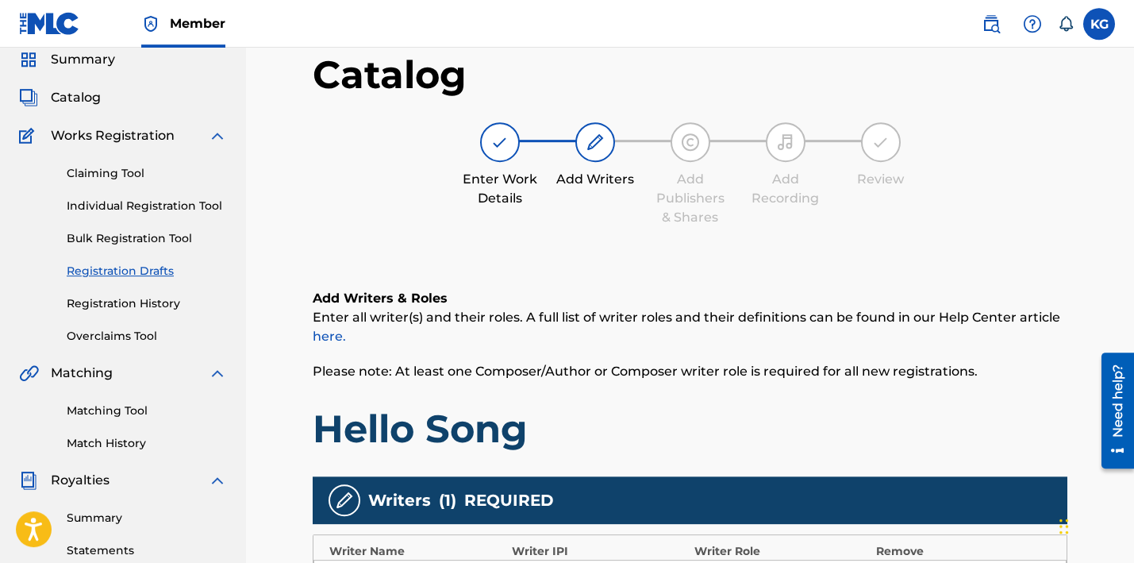
scroll to position [63, 0]
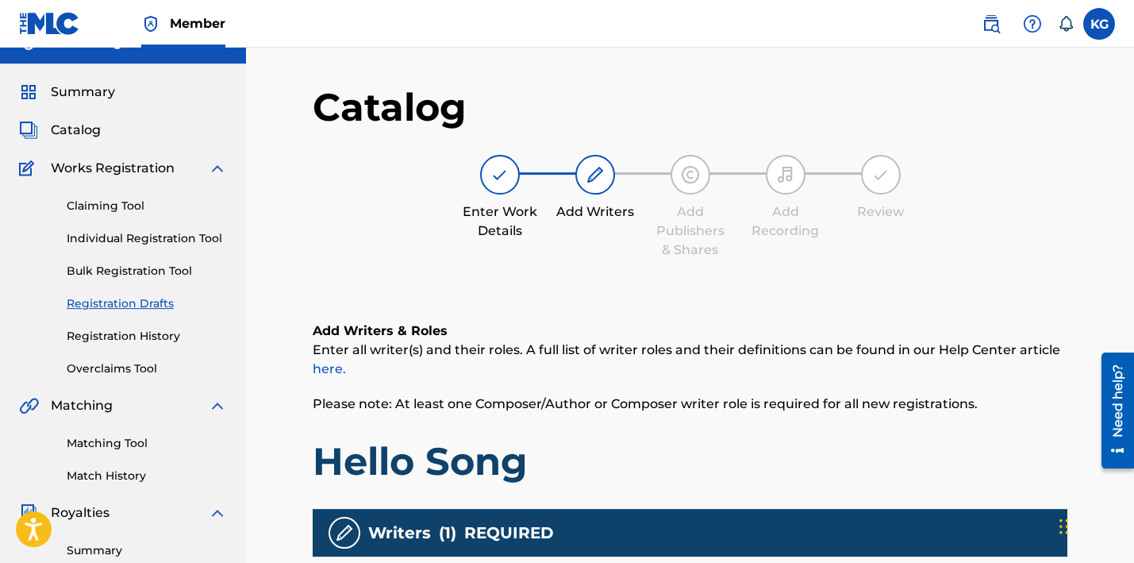
scroll to position [27, 0]
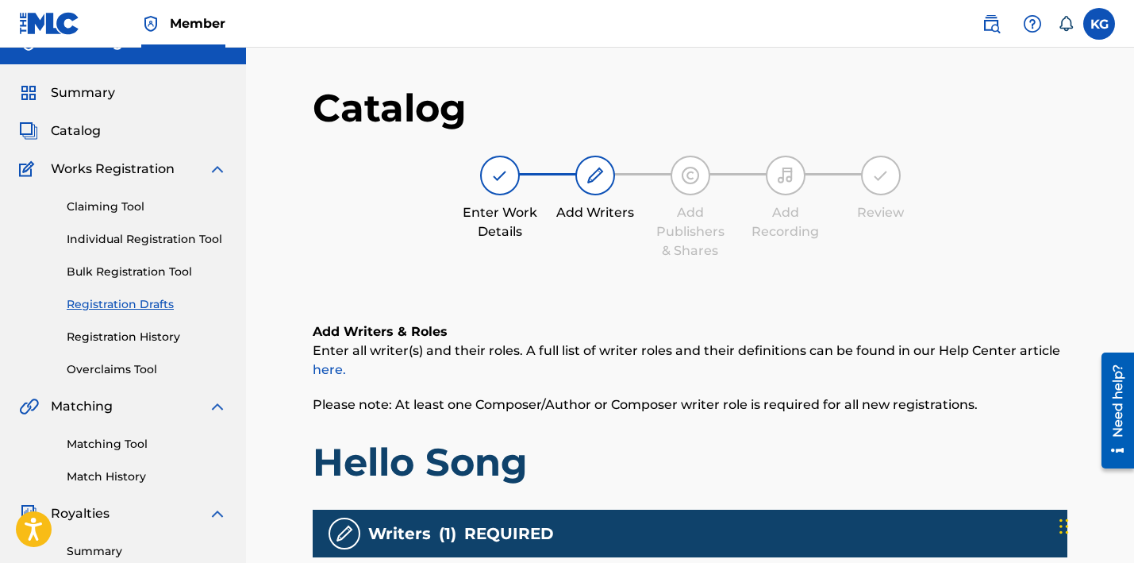
click at [79, 296] on link "Registration Drafts" at bounding box center [147, 304] width 160 height 17
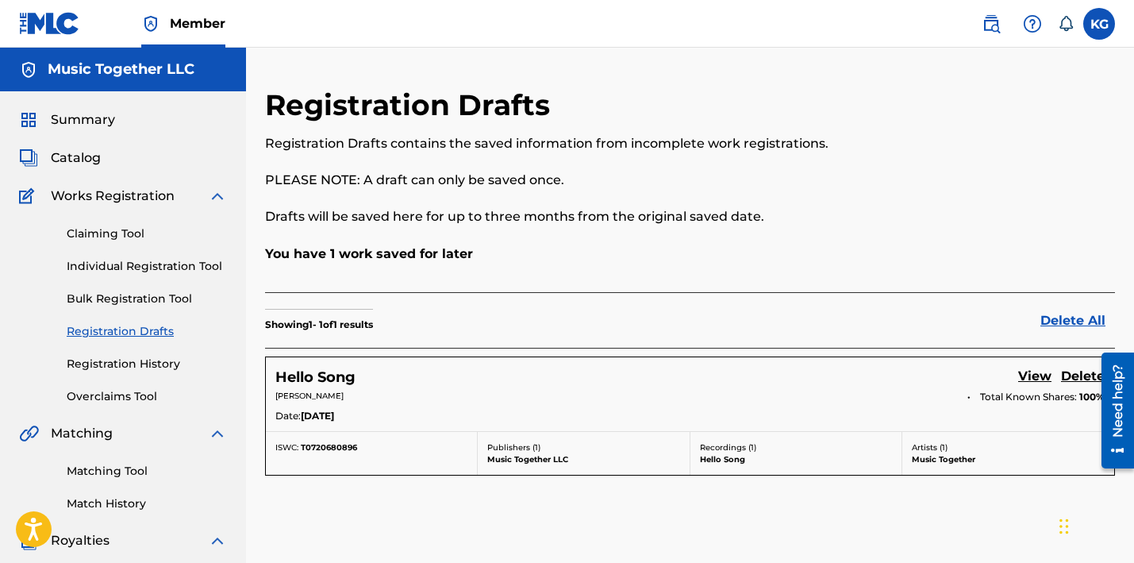
click at [1018, 367] on link "View" at bounding box center [1034, 377] width 33 height 21
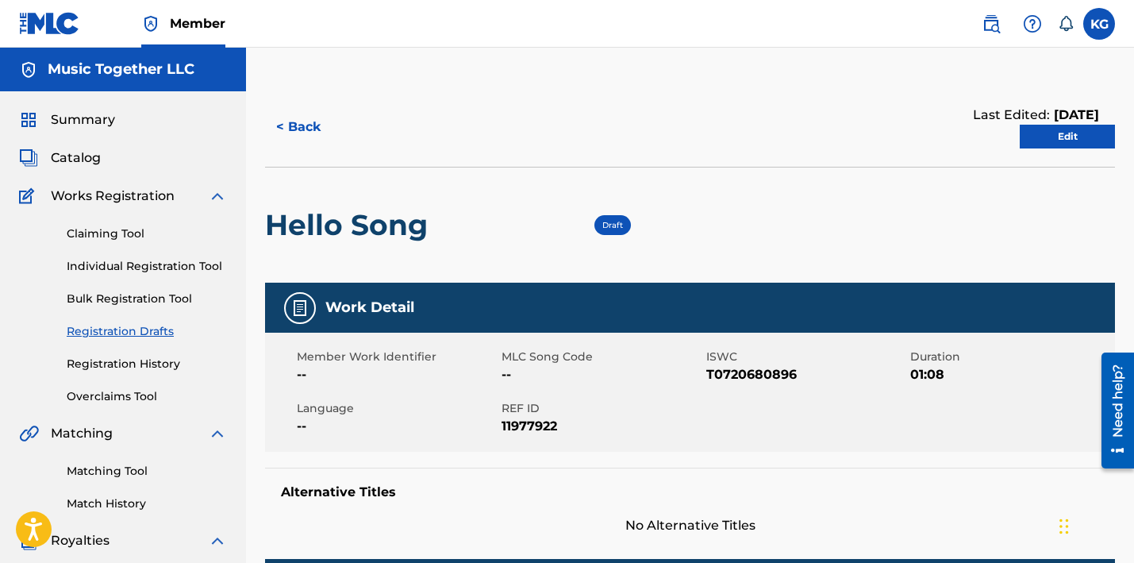
click at [1020, 125] on link "Edit" at bounding box center [1067, 137] width 95 height 24
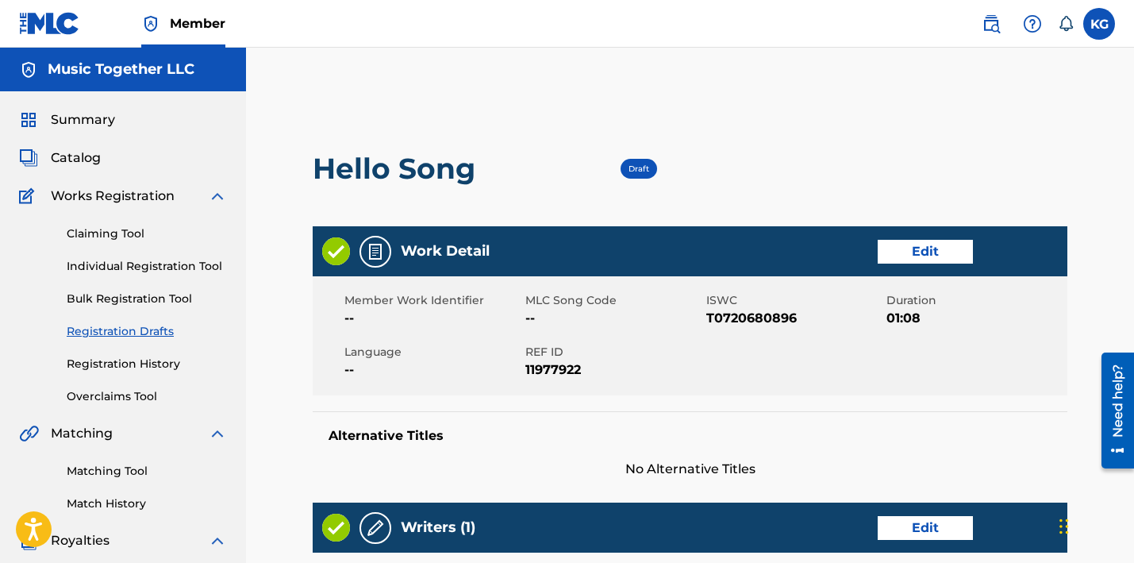
click at [878, 516] on link "Edit" at bounding box center [925, 528] width 95 height 24
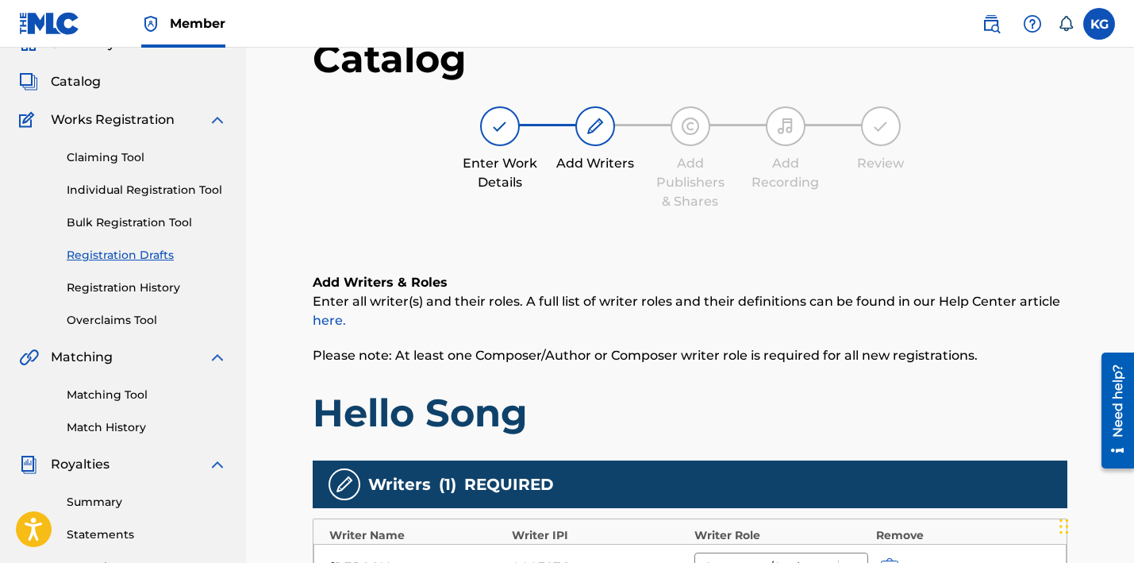
scroll to position [125, 0]
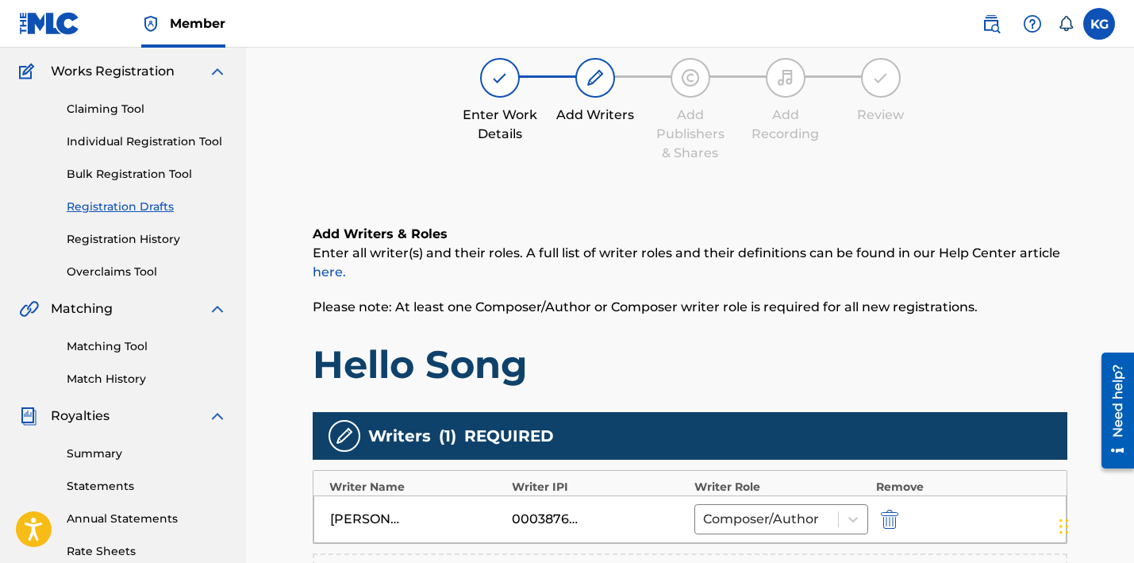
click at [408, 495] on div "KENNETH GUILMARTIN 00038766742 Composer/Author" at bounding box center [690, 519] width 753 height 48
click at [375, 221] on div "Add Writers & Roles Enter all writer(s) and their roles. A full list of writer …" at bounding box center [690, 467] width 755 height 560
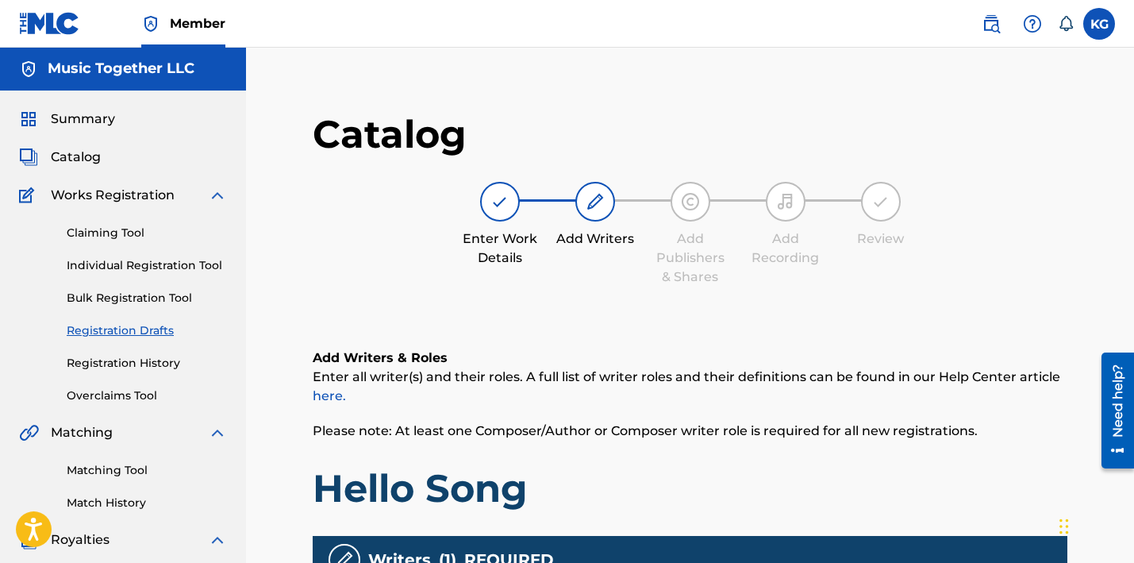
scroll to position [0, 0]
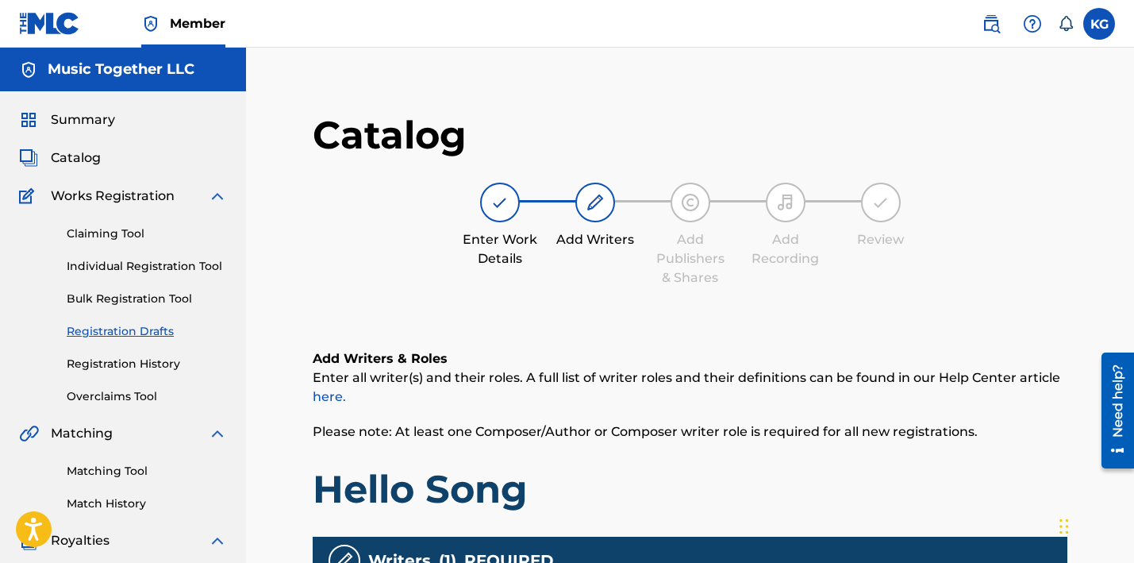
drag, startPoint x: 492, startPoint y: 422, endPoint x: 510, endPoint y: 411, distance: 20.7
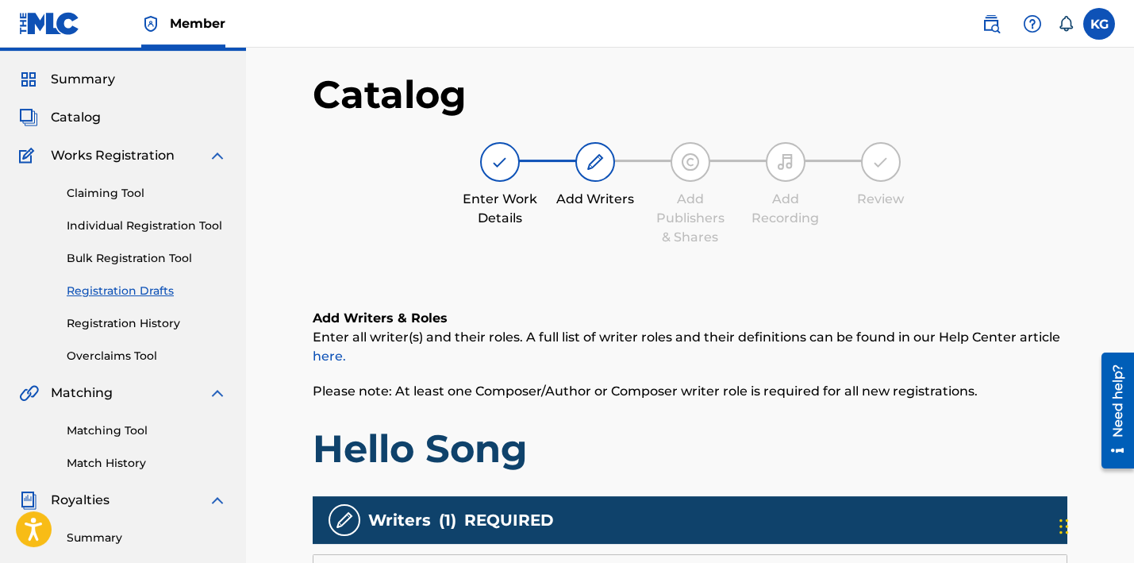
scroll to position [25, 0]
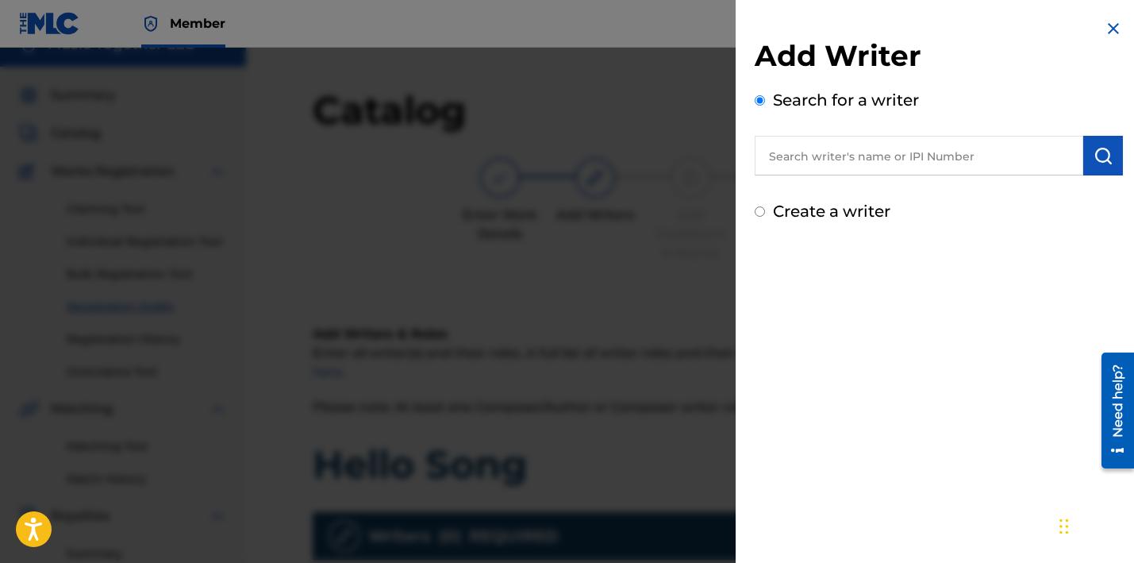
click at [940, 136] on input "text" at bounding box center [919, 156] width 329 height 40
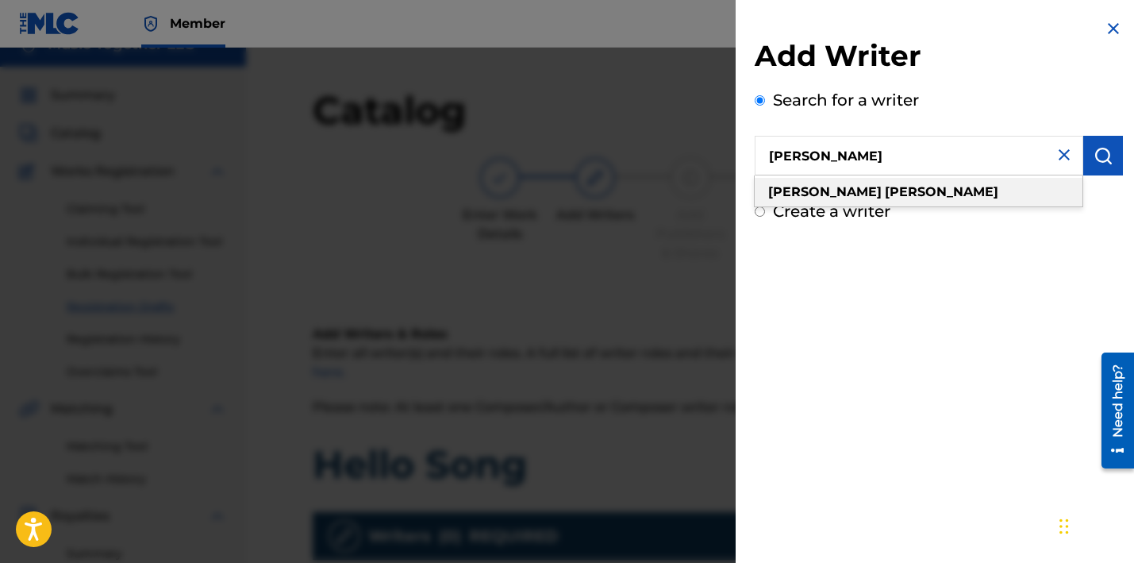
click at [933, 184] on strong "guilmartin" at bounding box center [942, 191] width 114 height 15
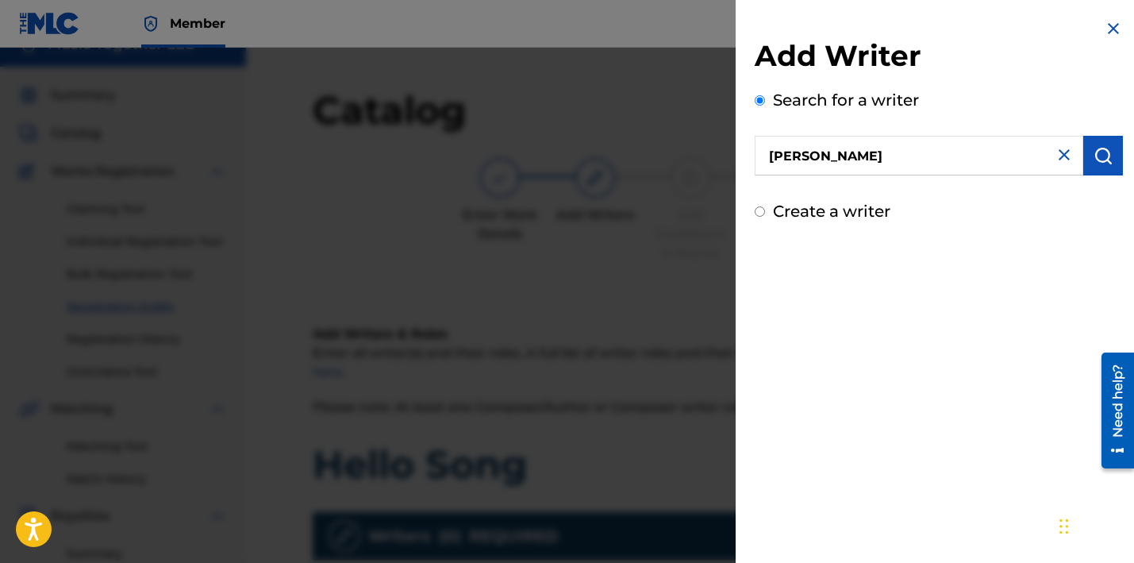
click at [934, 136] on input "kenneth guilmartin" at bounding box center [919, 156] width 329 height 40
click at [930, 136] on input "kenneth guilmartin" at bounding box center [919, 156] width 329 height 40
type input "kenneth k guilmartin"
click at [1099, 146] on img "submit" at bounding box center [1103, 155] width 19 height 19
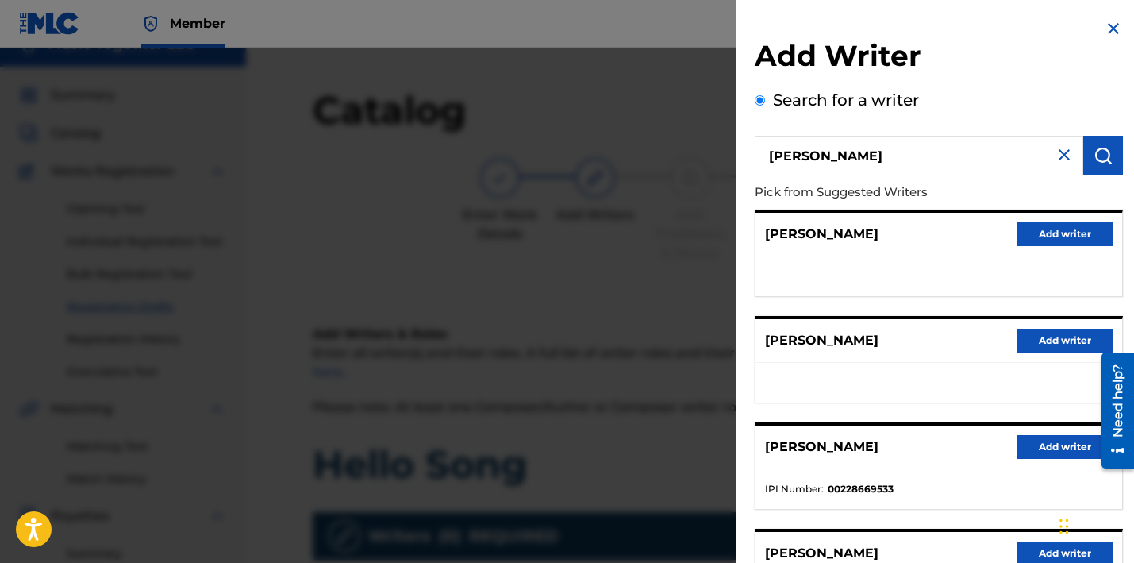
click at [1064, 541] on button "Add writer" at bounding box center [1065, 553] width 95 height 24
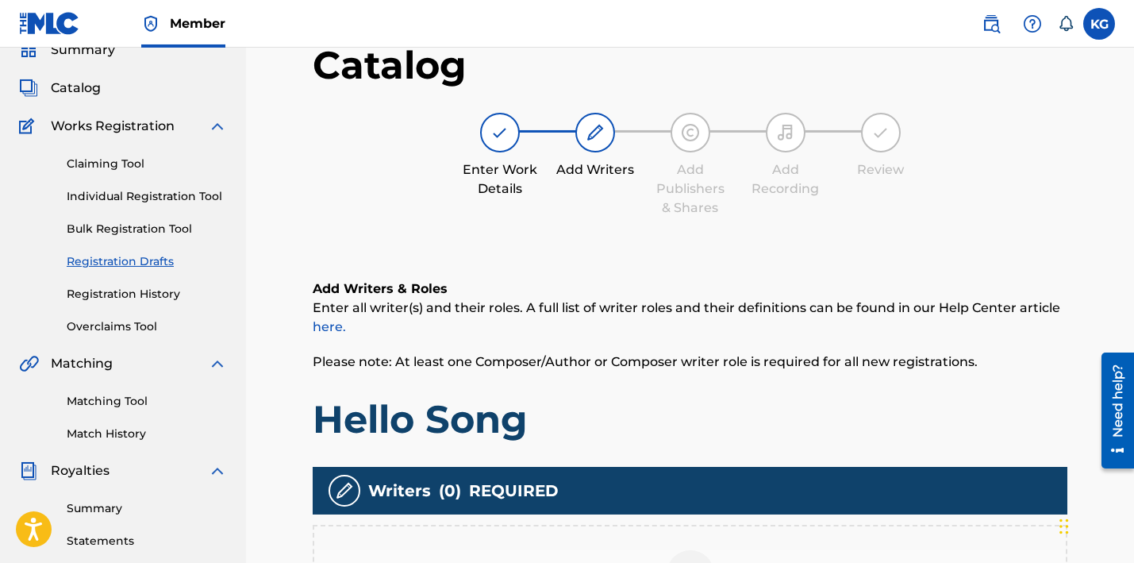
scroll to position [88, 0]
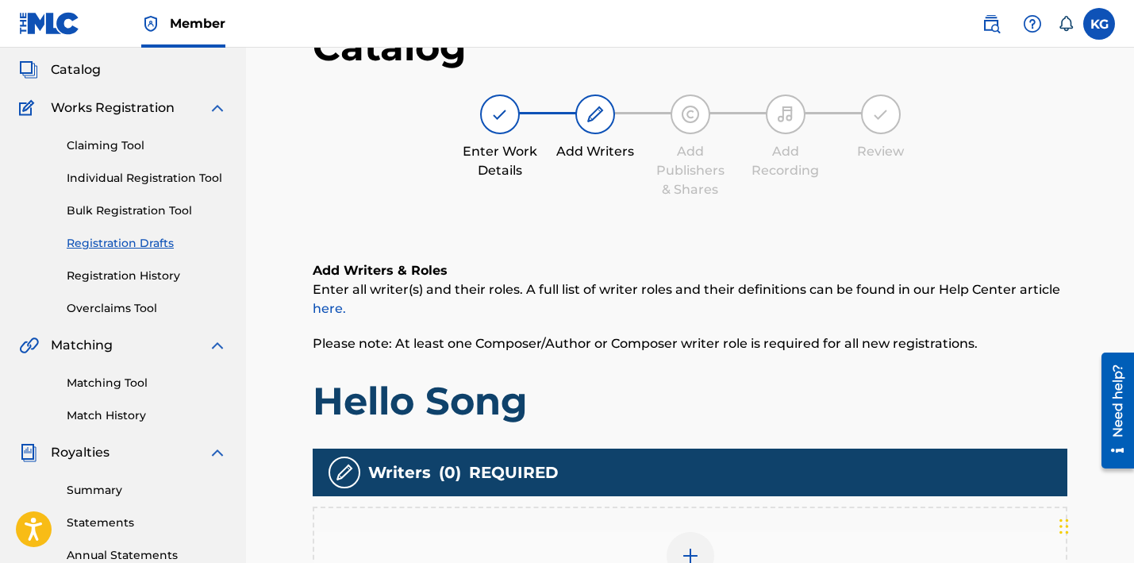
click at [681, 546] on img at bounding box center [690, 555] width 19 height 19
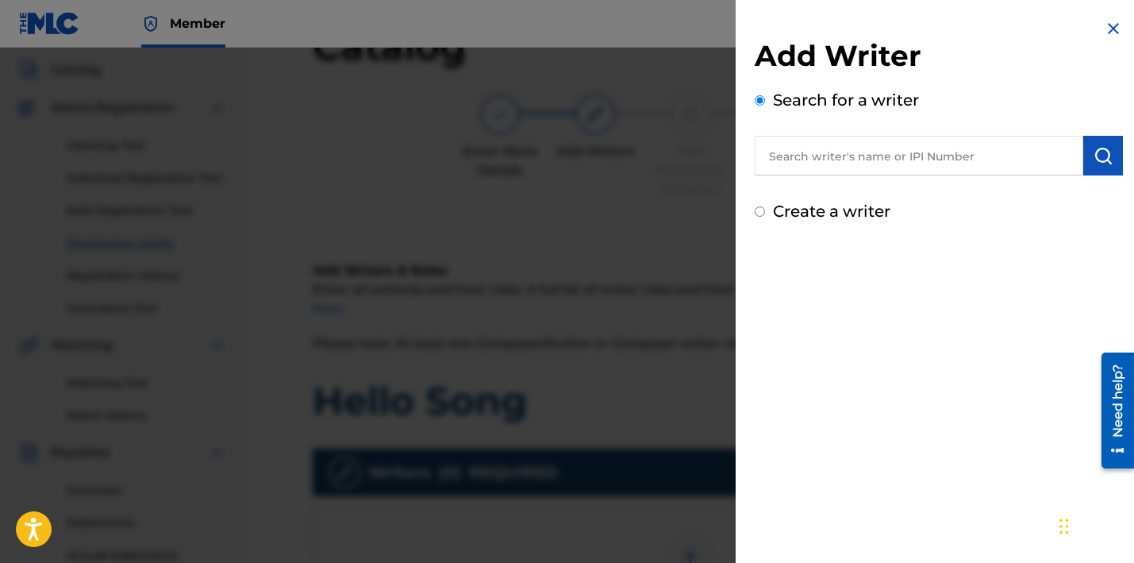
click at [891, 202] on label "Create a writer" at bounding box center [831, 211] width 117 height 19
click at [765, 206] on input "Create a writer" at bounding box center [760, 211] width 10 height 10
radio input "false"
radio input "true"
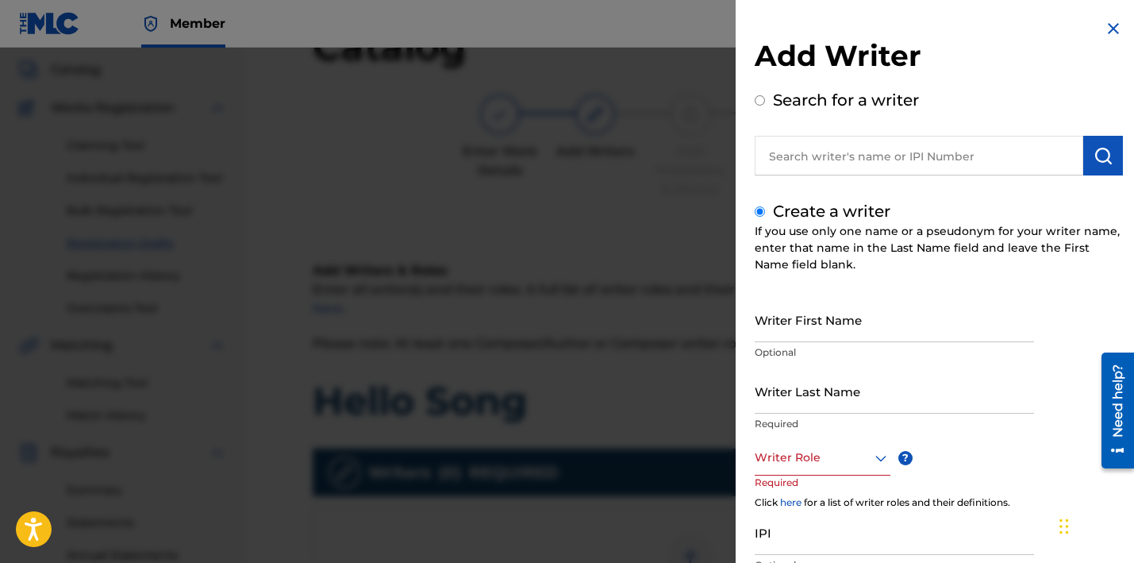
click at [765, 206] on input "Create a writer" at bounding box center [760, 211] width 10 height 10
click at [915, 297] on input "Writer First Name" at bounding box center [894, 319] width 279 height 45
type input "K"
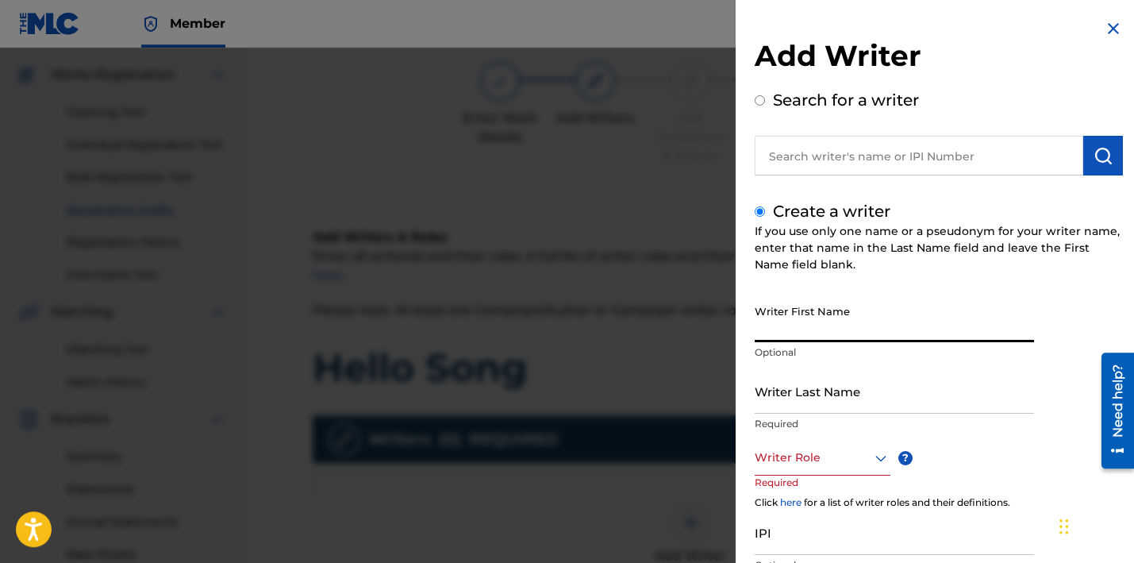
scroll to position [121, 0]
click at [1109, 19] on img at bounding box center [1113, 28] width 19 height 19
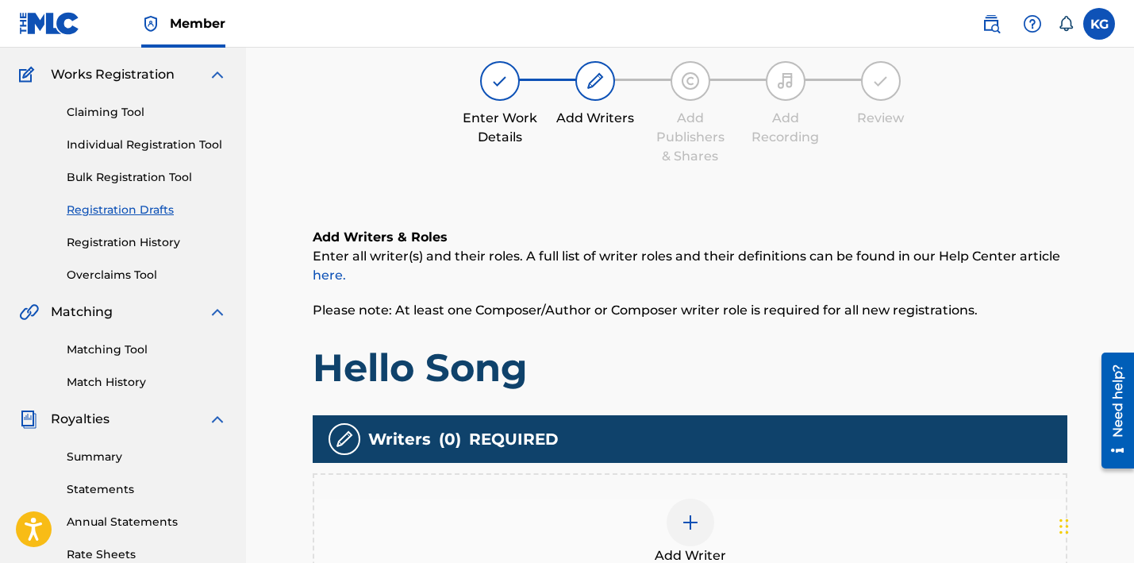
click at [681, 513] on img at bounding box center [690, 522] width 19 height 19
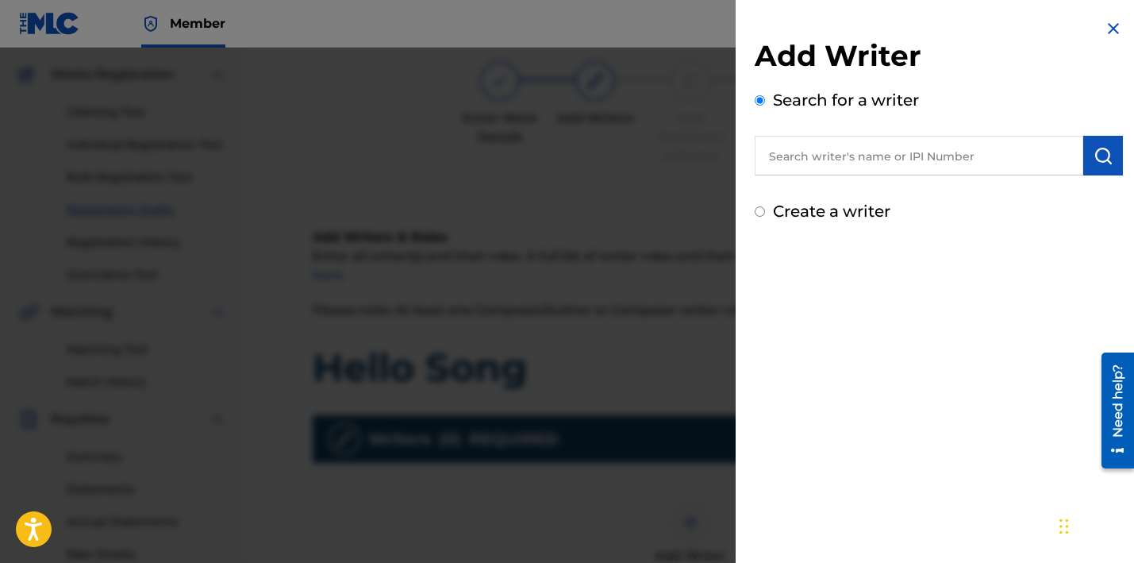
click at [968, 136] on input "text" at bounding box center [919, 156] width 329 height 40
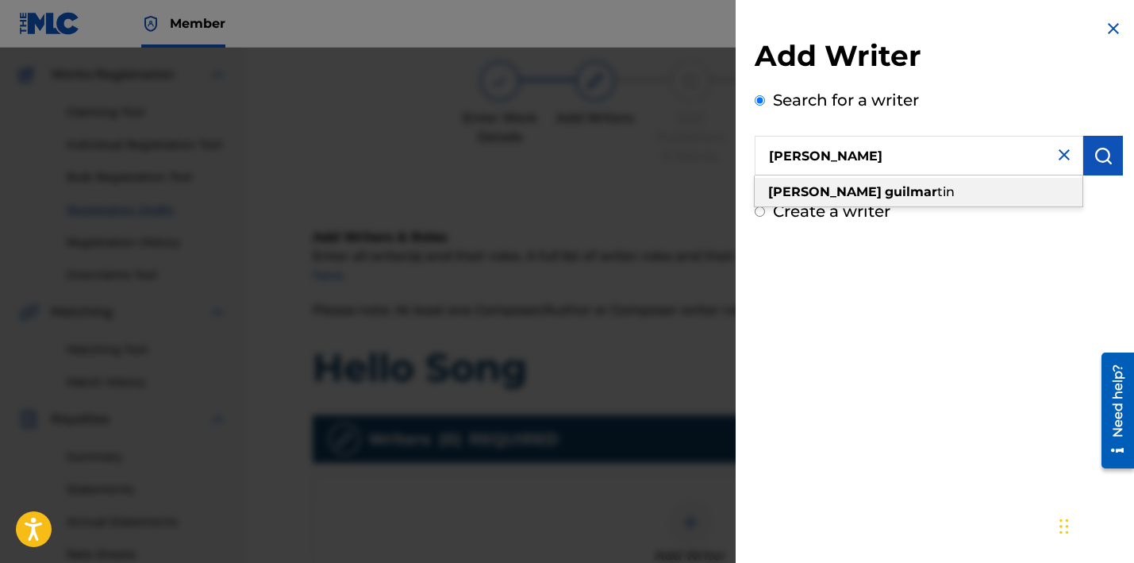
click at [937, 184] on strong "guilmar" at bounding box center [911, 191] width 52 height 15
type input "kenneth guilmartin"
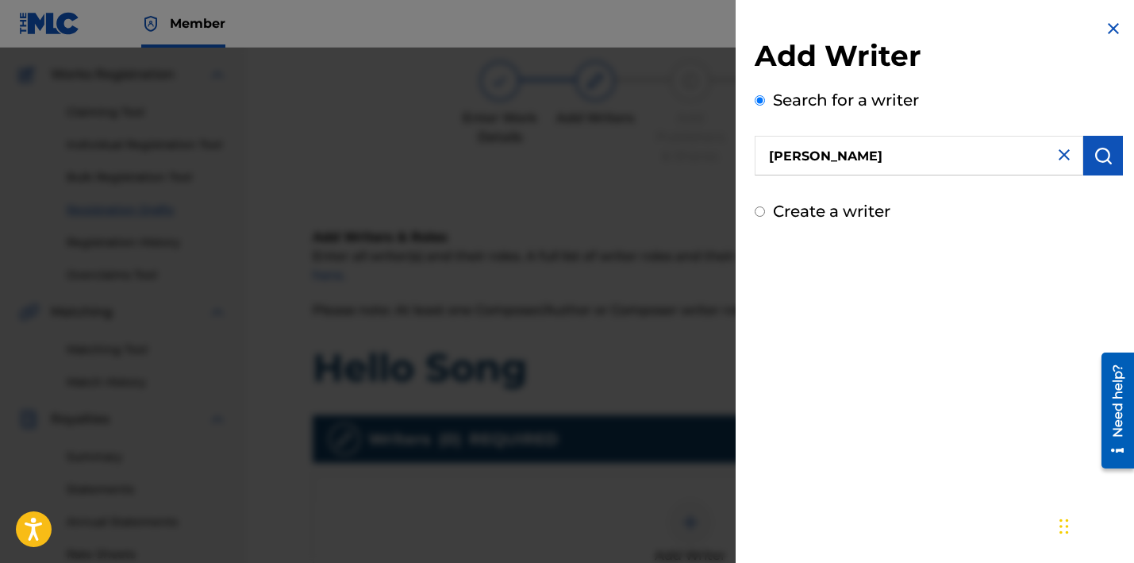
click at [1106, 146] on img "submit" at bounding box center [1103, 155] width 19 height 19
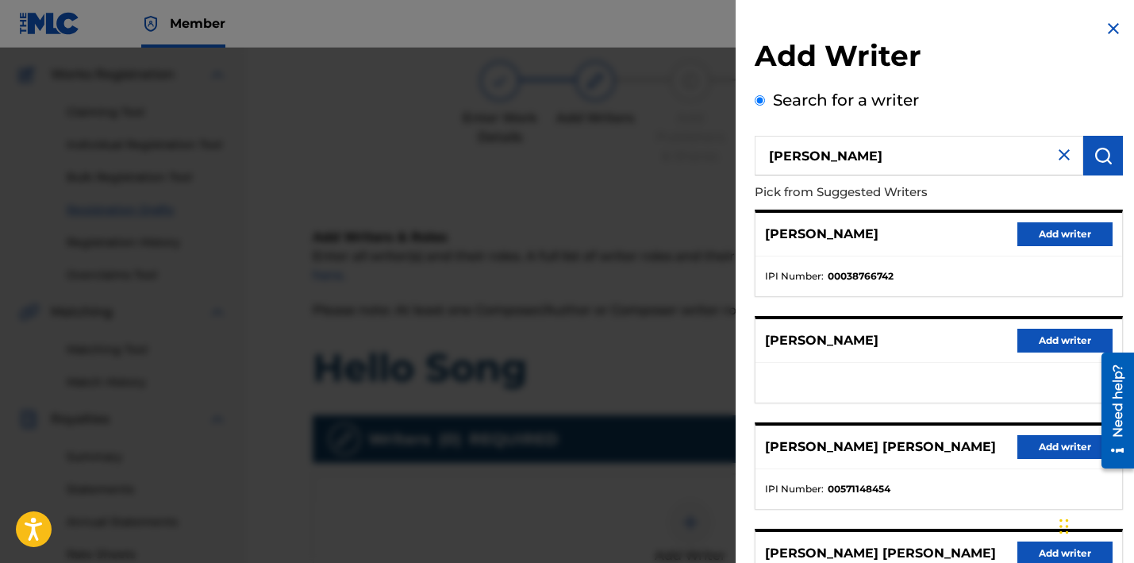
click at [1083, 222] on button "Add writer" at bounding box center [1065, 234] width 95 height 24
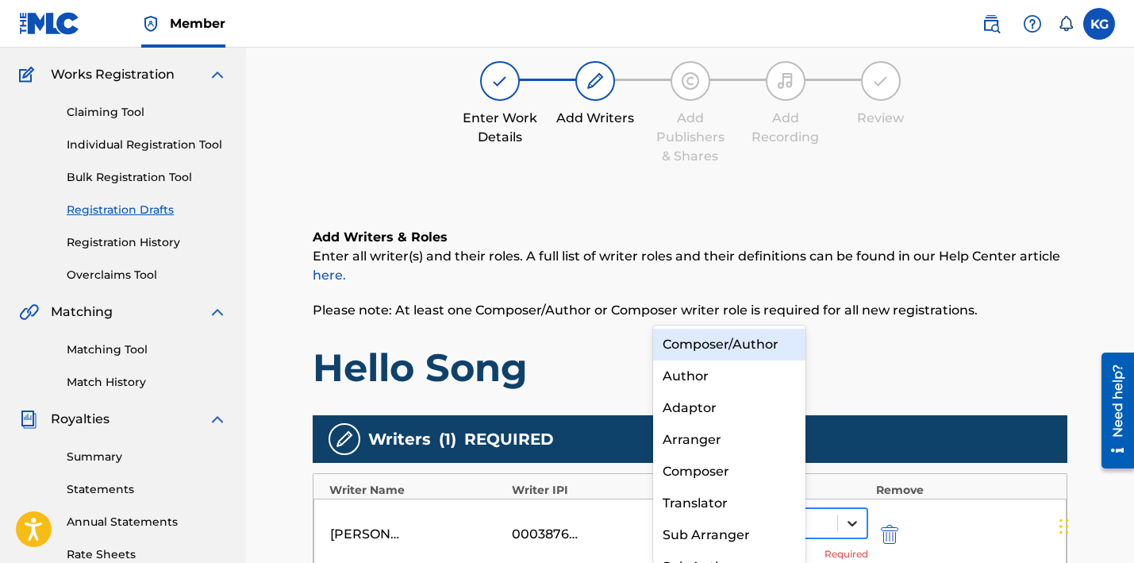
click at [845, 515] on icon at bounding box center [853, 523] width 16 height 16
click at [721, 342] on div "Composer/Author" at bounding box center [729, 345] width 152 height 32
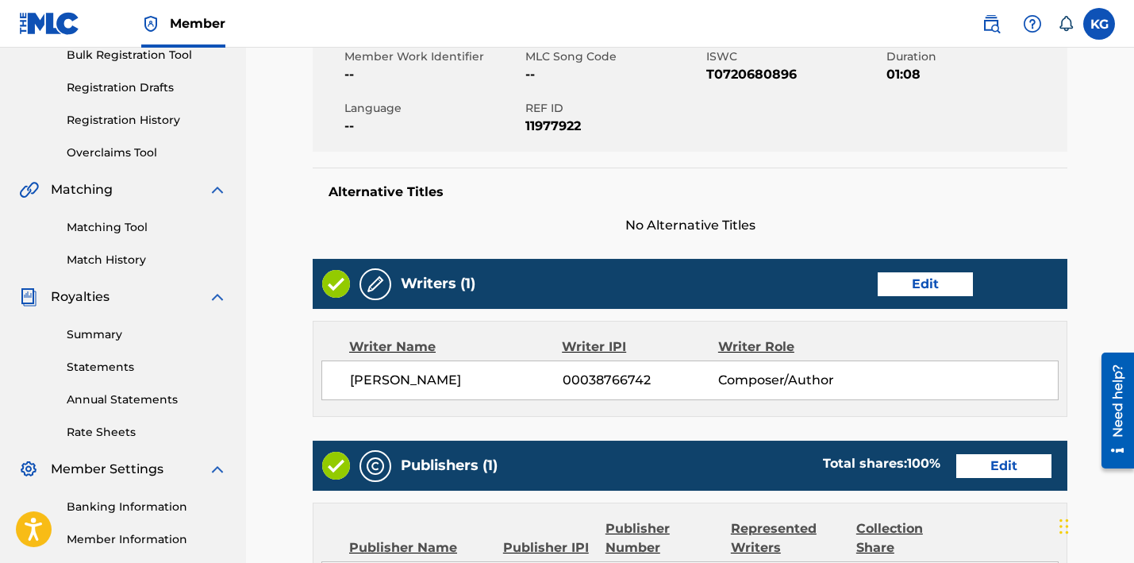
scroll to position [247, 0]
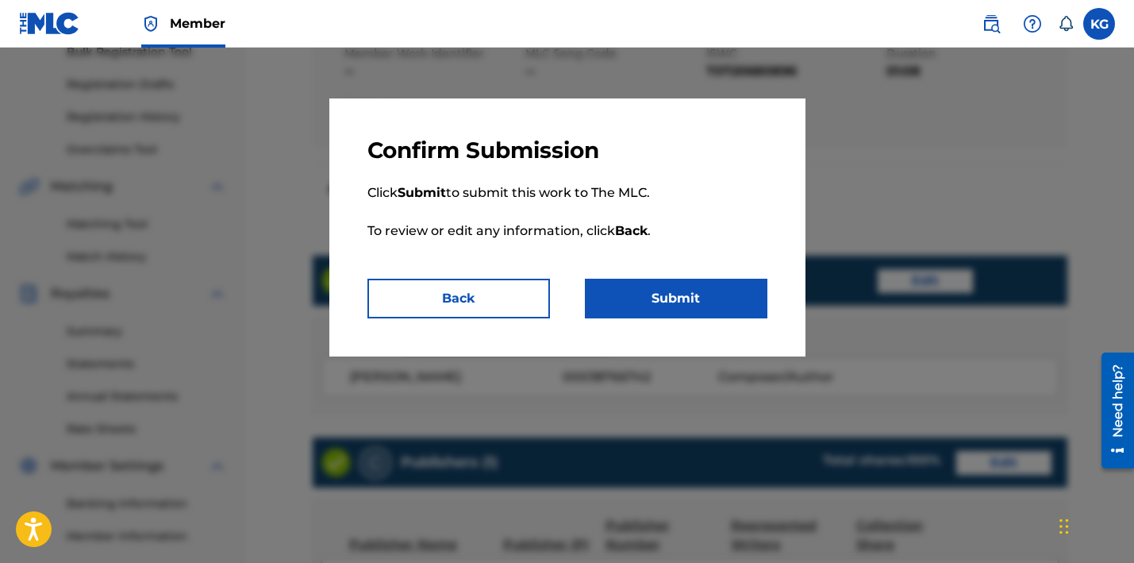
drag, startPoint x: 637, startPoint y: 199, endPoint x: 645, endPoint y: 202, distance: 9.3
click at [637, 279] on button "Submit" at bounding box center [676, 299] width 183 height 40
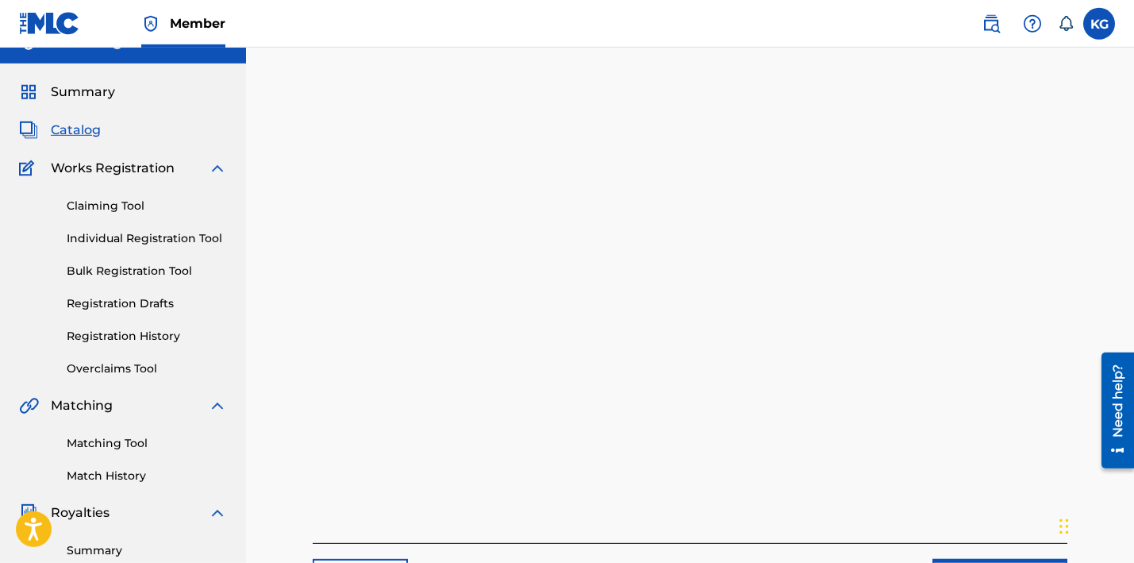
scroll to position [121, 0]
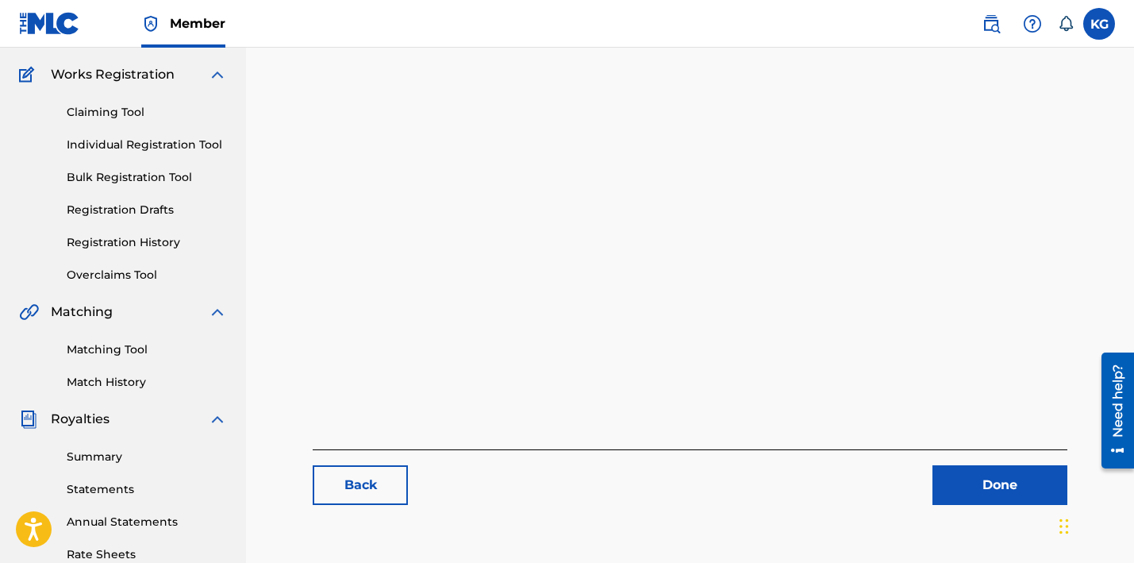
click at [936, 467] on link "Done" at bounding box center [1000, 485] width 135 height 40
